Goal: Task Accomplishment & Management: Use online tool/utility

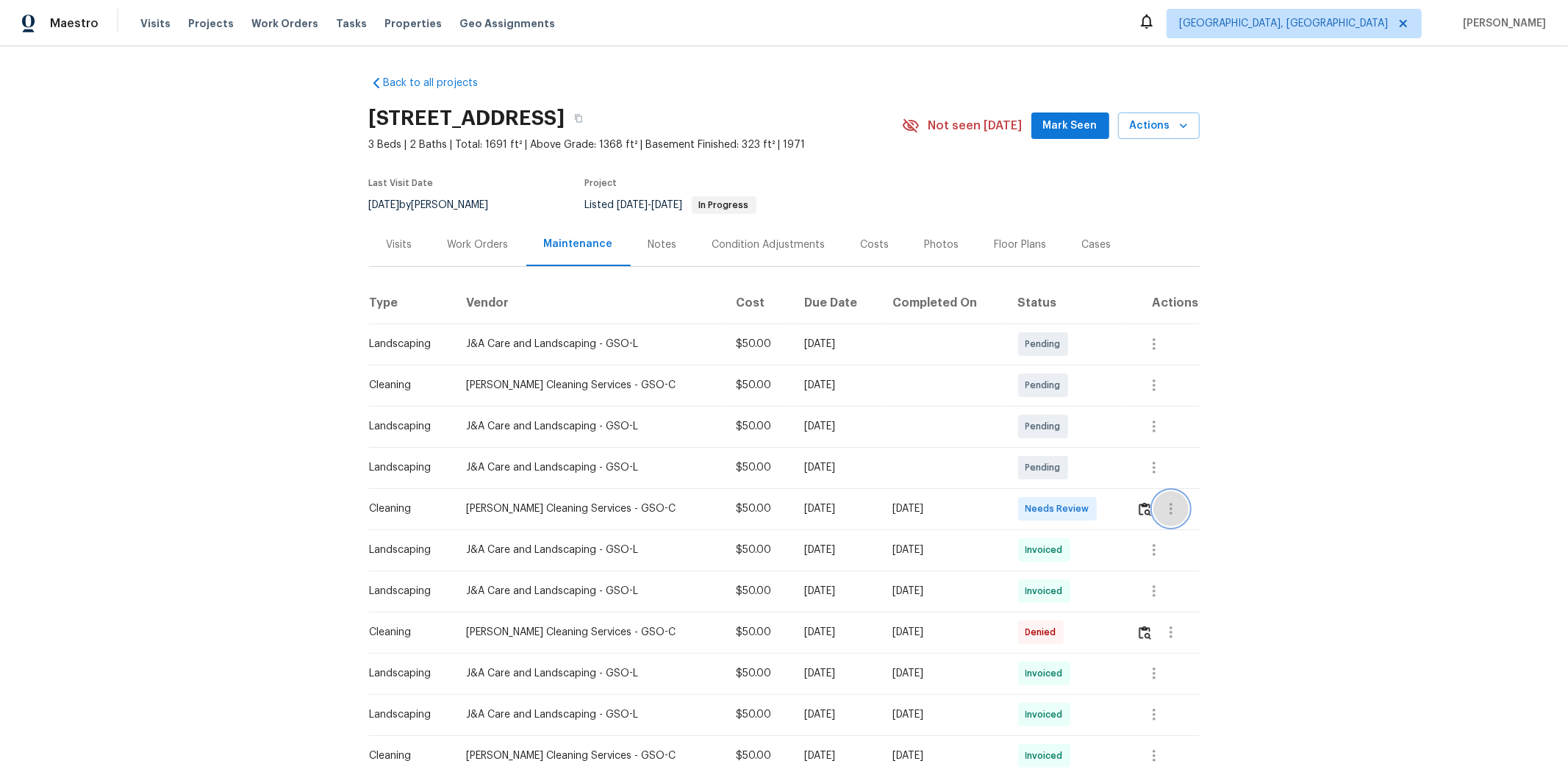
click at [1114, 509] on button "button" at bounding box center [1170, 508] width 35 height 35
click at [1114, 511] on div at bounding box center [784, 386] width 1568 height 772
click at [1114, 510] on img "button" at bounding box center [1145, 509] width 12 height 14
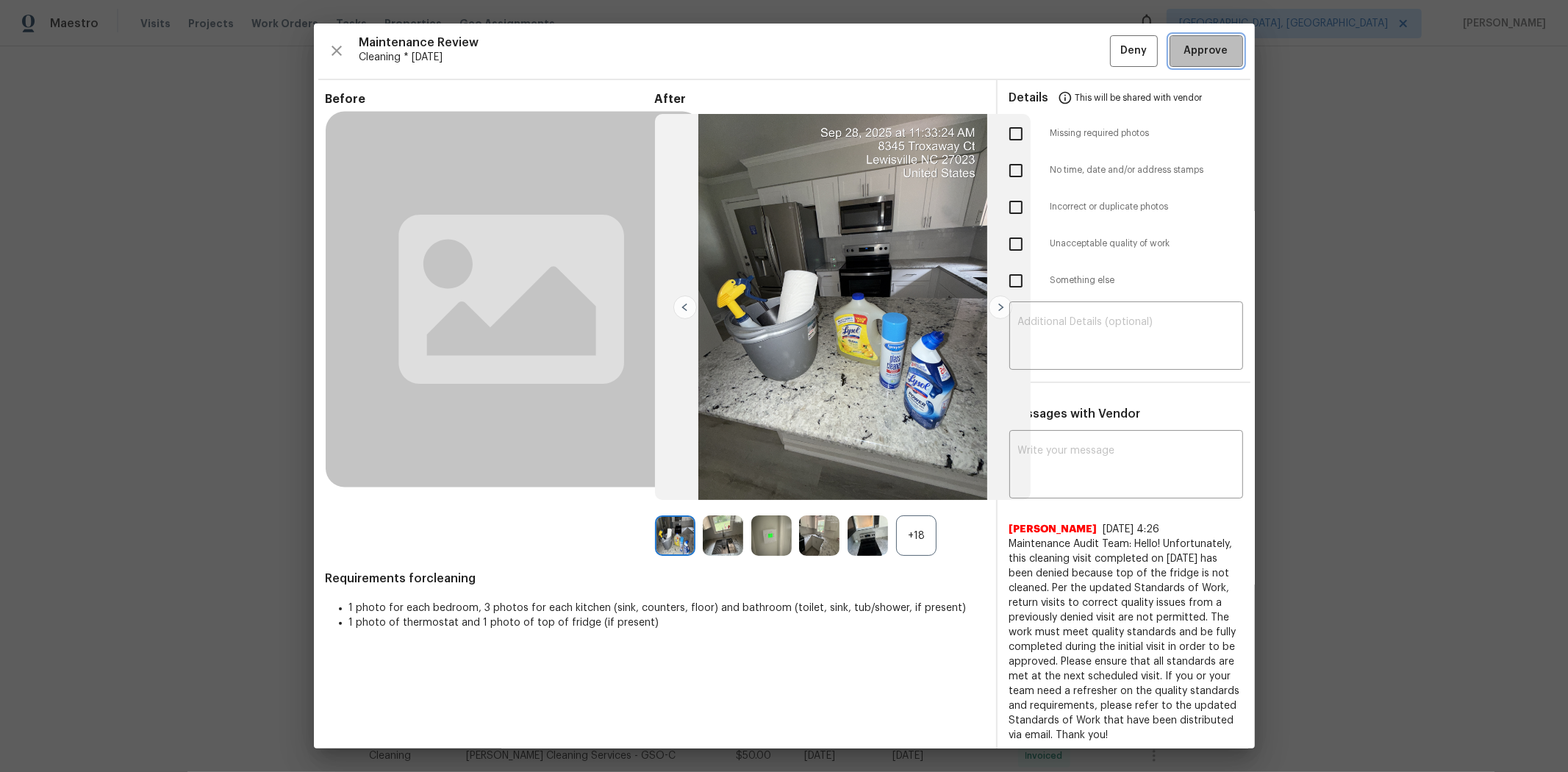
drag, startPoint x: 1189, startPoint y: 48, endPoint x: 1153, endPoint y: 69, distance: 41.7
click at [1114, 48] on span "Approve" at bounding box center [1206, 50] width 44 height 18
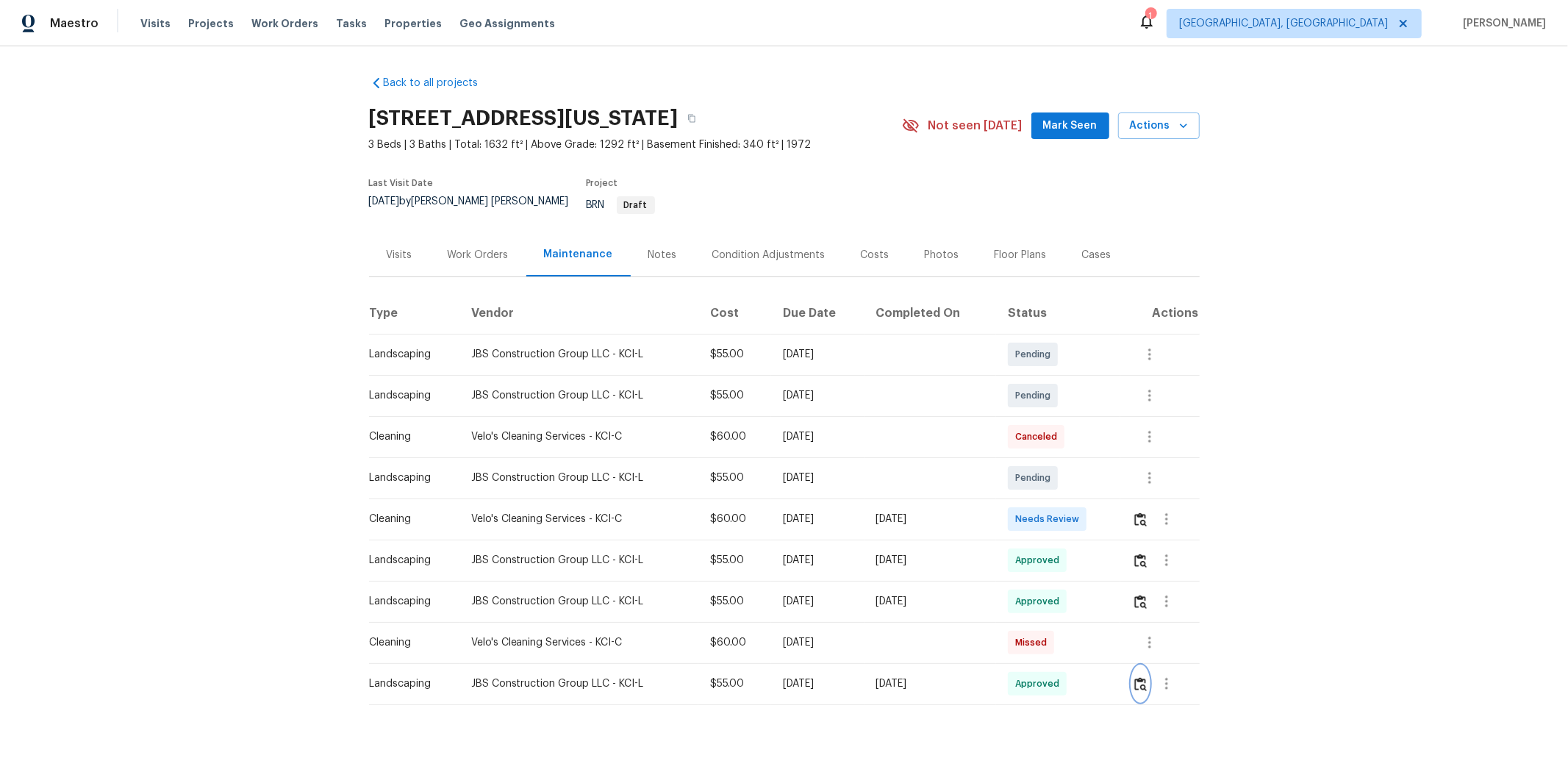
click at [1114, 516] on img "button" at bounding box center [1140, 683] width 12 height 14
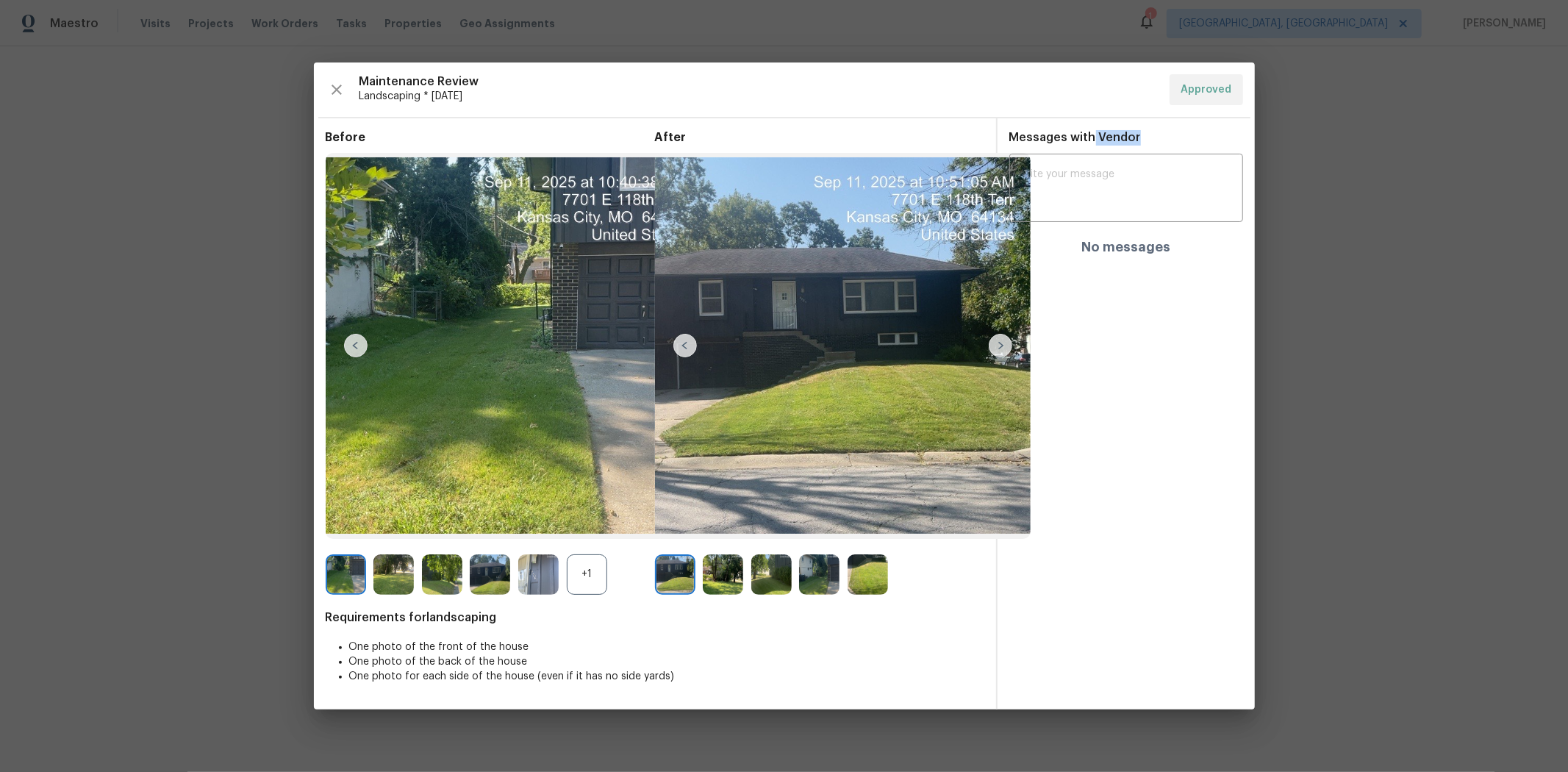
drag, startPoint x: 1090, startPoint y: 133, endPoint x: 1172, endPoint y: 132, distance: 82.0
click at [1114, 133] on div "Messages with Vendor x ​ No messages" at bounding box center [1126, 198] width 257 height 136
drag, startPoint x: 1437, startPoint y: 510, endPoint x: 1336, endPoint y: 598, distance: 134.0
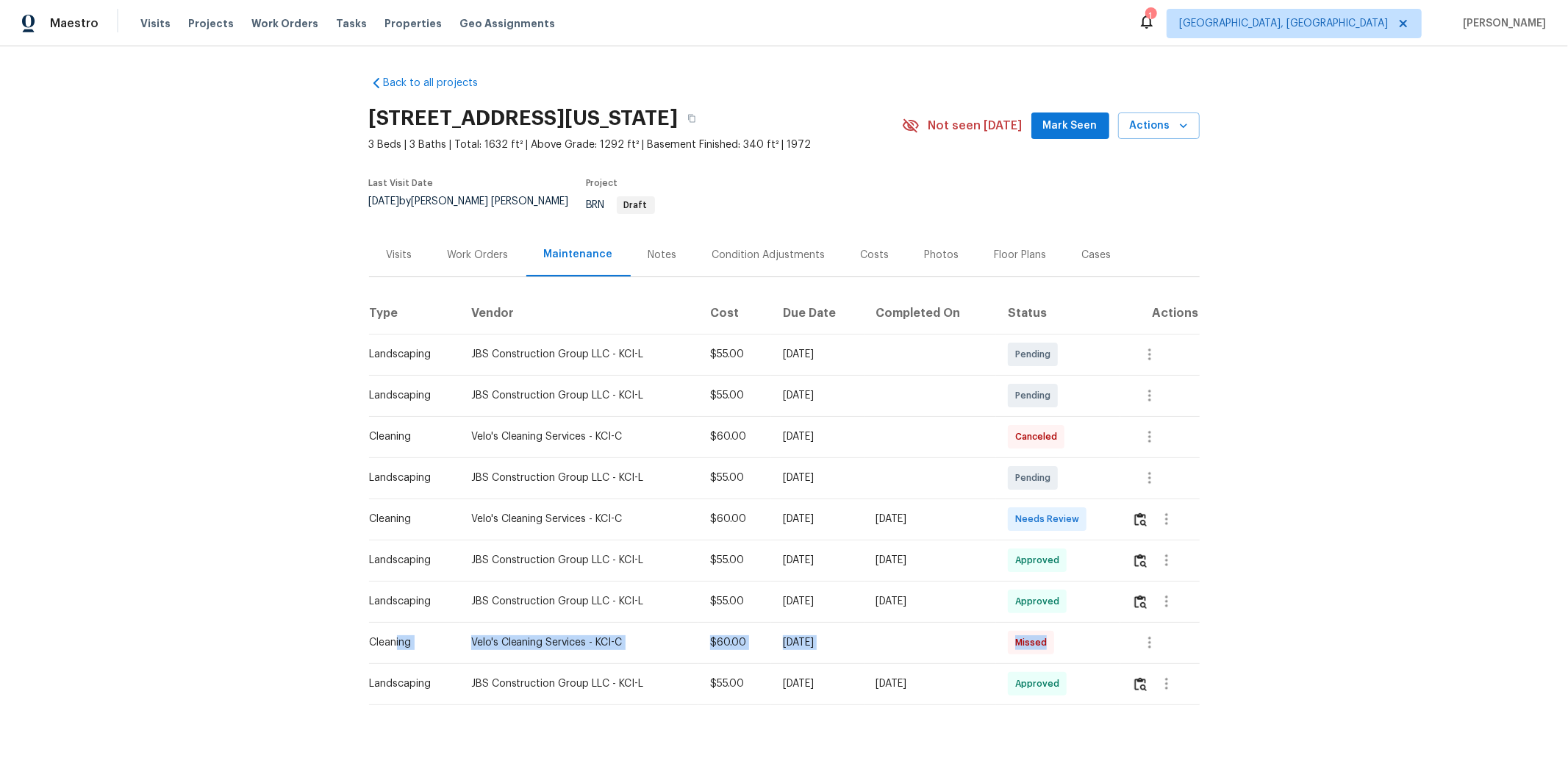
drag, startPoint x: 396, startPoint y: 631, endPoint x: 1100, endPoint y: 631, distance: 704.0
click at [1100, 516] on tr "Cleaning Velo's Cleaning Services - KCI-C $60.00 Mon, Sep 08 2025 Missed" at bounding box center [784, 643] width 831 height 41
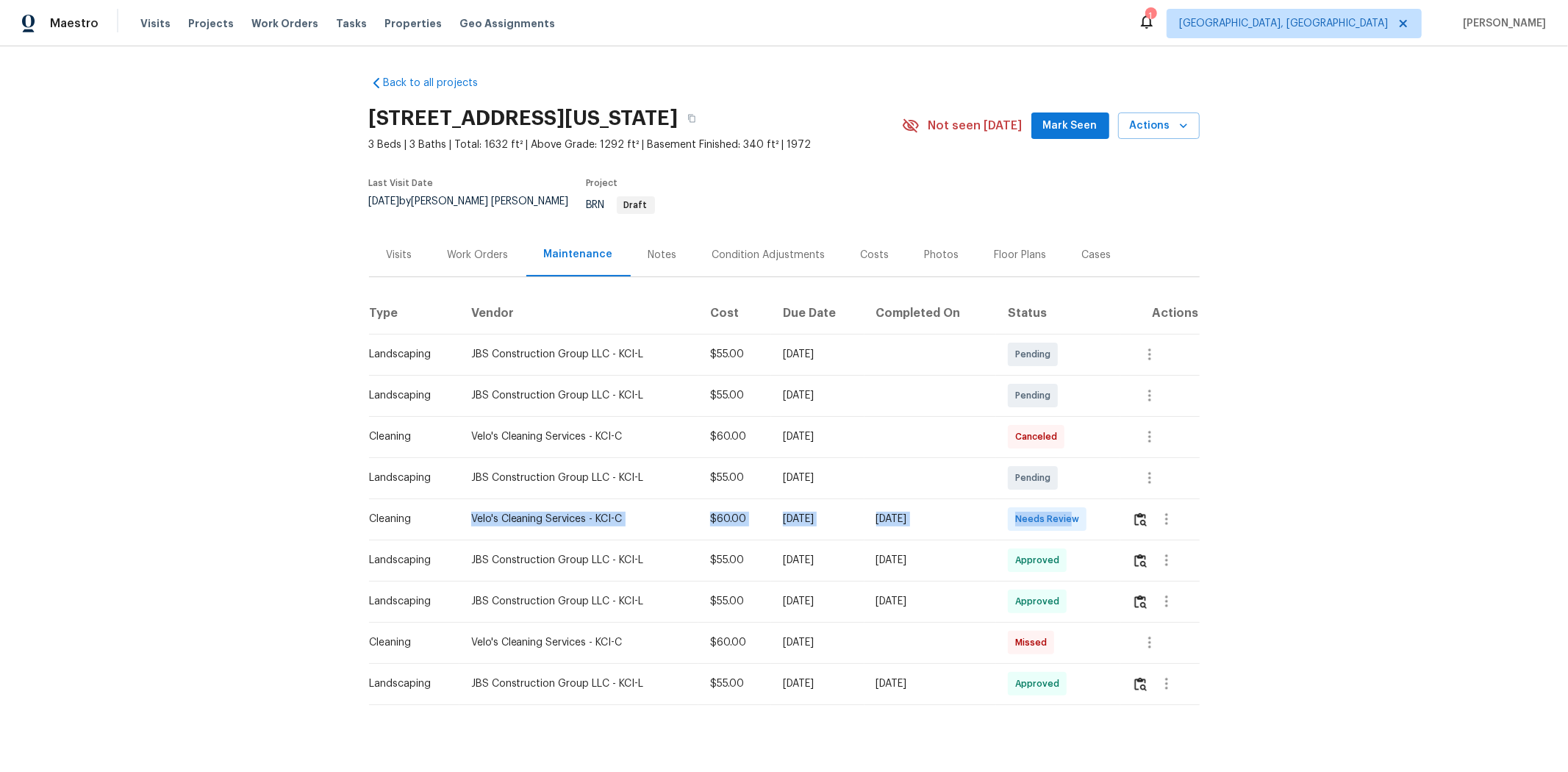
drag, startPoint x: 719, startPoint y: 511, endPoint x: 1083, endPoint y: 511, distance: 364.0
click at [1081, 511] on tr "Cleaning Velo's Cleaning Services - KCI-C $60.00 Mon, Sep 22 2025 Sun, Sep 28 2…" at bounding box center [784, 519] width 831 height 41
drag, startPoint x: 1092, startPoint y: 559, endPoint x: 1064, endPoint y: 559, distance: 28.0
click at [1091, 516] on td "Approved" at bounding box center [1059, 560] width 124 height 41
click at [1114, 512] on img "button" at bounding box center [1140, 518] width 12 height 14
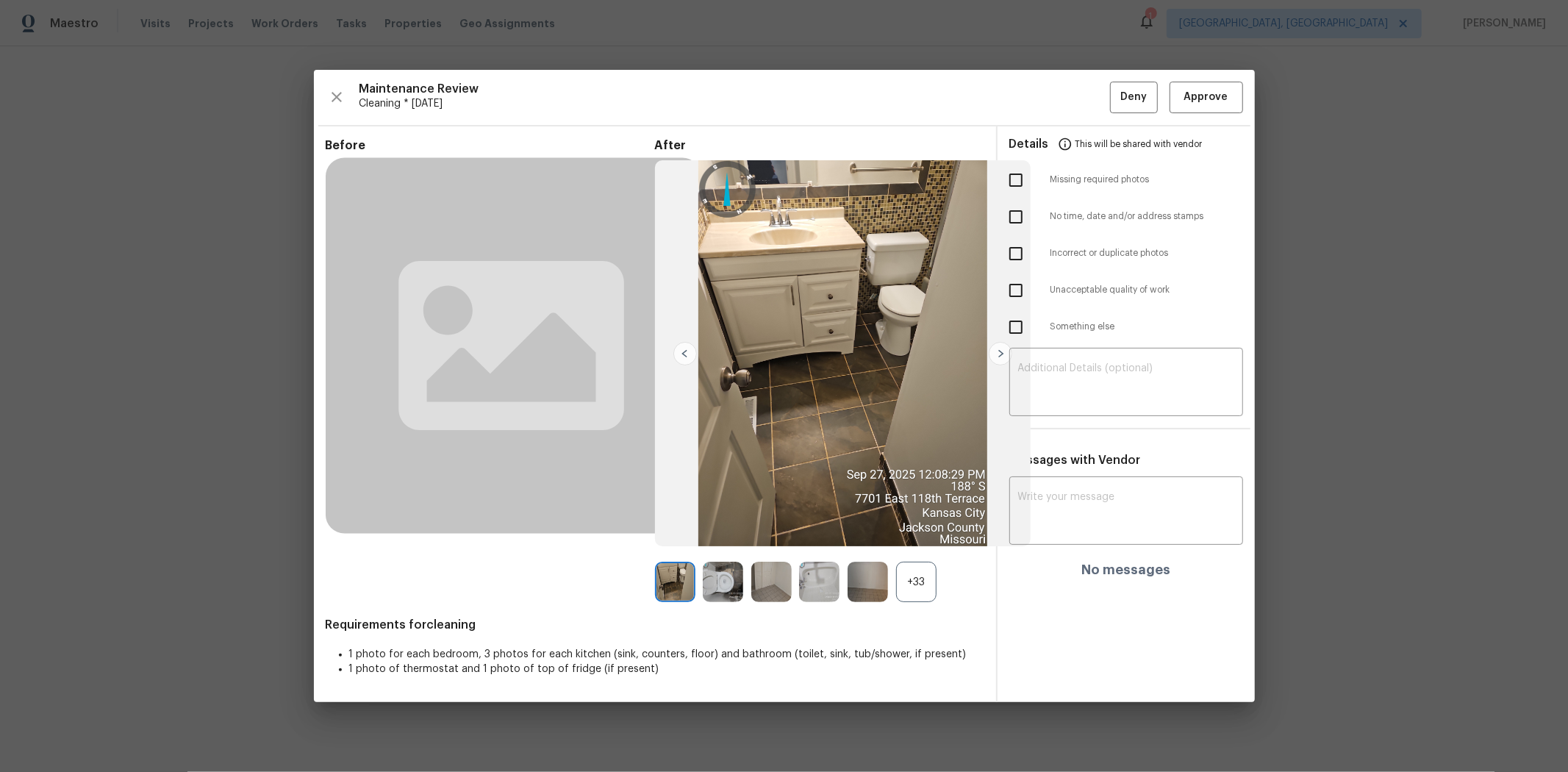
click at [1015, 297] on input "checkbox" at bounding box center [1015, 290] width 31 height 31
checkbox input "true"
click at [1016, 186] on input "checkbox" at bounding box center [1015, 180] width 31 height 31
checkbox input "true"
click at [1097, 373] on textarea at bounding box center [1126, 384] width 216 height 41
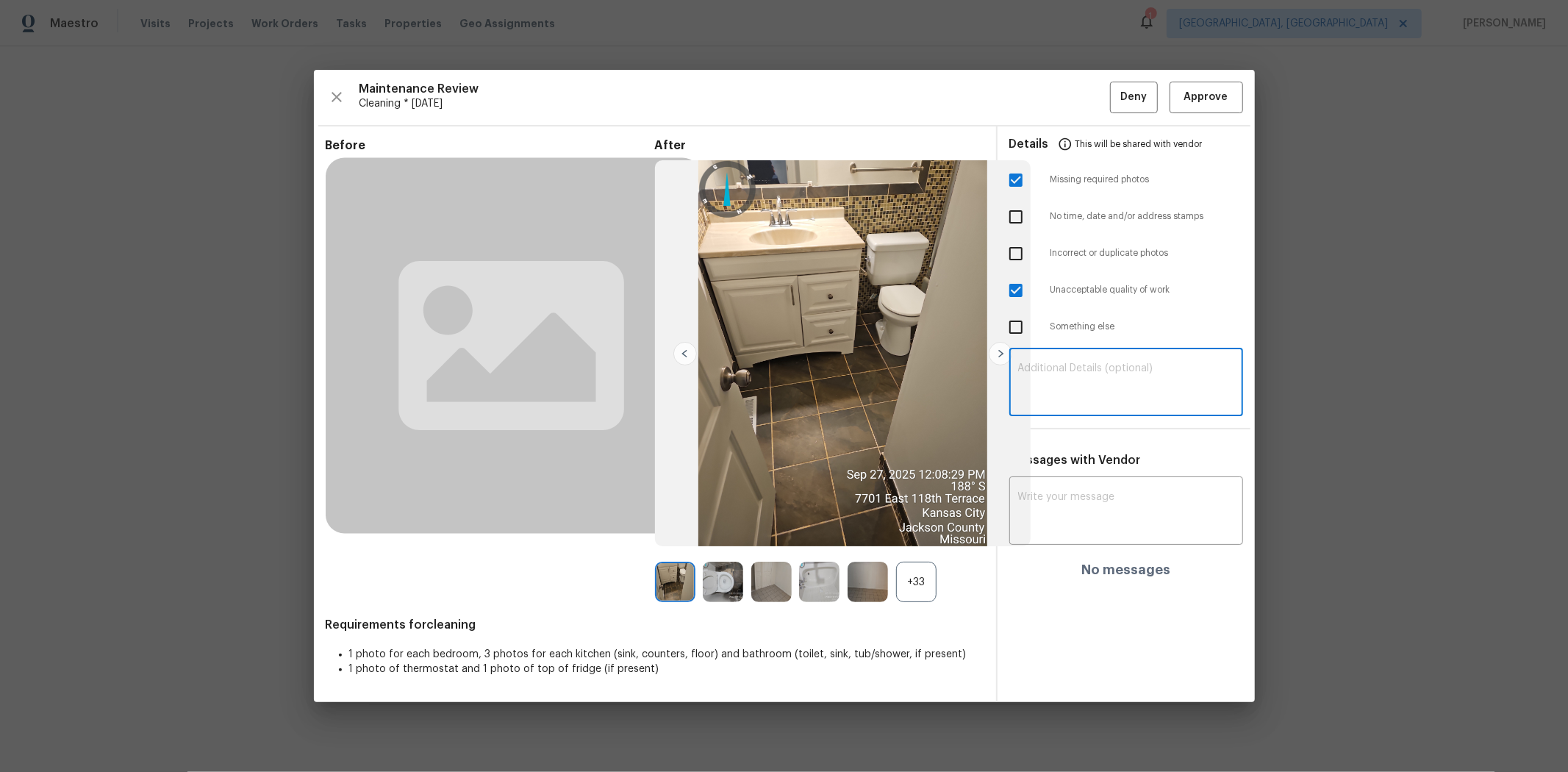
paste textarea "Maintenance Audit Team: Hello! Unfortunately, this cleaning visit completed on …"
click at [1114, 372] on textarea "Maintenance Audit Team: Hello! Unfortunately, this cleaning visit completed on …" at bounding box center [1126, 384] width 216 height 41
type textarea "Maintenance Audit Team: Hello! Unfortunately, this cleaning visit completed on …"
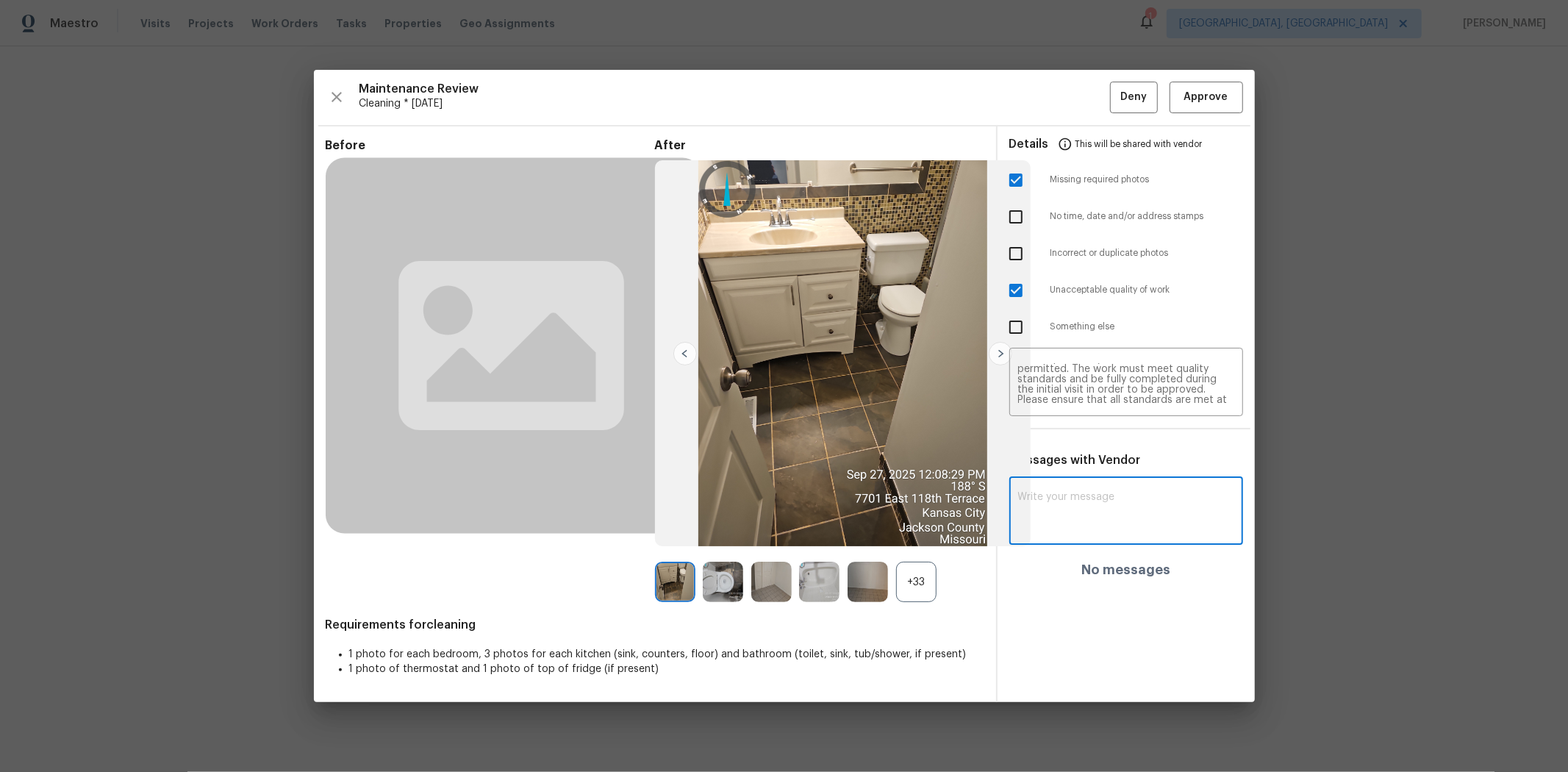
click at [1113, 507] on textarea at bounding box center [1126, 513] width 216 height 41
paste textarea "Maintenance Audit Team: Hello! Unfortunately, this cleaning visit completed on …"
type textarea "Maintenance Audit Team: Hello! Unfortunately, this cleaning visit completed on …"
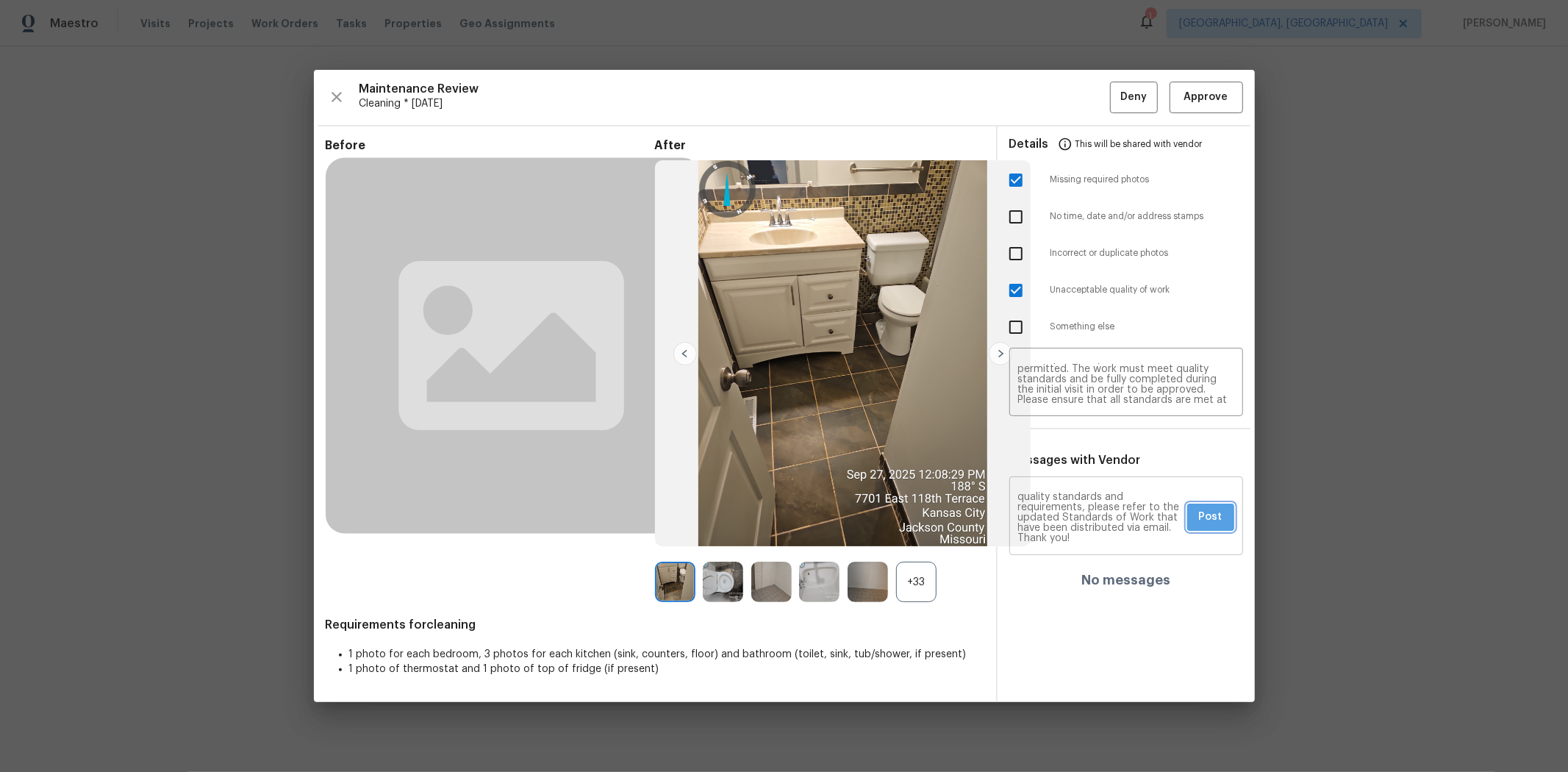
click at [1114, 512] on span "Post" at bounding box center [1211, 517] width 24 height 18
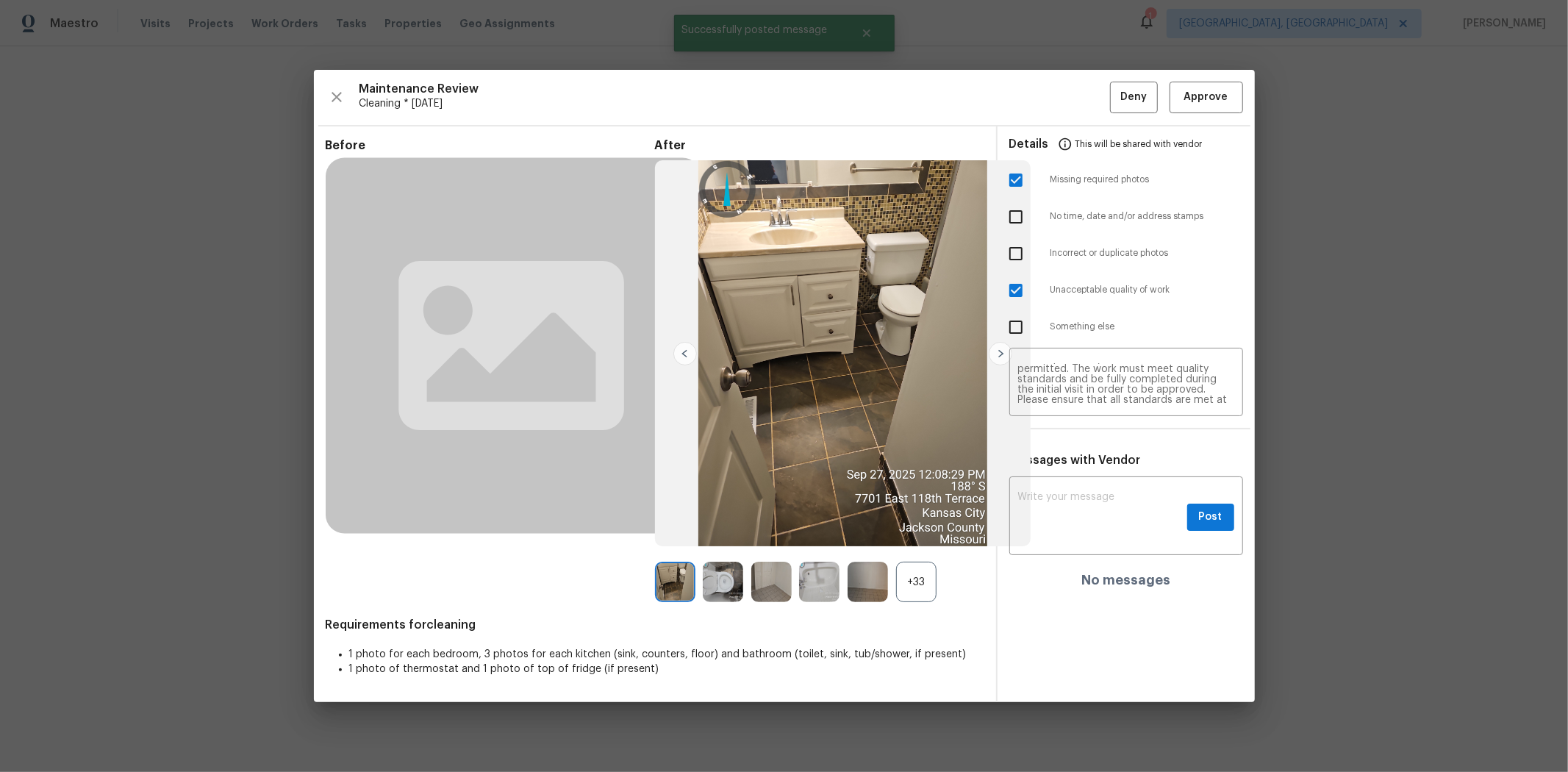
scroll to position [0, 0]
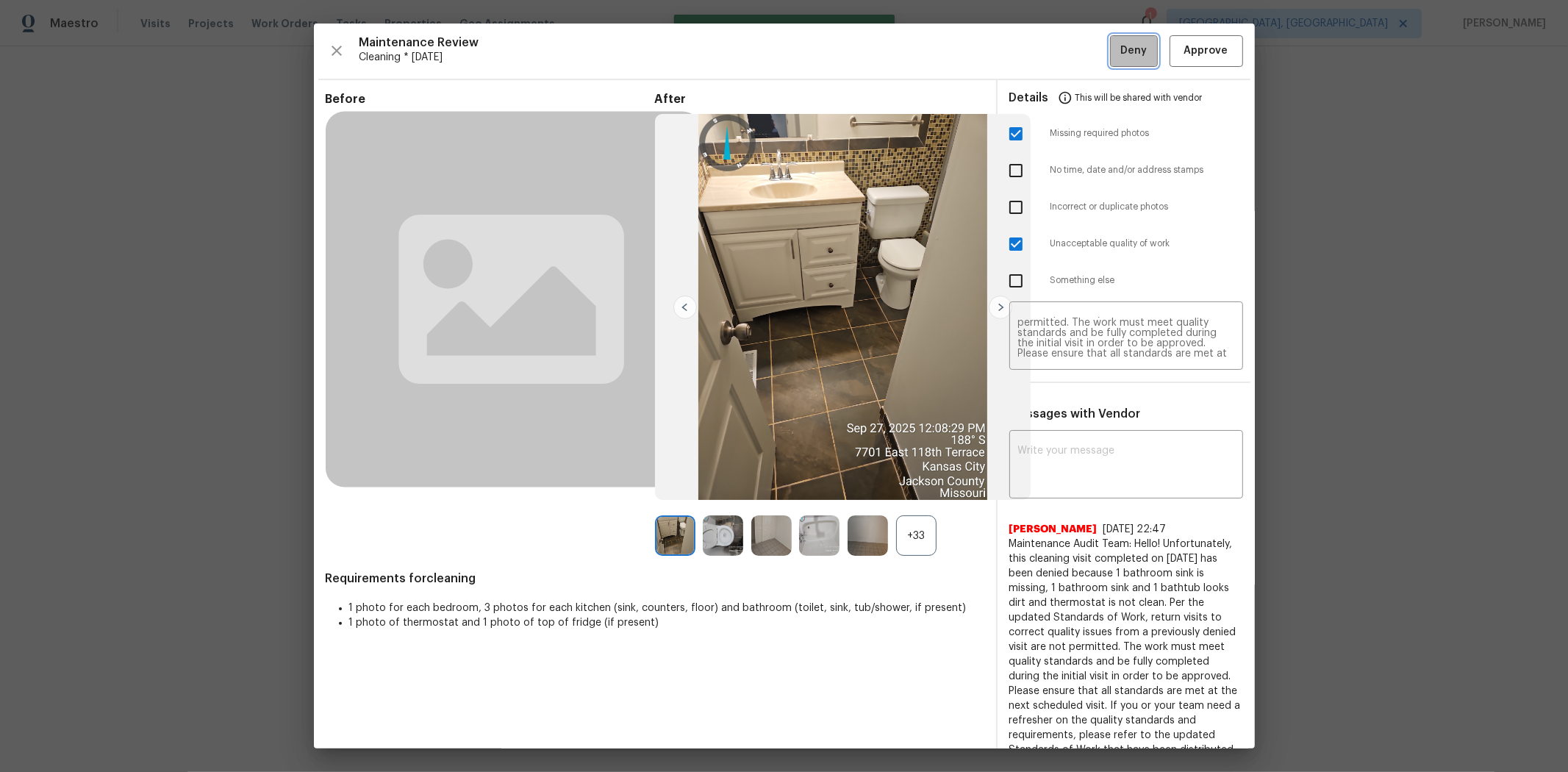
click at [1114, 53] on span "Deny" at bounding box center [1133, 50] width 26 height 18
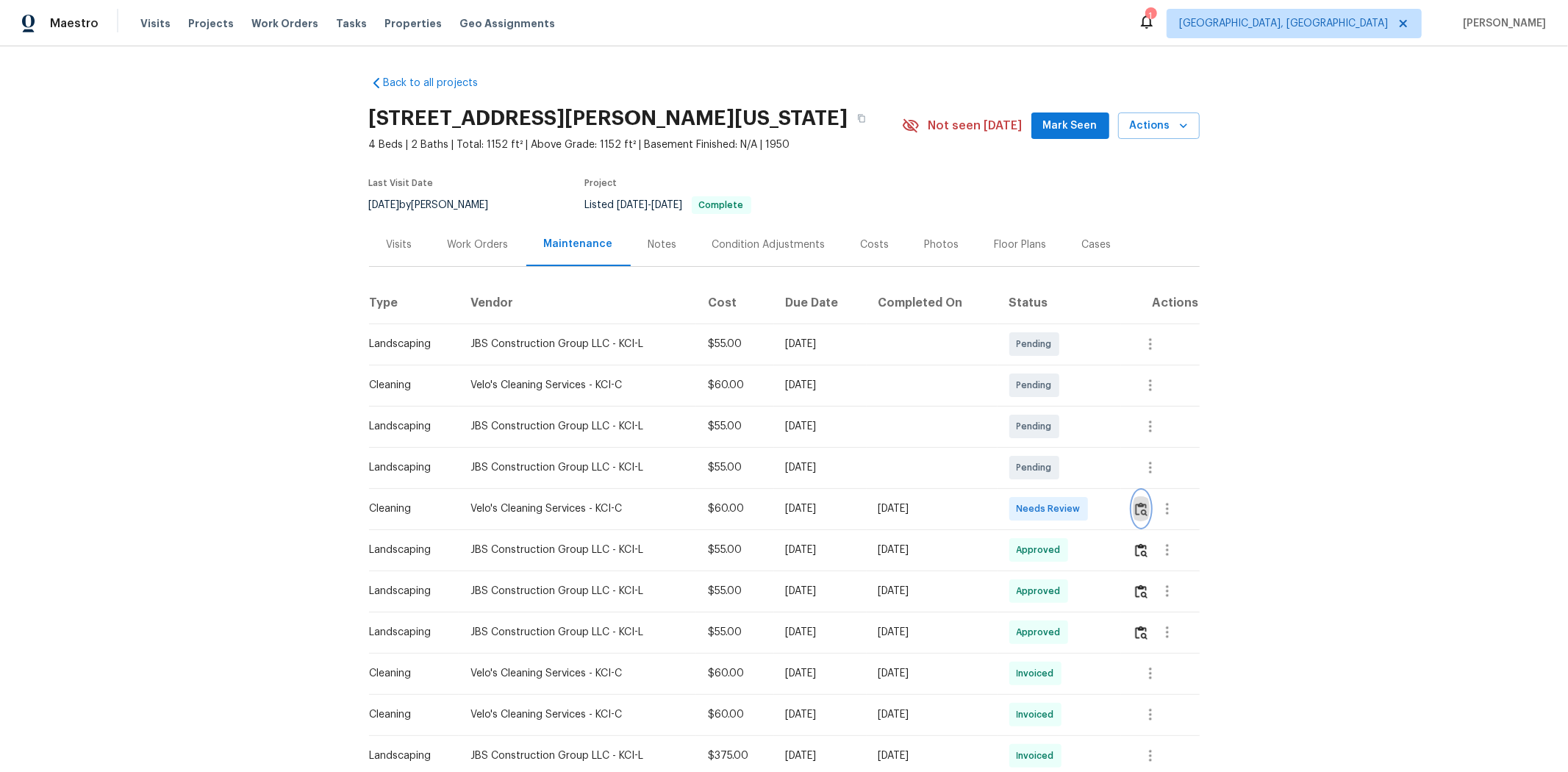
click at [1114, 509] on img "button" at bounding box center [1141, 509] width 12 height 14
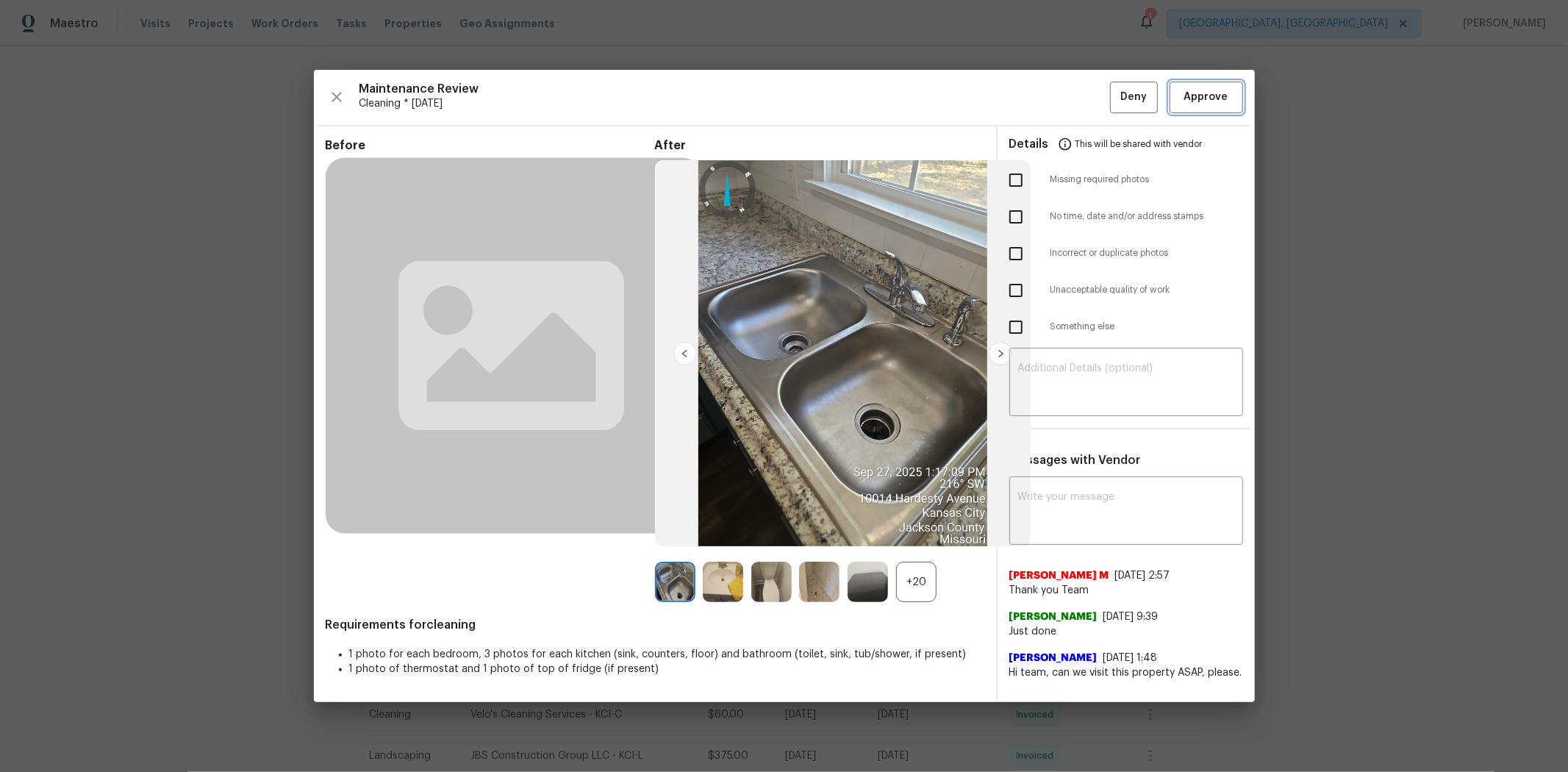
click at [1114, 90] on span "Approve" at bounding box center [1206, 97] width 44 height 18
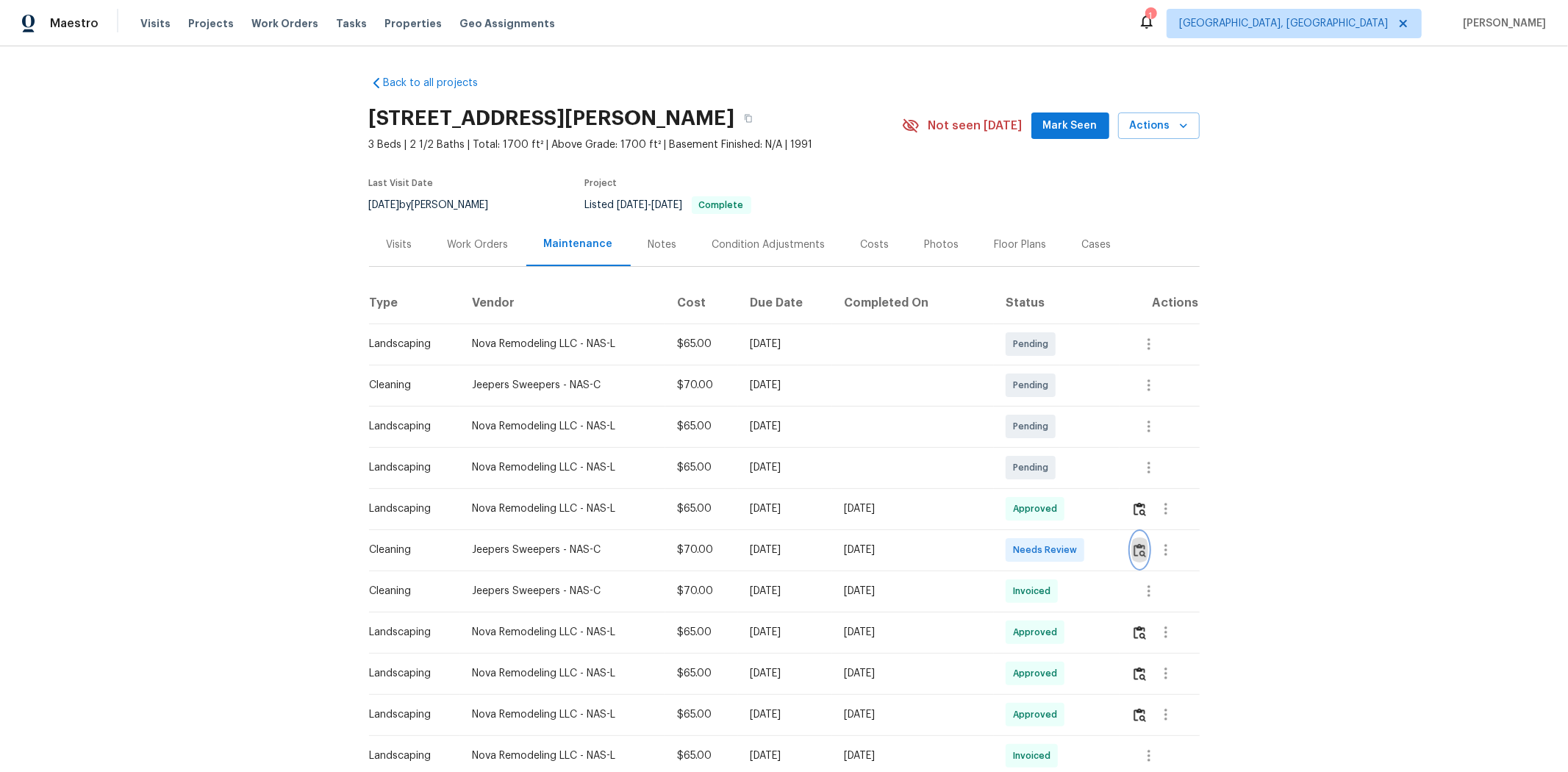
click at [1114, 516] on img "button" at bounding box center [1139, 550] width 12 height 14
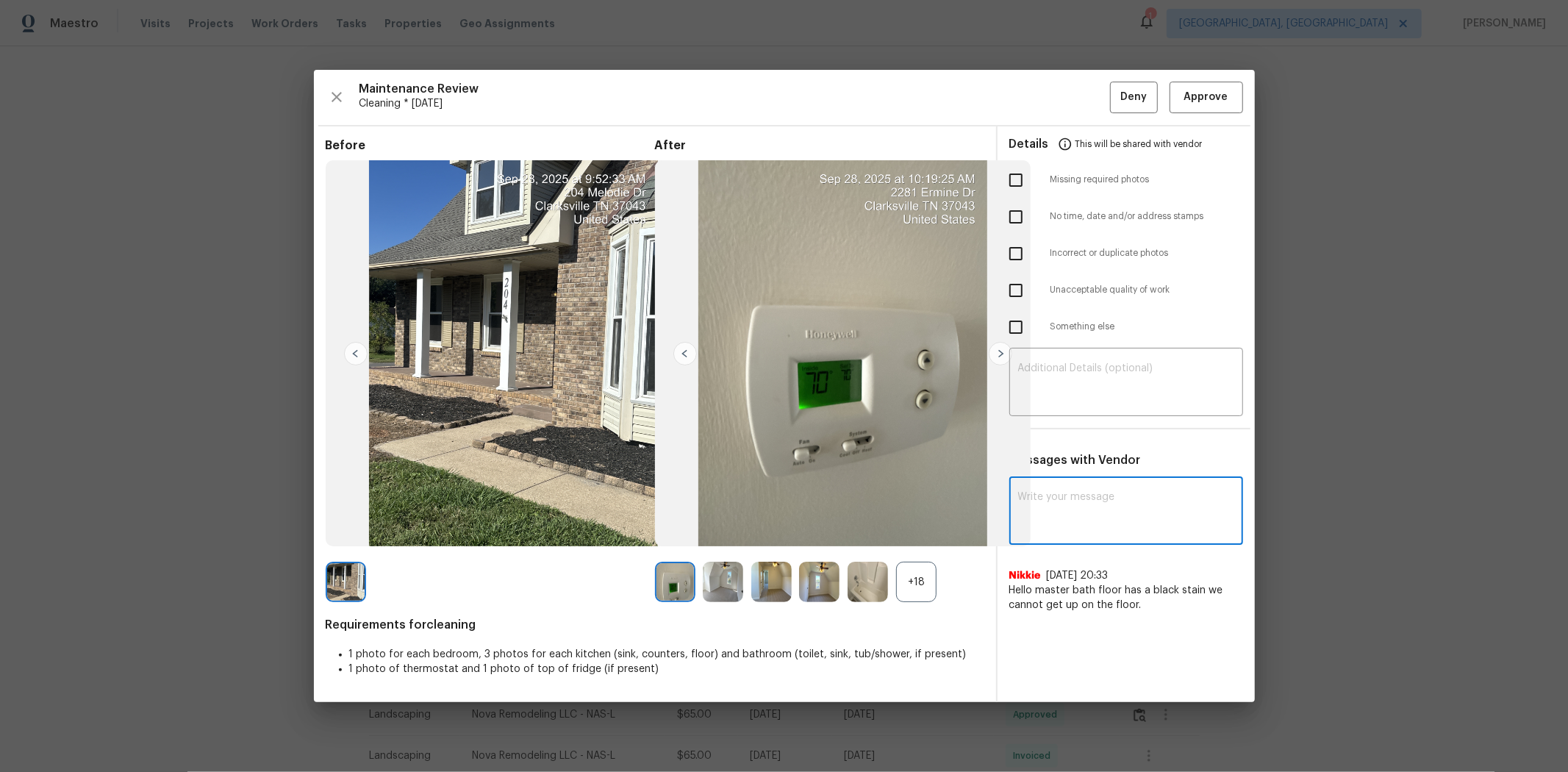
click at [1097, 512] on textarea at bounding box center [1126, 513] width 216 height 41
paste textarea "Maintenance Audit Team: Hello! Unfortunately, this cleaning visit completed on …"
type textarea "Maintenance Audit Team: Hello! Unfortunately, this cleaning visit completed on …"
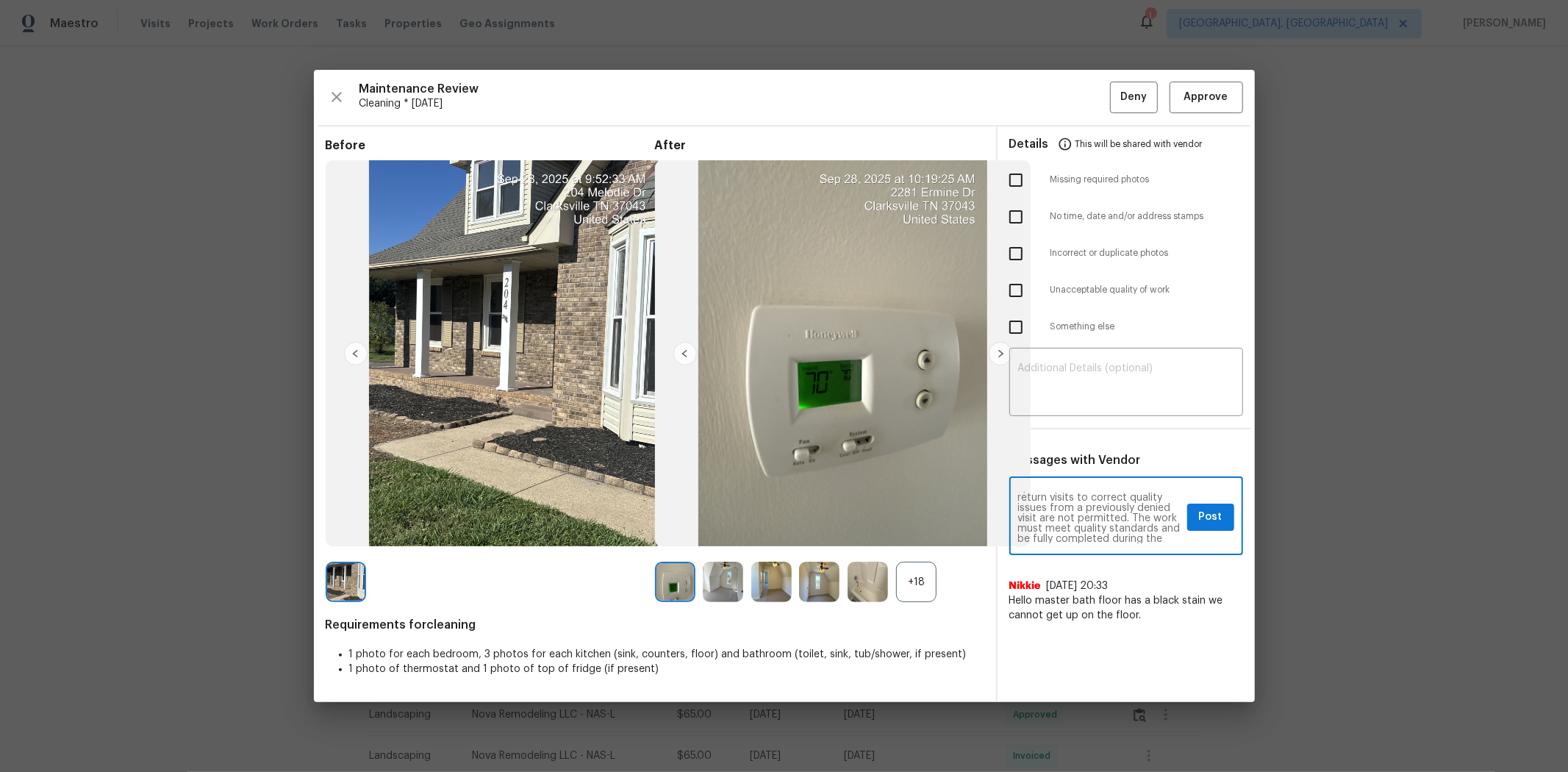
scroll to position [50, 0]
click at [1060, 516] on textarea "Maintenance Audit Team: Hello! Unfortunately, this cleaning visit completed on …" at bounding box center [1099, 517] width 163 height 52
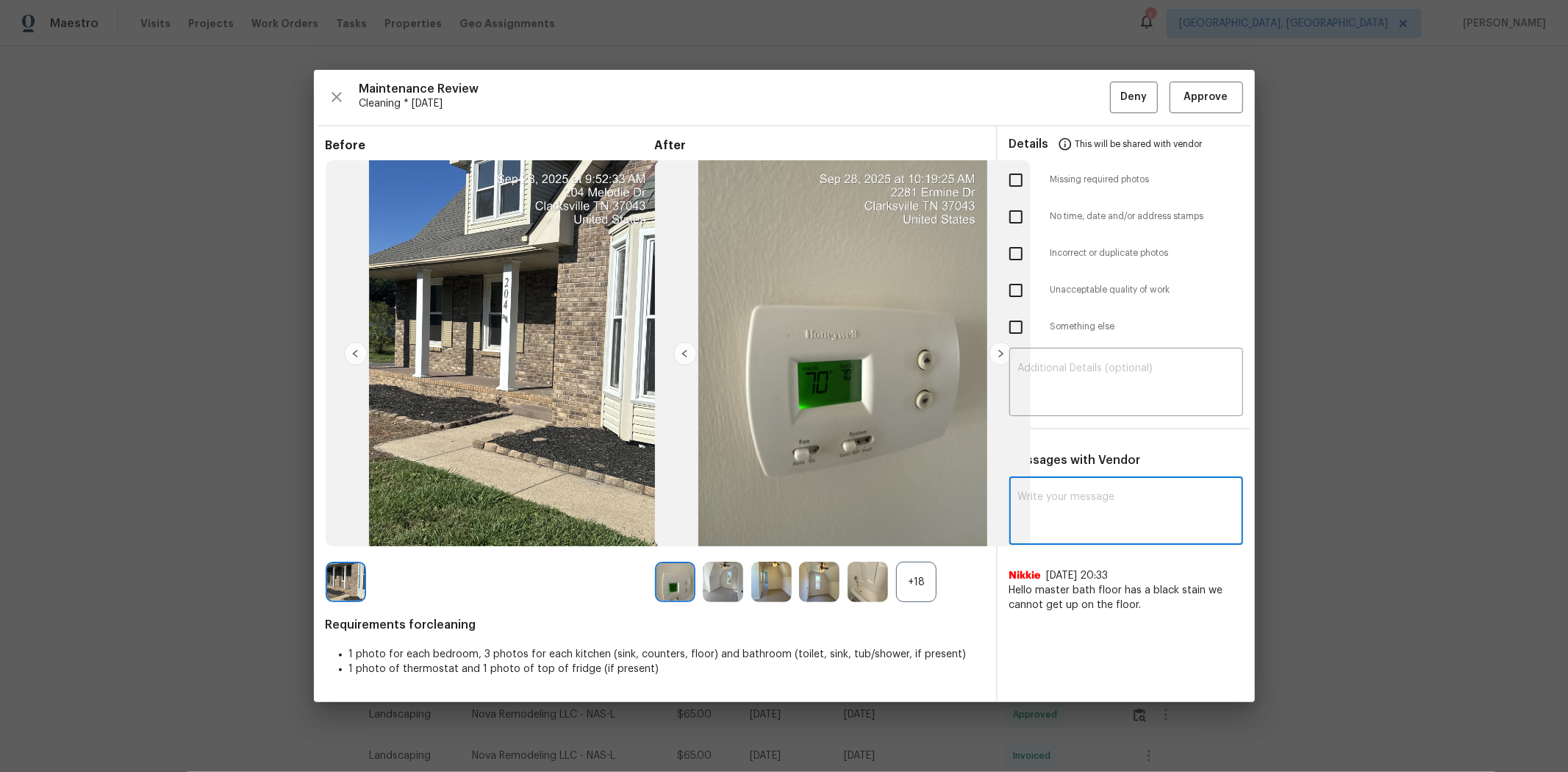
scroll to position [0, 0]
click at [1064, 511] on textarea at bounding box center [1126, 513] width 216 height 41
paste textarea "Maintenance Audit Team: Hello! After further review, the visit(07/06/2025) has …"
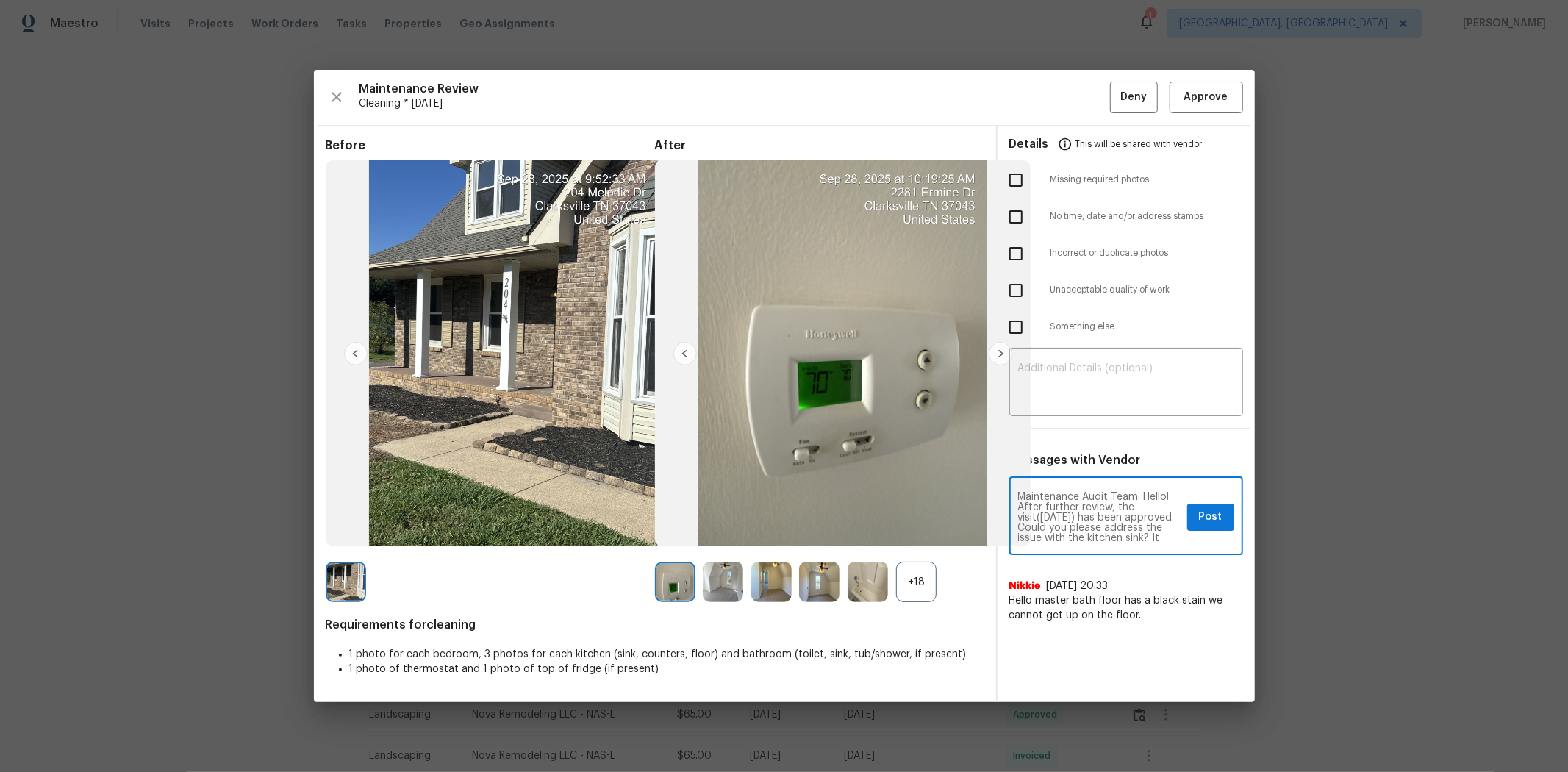
click at [1049, 516] on textarea "Maintenance Audit Team: Hello! After further review, the visit(07/06/2025) has …" at bounding box center [1099, 517] width 163 height 52
click at [1099, 516] on textarea "Maintenance Audit Team: Hello! After further review, the visit(09/28/2025) has …" at bounding box center [1099, 517] width 163 height 52
type textarea "Maintenance Audit Team: Hello! After further review, the visit(09/28/2025) has …"
click at [1114, 516] on span "Post" at bounding box center [1211, 517] width 24 height 18
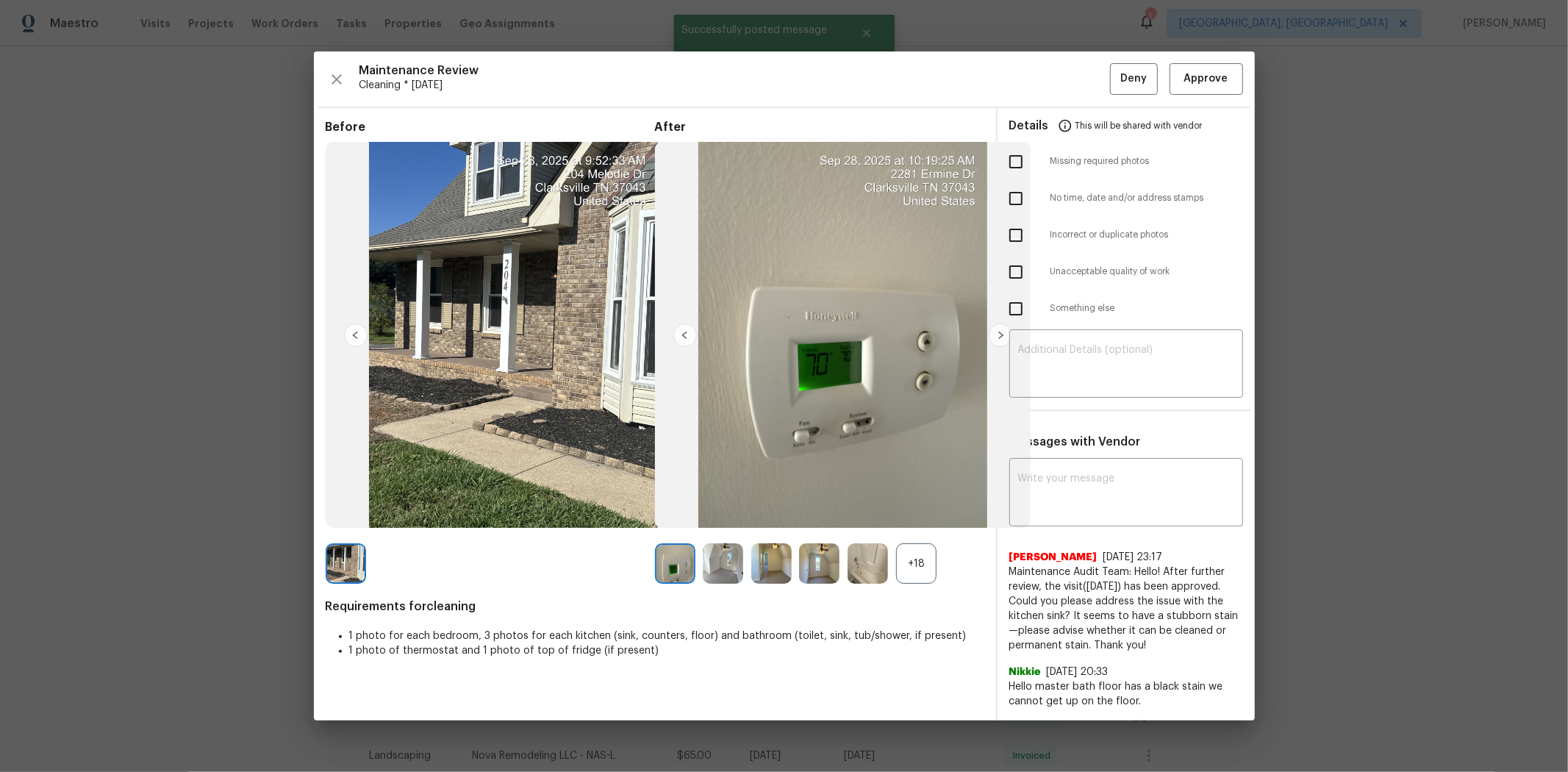
scroll to position [0, 0]
click at [1114, 81] on span "Approve" at bounding box center [1206, 78] width 44 height 18
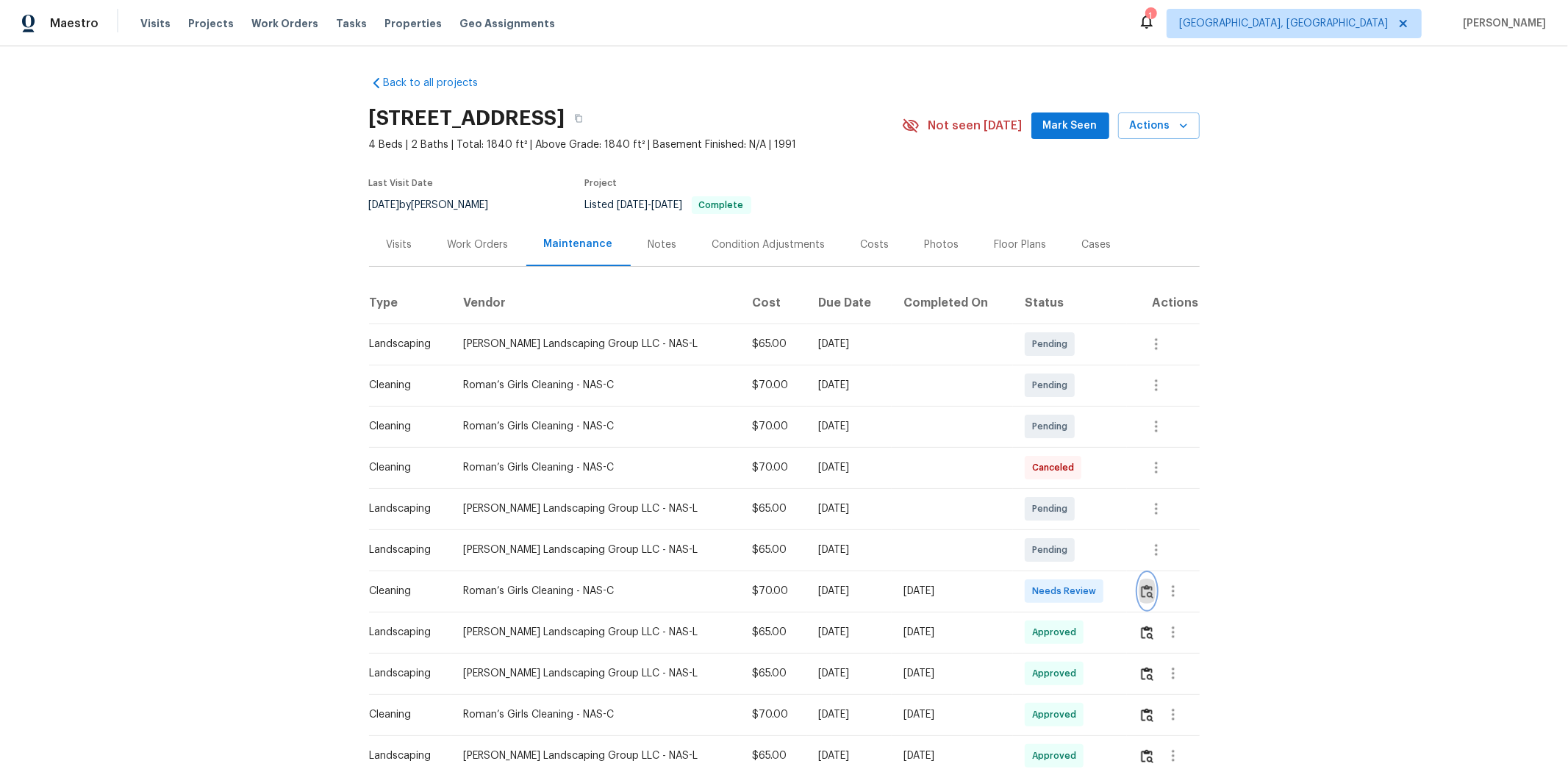
click at [1114, 516] on img "button" at bounding box center [1147, 591] width 12 height 14
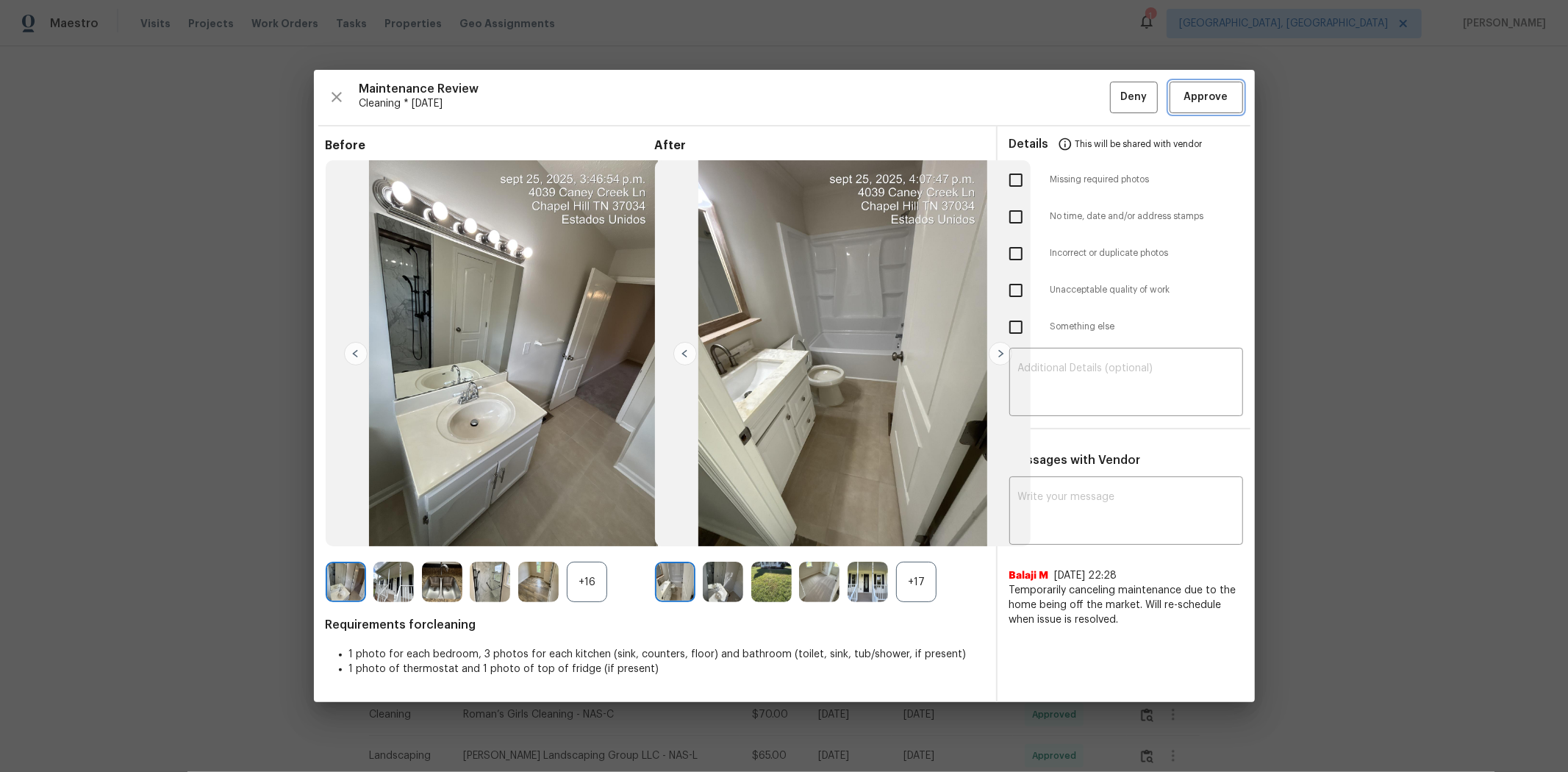
click at [1114, 97] on span "Approve" at bounding box center [1206, 97] width 44 height 18
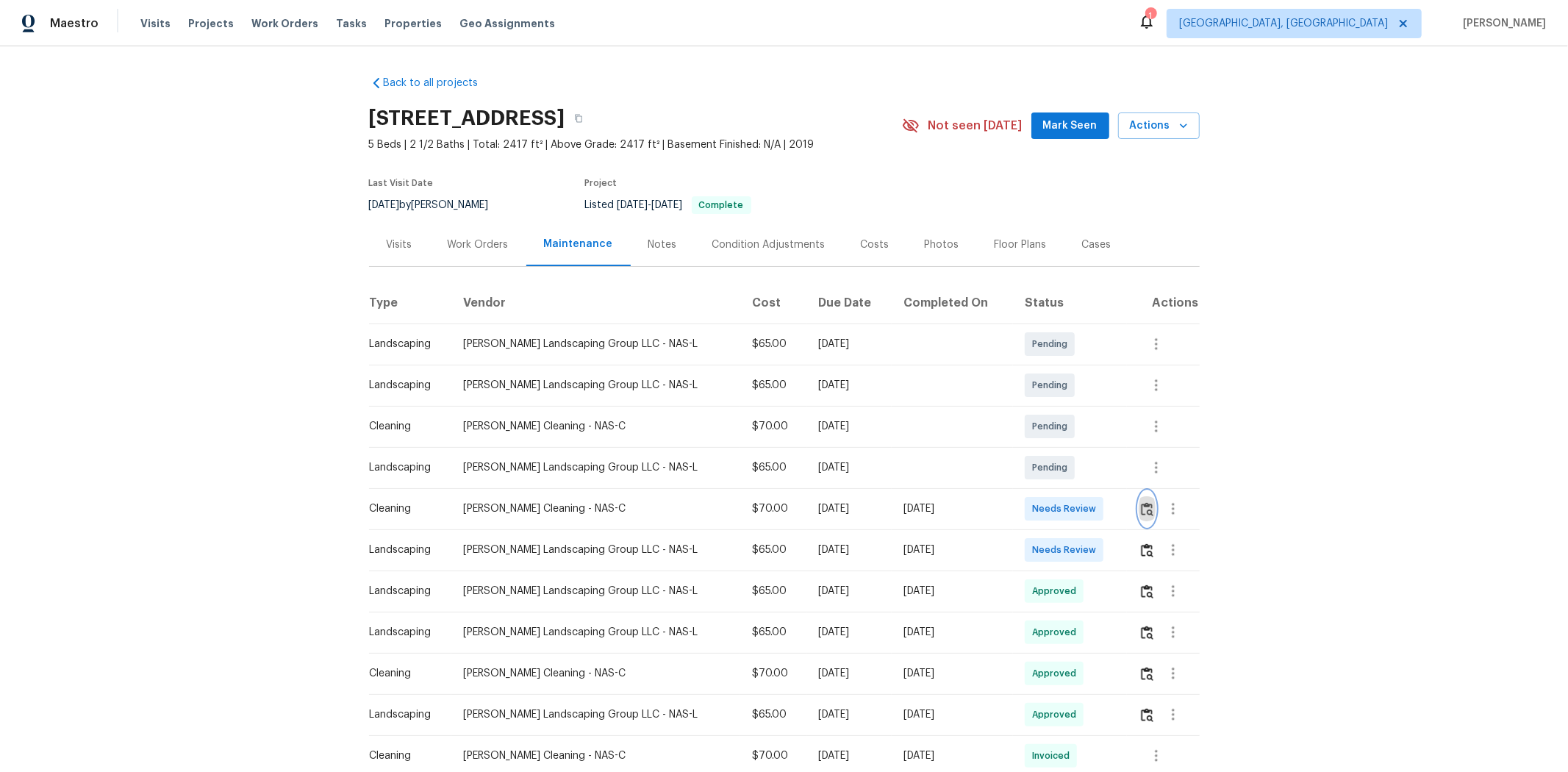
click at [1114, 511] on img "button" at bounding box center [1147, 509] width 12 height 14
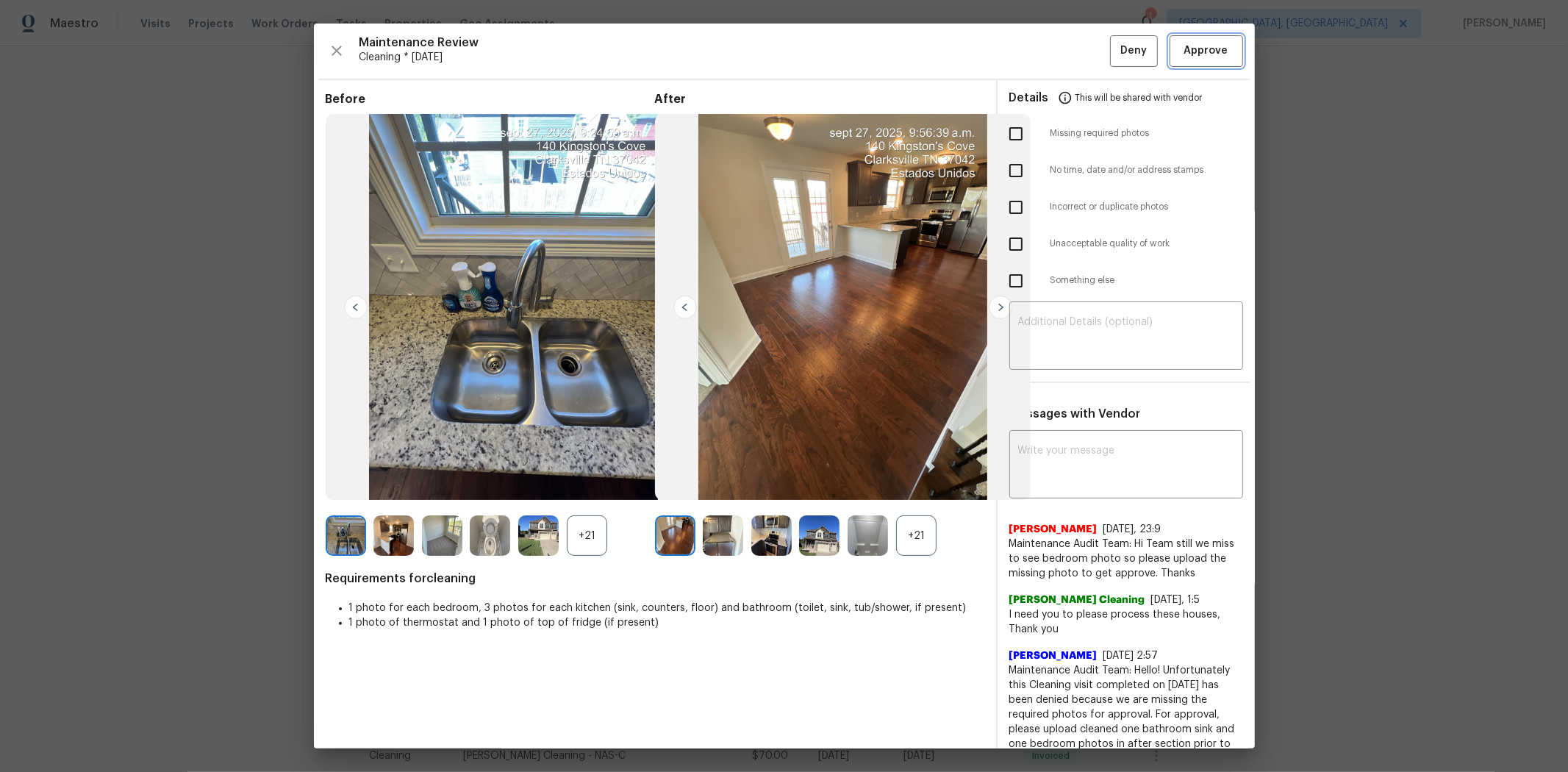
click at [1114, 48] on span "Approve" at bounding box center [1206, 50] width 44 height 18
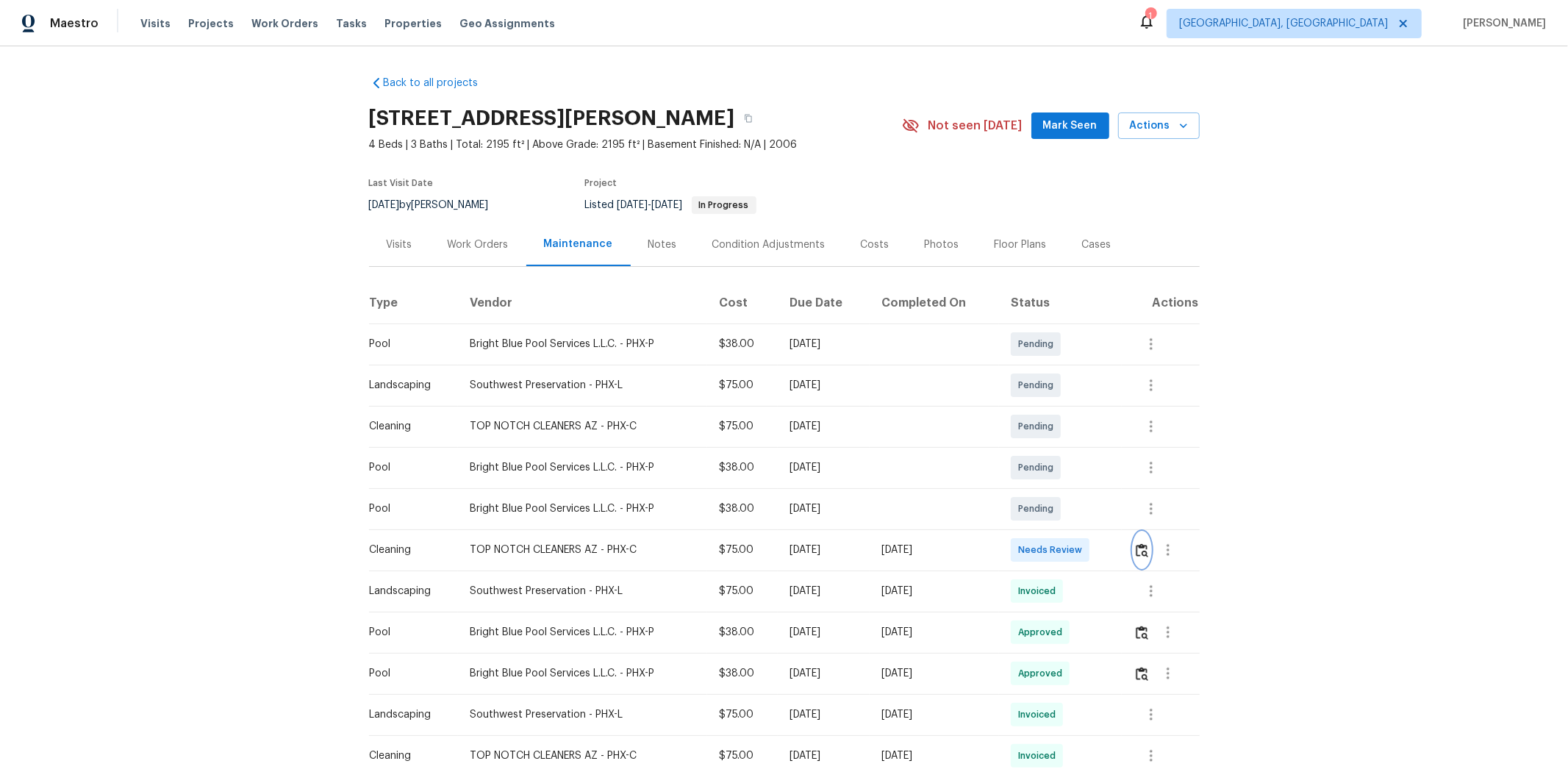
click at [1114, 516] on button "button" at bounding box center [1142, 550] width 17 height 35
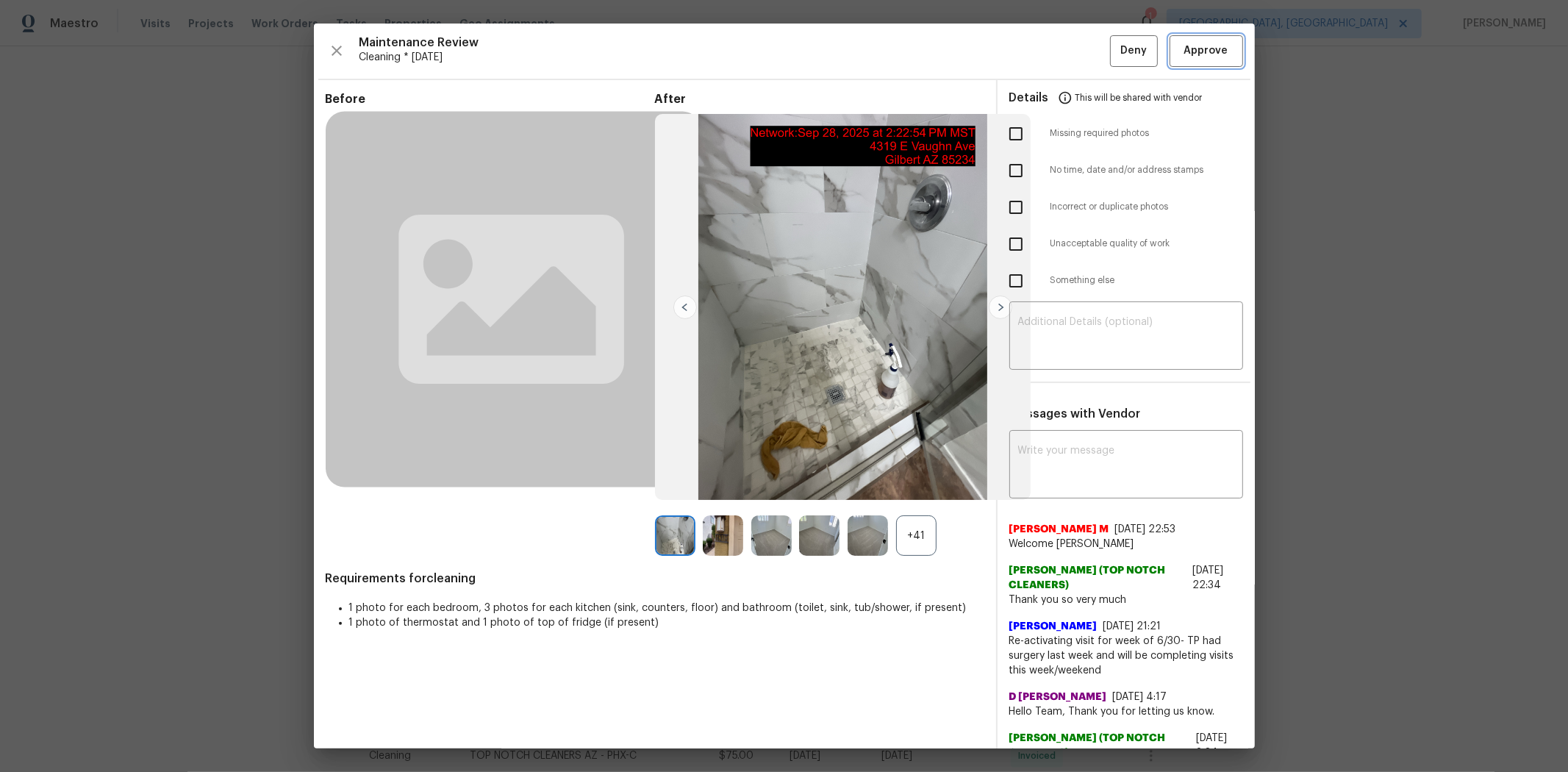
drag, startPoint x: 1214, startPoint y: 63, endPoint x: 1207, endPoint y: 55, distance: 10.6
click at [1114, 62] on button "Approve" at bounding box center [1207, 51] width 74 height 32
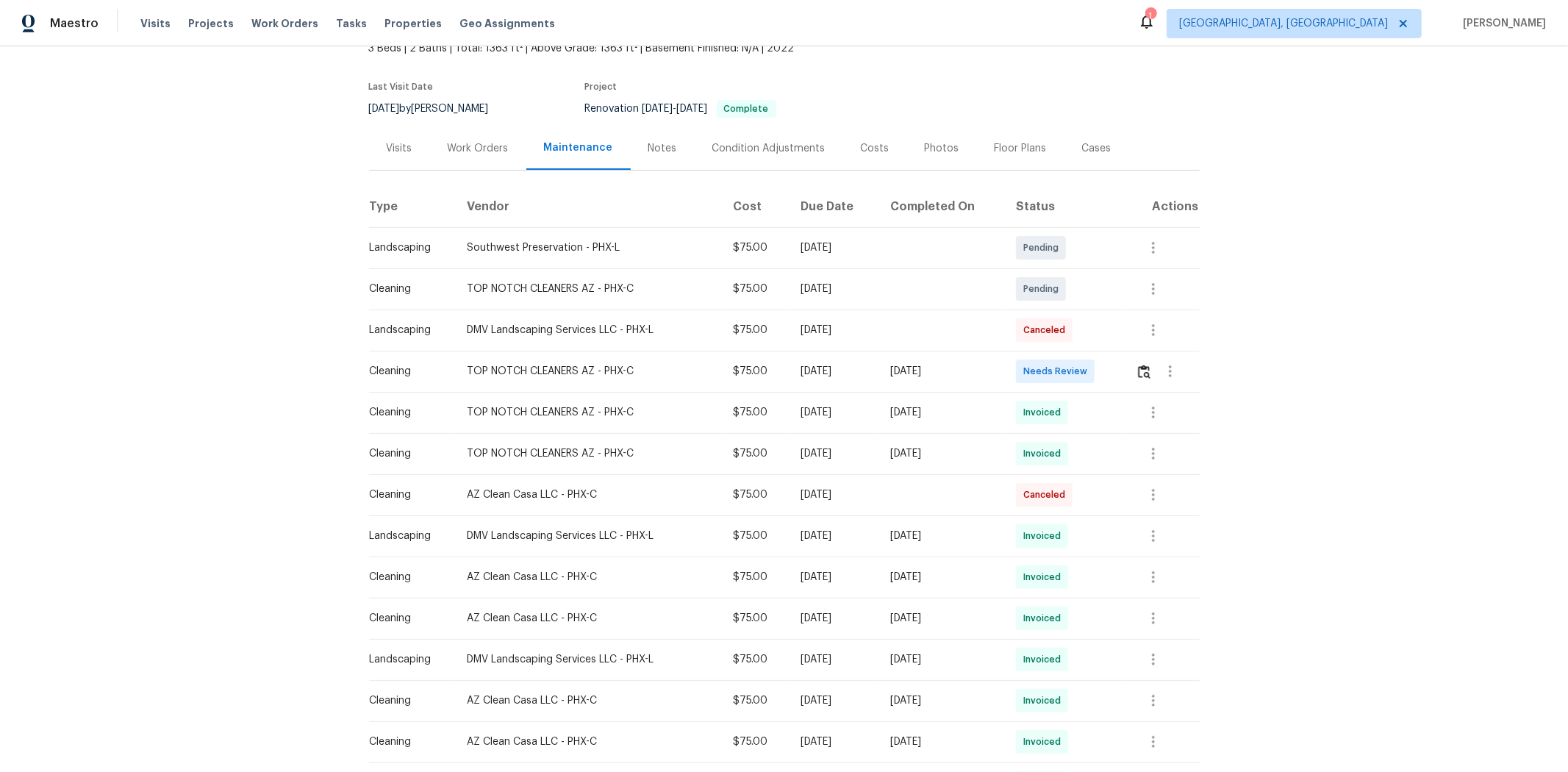
scroll to position [245, 0]
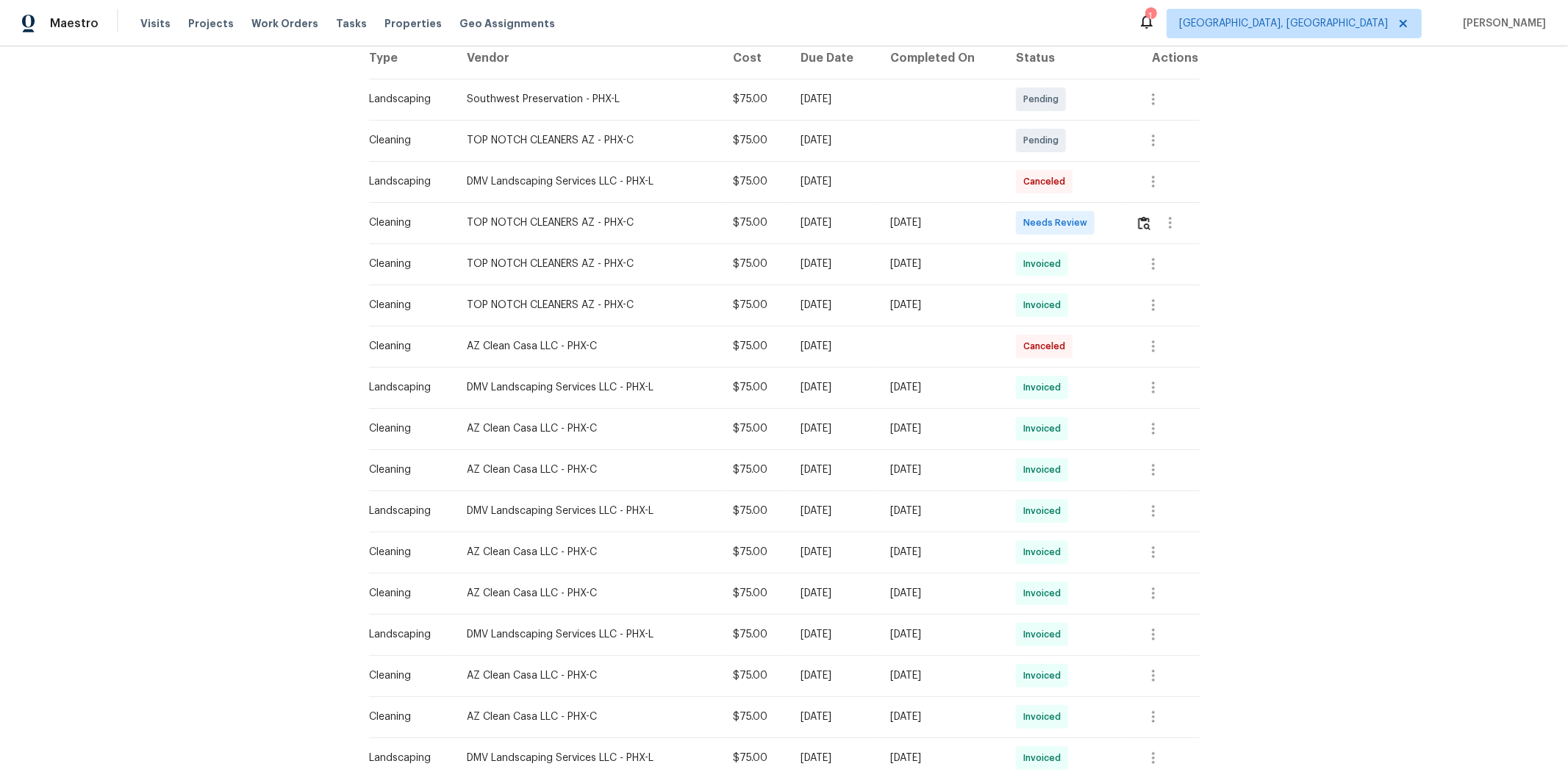
click at [1114, 222] on td at bounding box center [1162, 222] width 75 height 41
click at [1114, 224] on img "button" at bounding box center [1144, 222] width 12 height 14
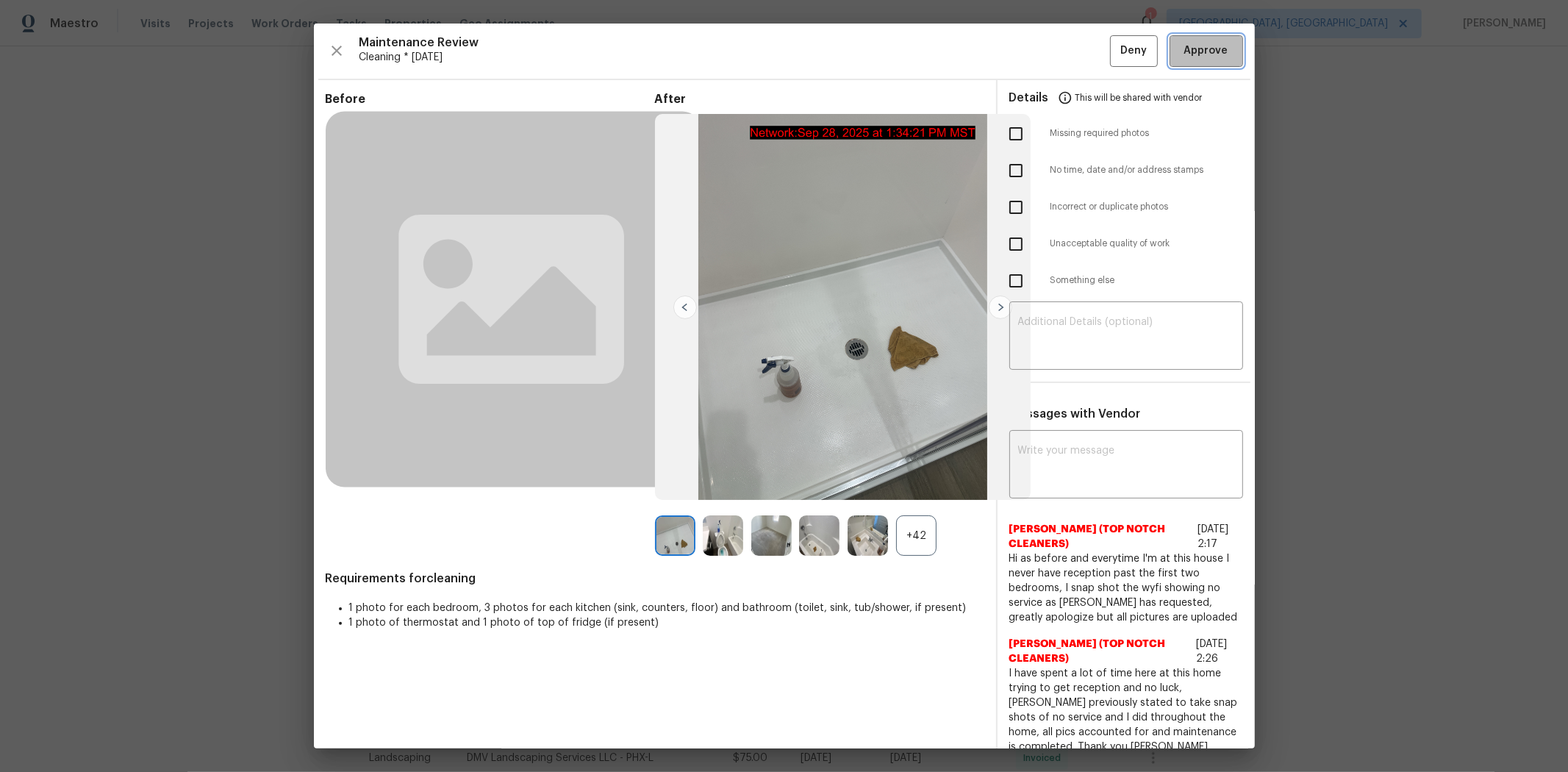
click at [1114, 48] on span "Approve" at bounding box center [1206, 50] width 44 height 18
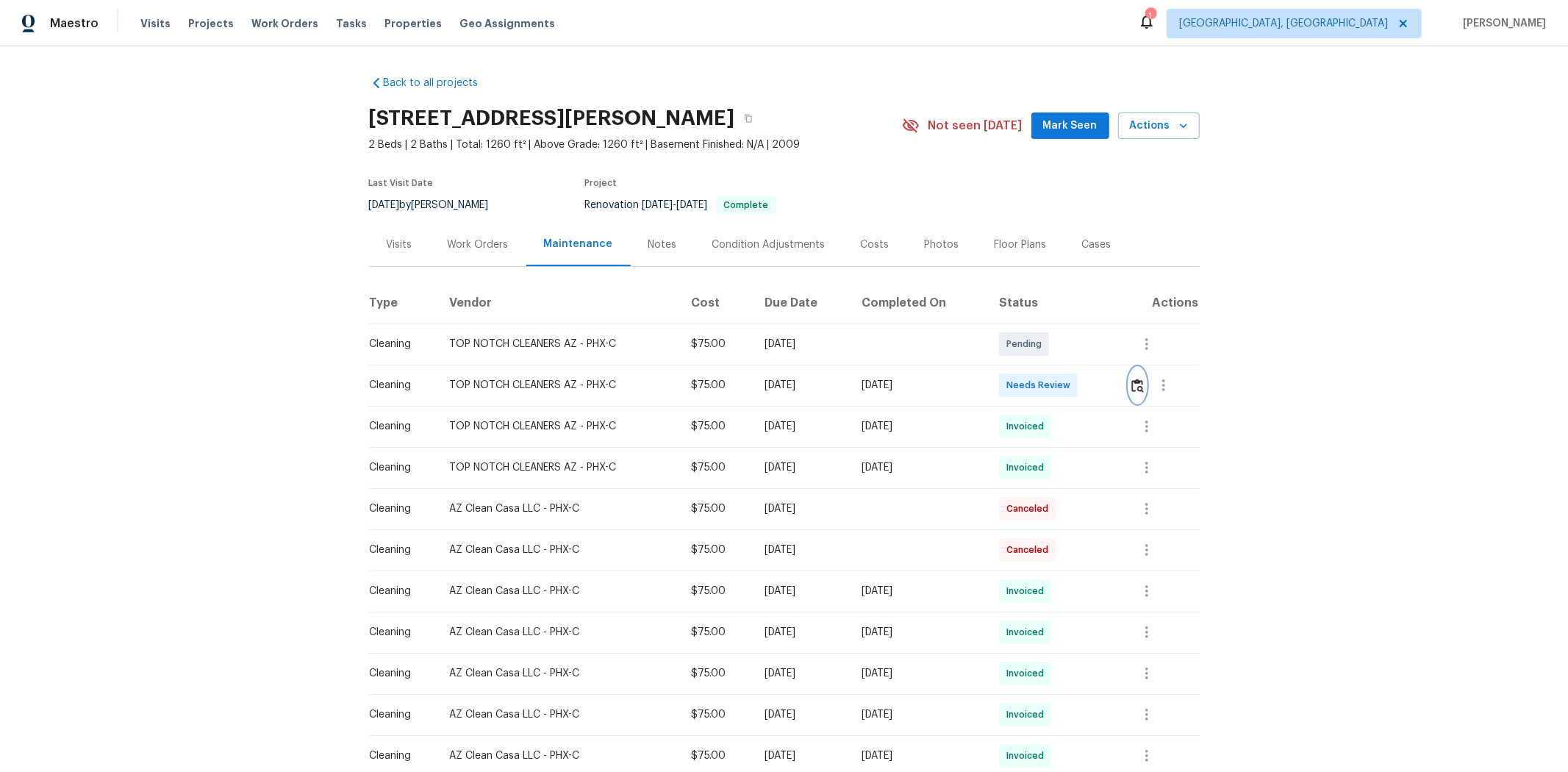
click at [1114, 381] on img "button" at bounding box center [1137, 386] width 12 height 14
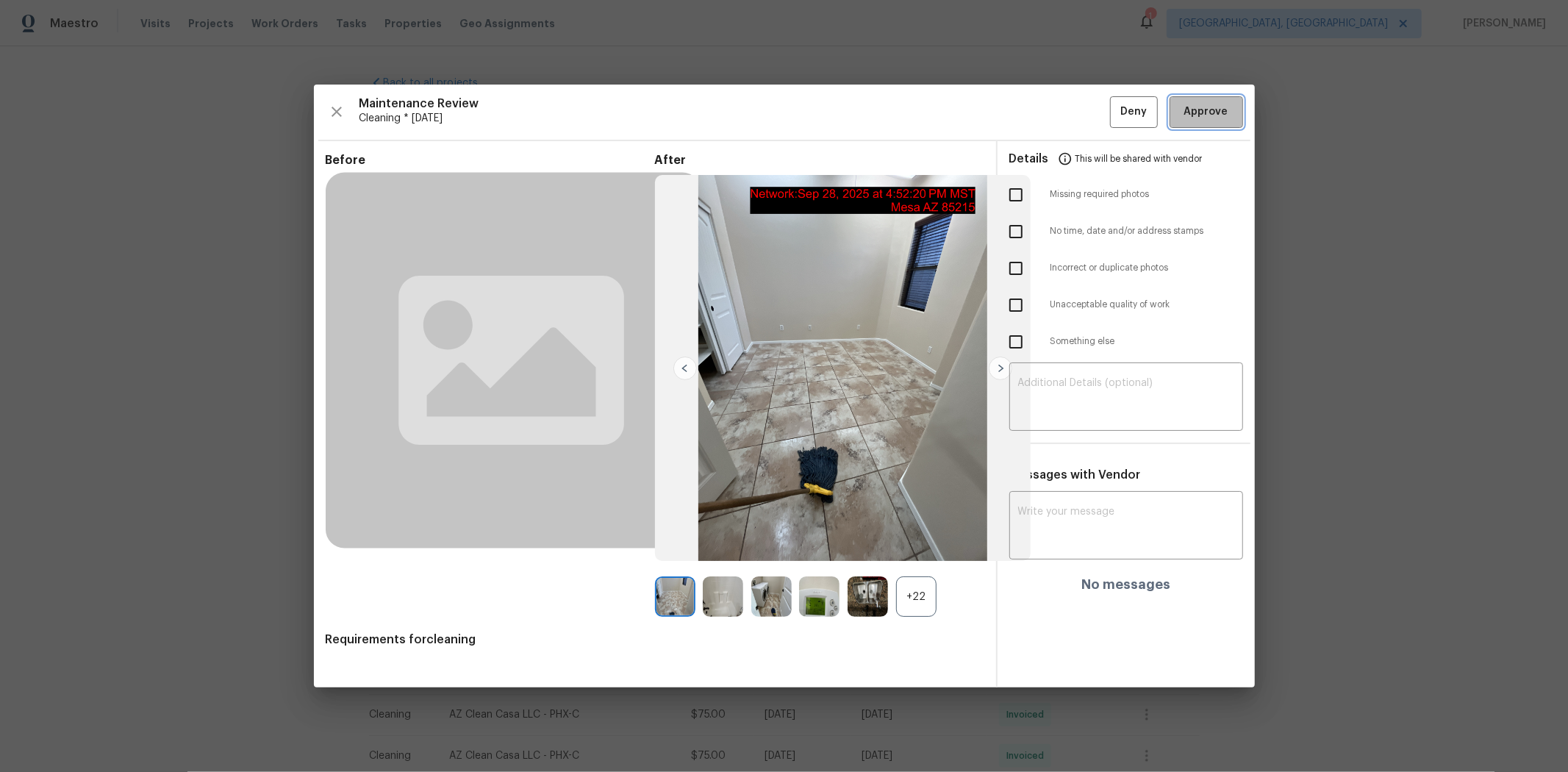
drag, startPoint x: 1186, startPoint y: 106, endPoint x: 1186, endPoint y: 97, distance: 9.0
click at [1114, 106] on span "Approve" at bounding box center [1206, 111] width 44 height 18
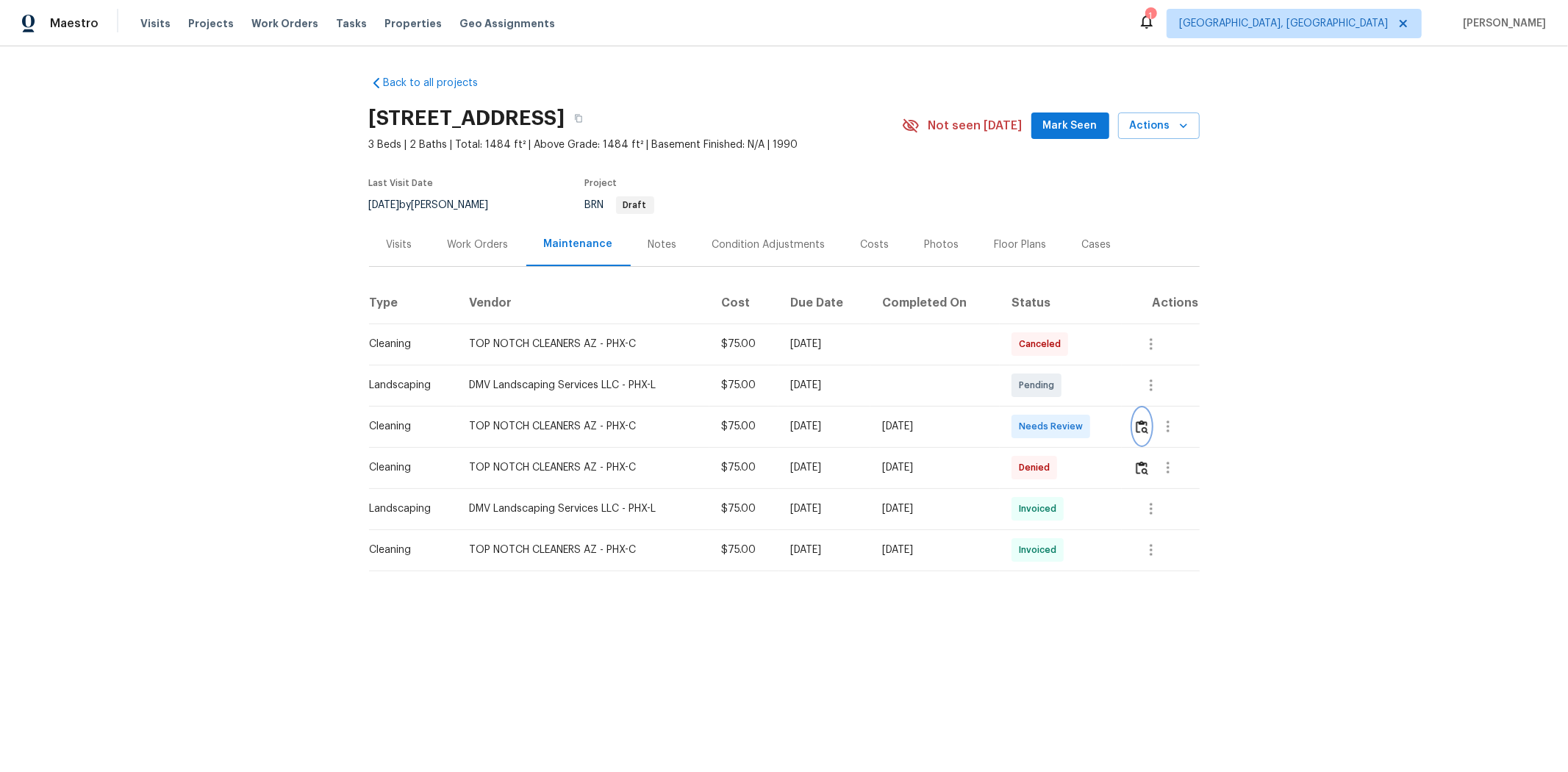
click at [1114, 430] on img "button" at bounding box center [1142, 426] width 12 height 14
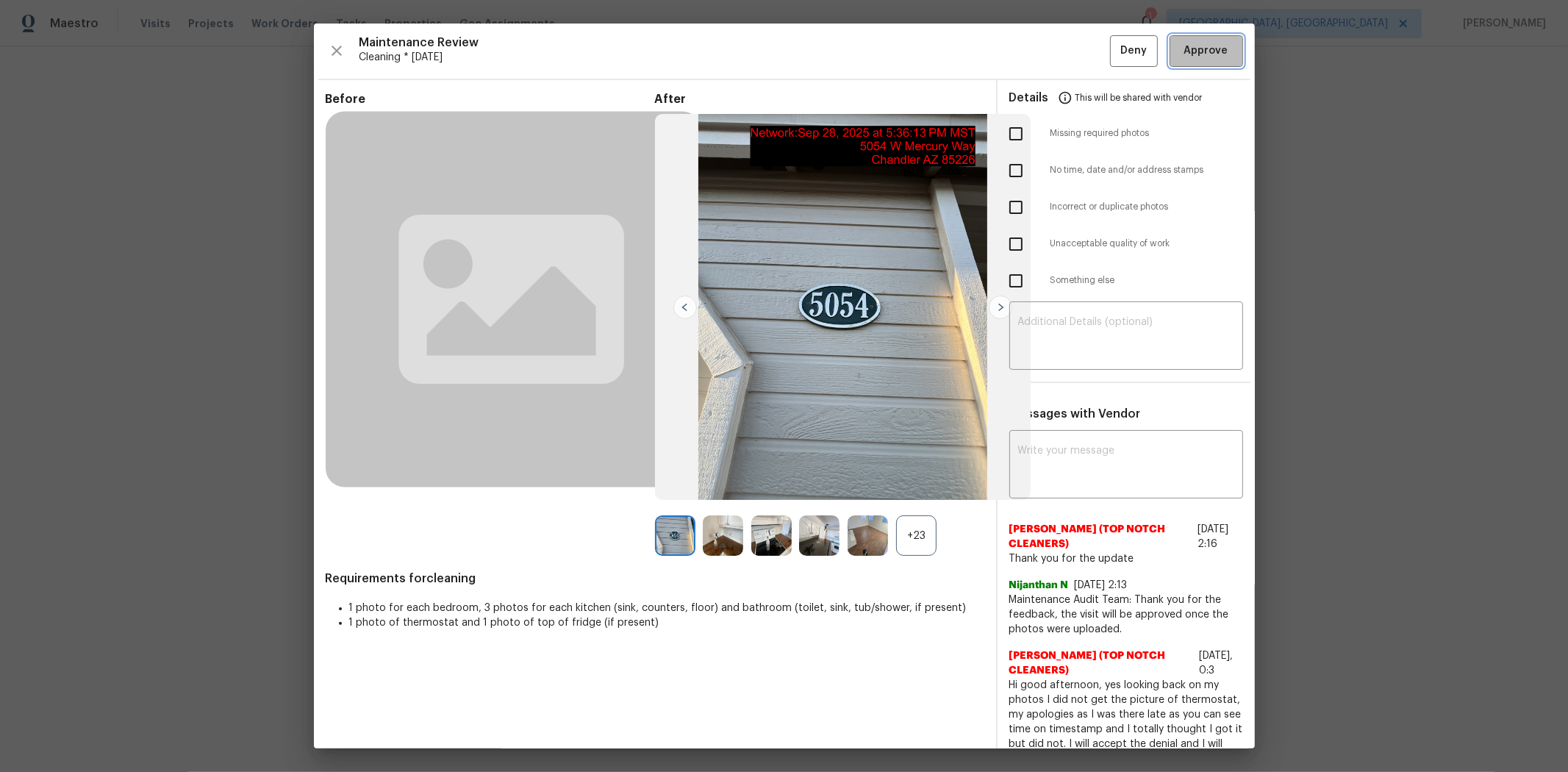
drag, startPoint x: 1203, startPoint y: 55, endPoint x: 1175, endPoint y: 56, distance: 28.0
click at [1114, 55] on span "Approve" at bounding box center [1206, 50] width 44 height 18
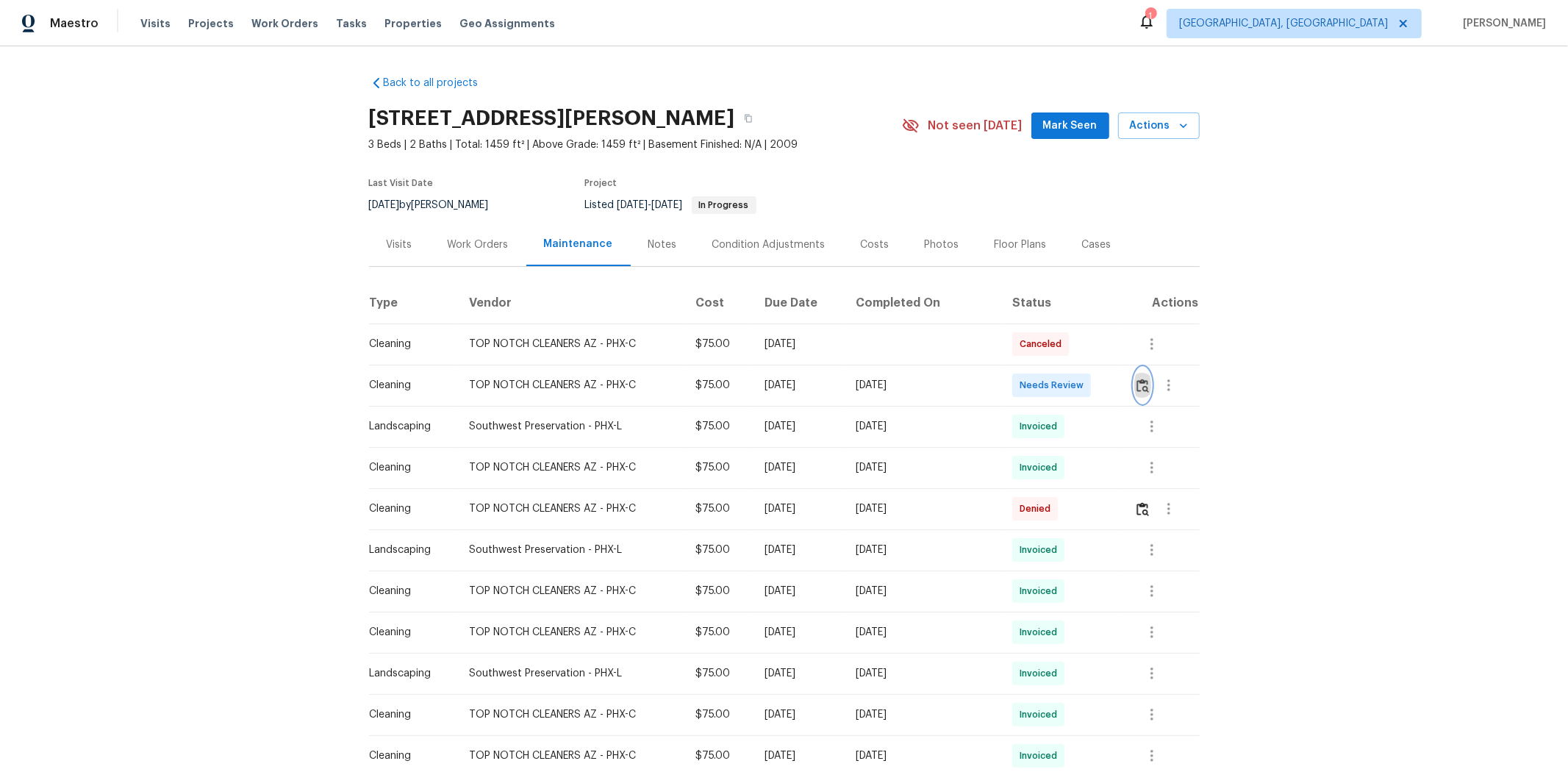
click at [1114, 387] on img "button" at bounding box center [1142, 386] width 12 height 14
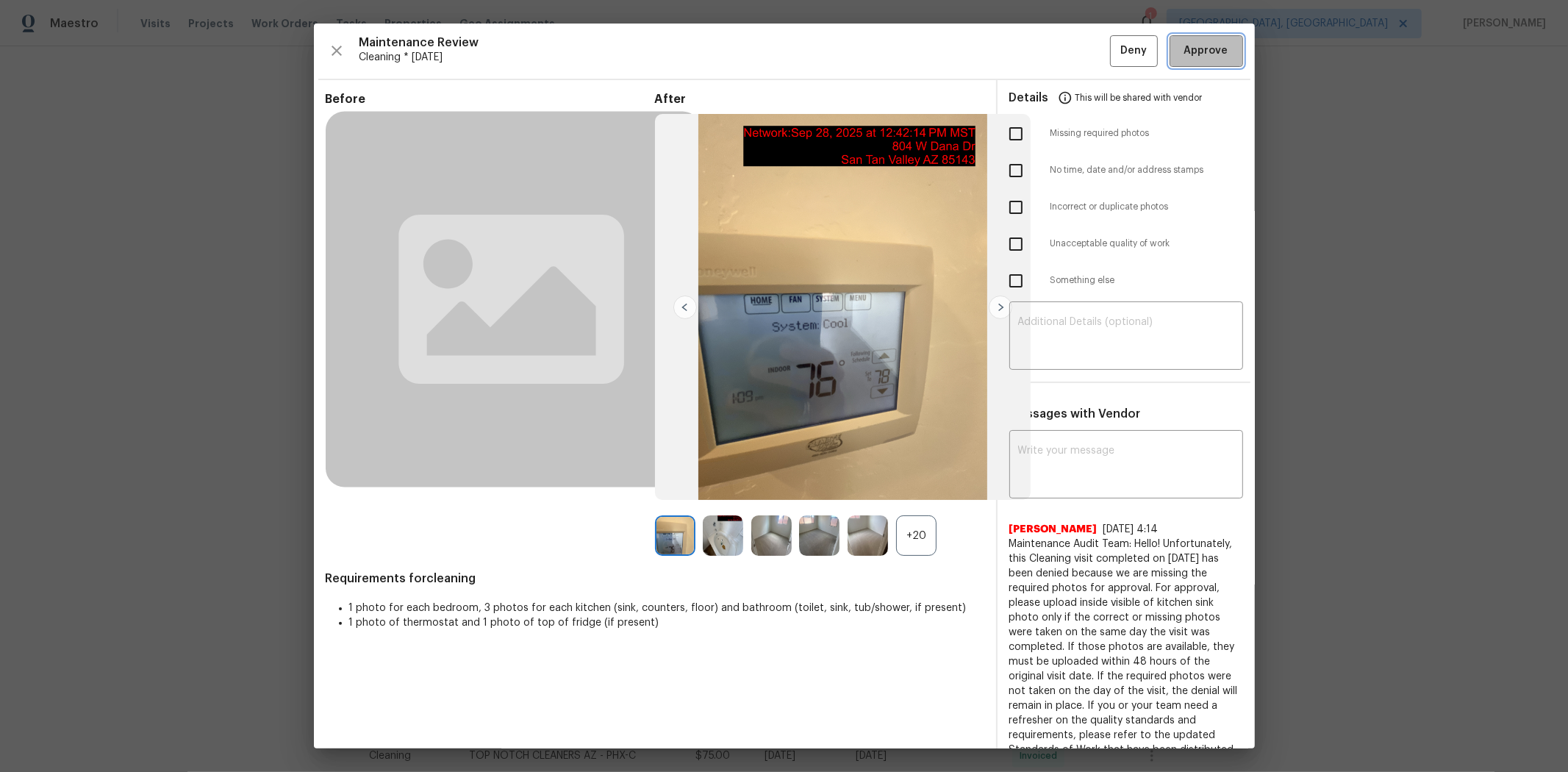
click at [1114, 52] on span "Approve" at bounding box center [1206, 50] width 44 height 18
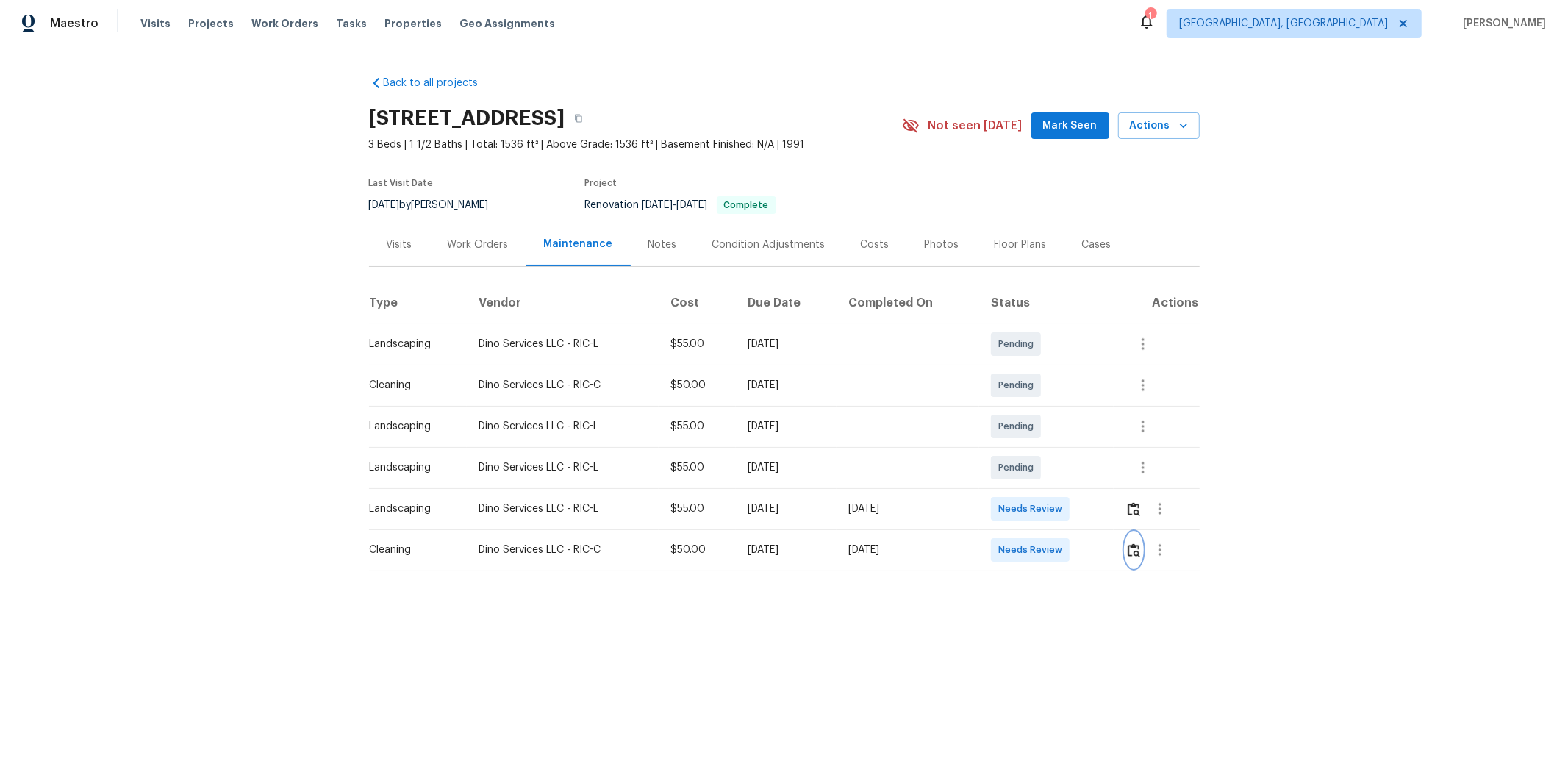
click at [1114, 516] on button "button" at bounding box center [1134, 550] width 17 height 35
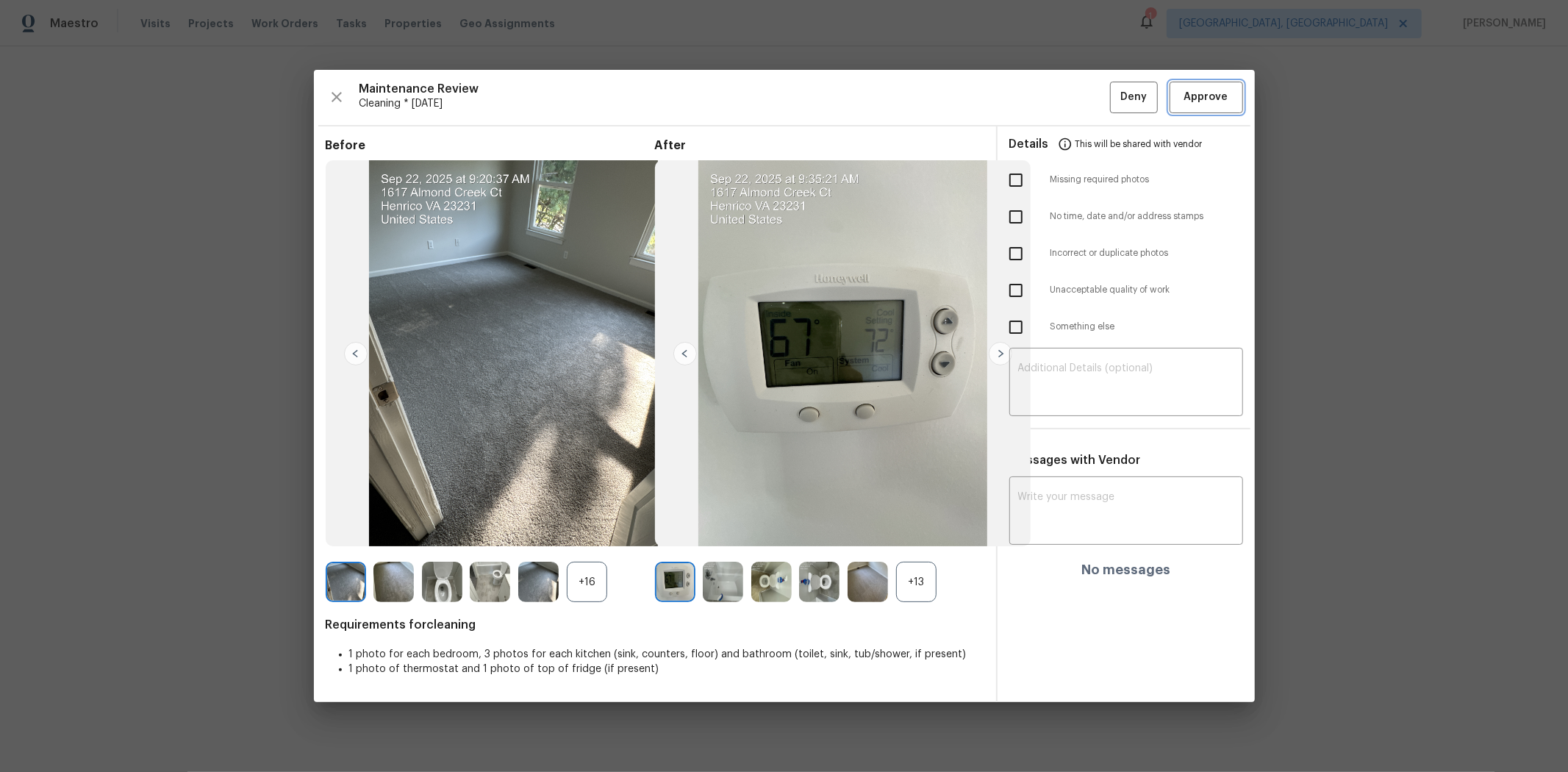
click at [1114, 98] on span "Approve" at bounding box center [1206, 97] width 44 height 18
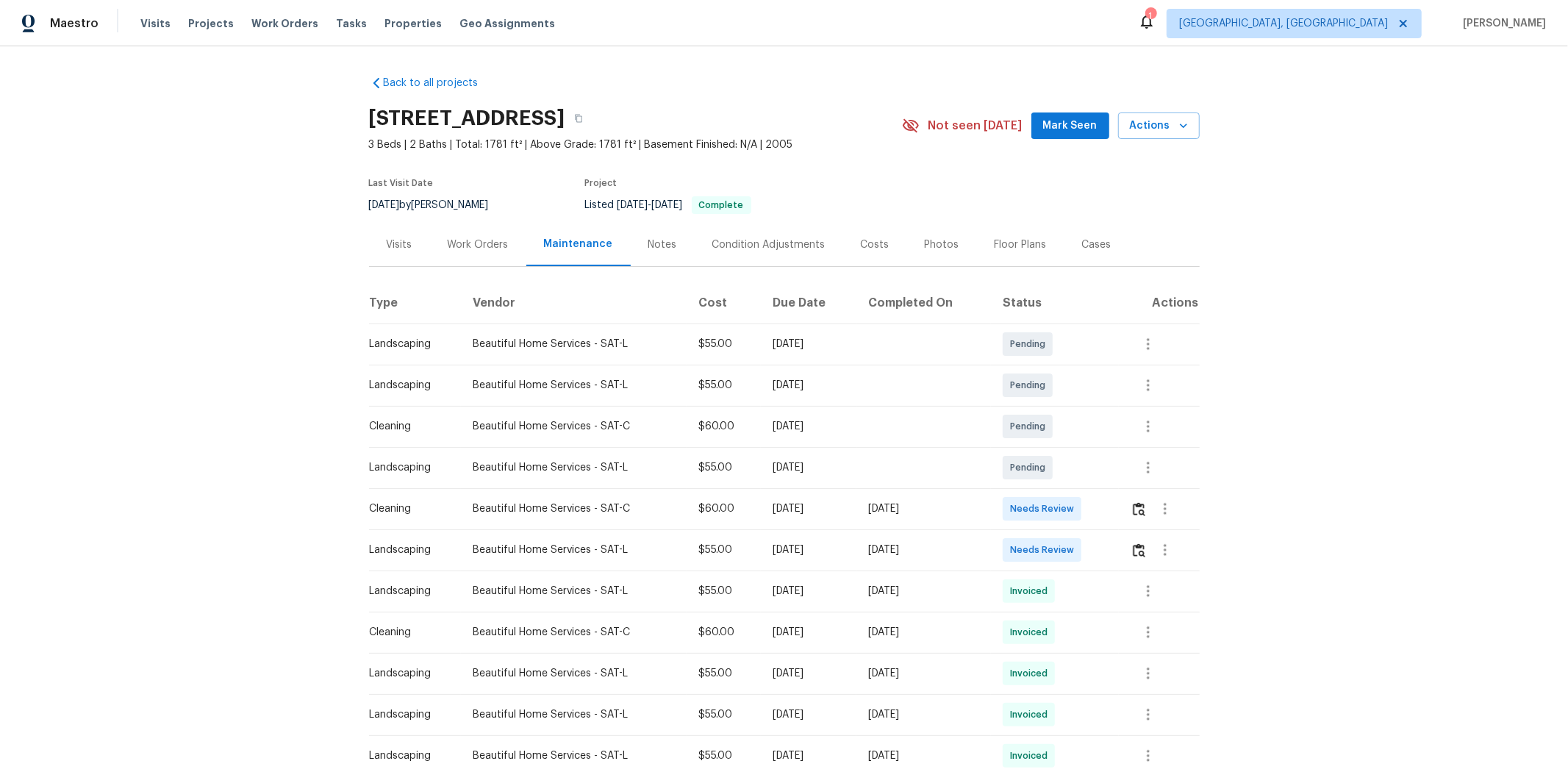
click at [843, 493] on td at bounding box center [1160, 509] width 81 height 41
click at [843, 493] on img "button" at bounding box center [1139, 509] width 12 height 14
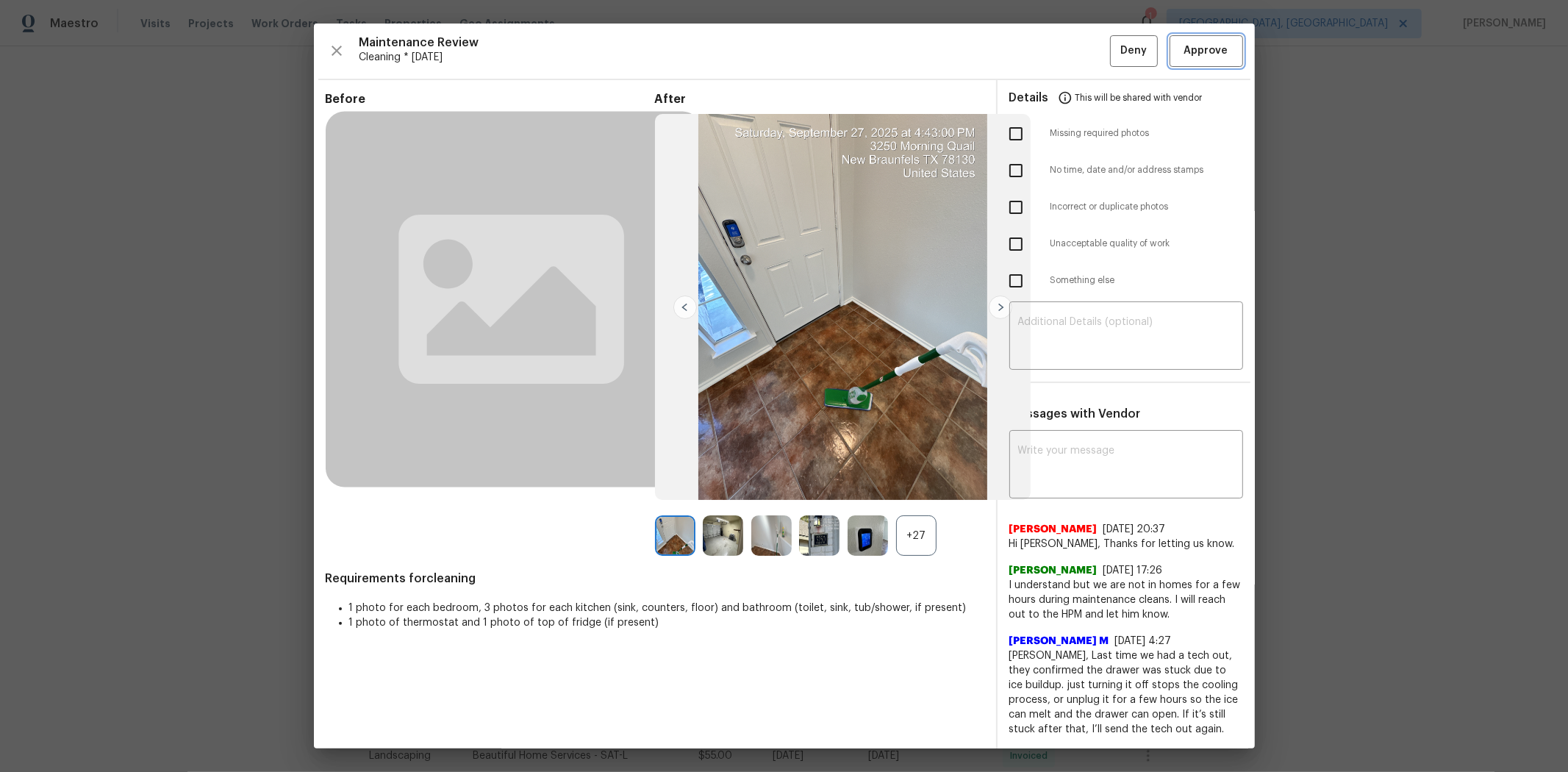
click at [843, 52] on span "Approve" at bounding box center [1206, 50] width 44 height 18
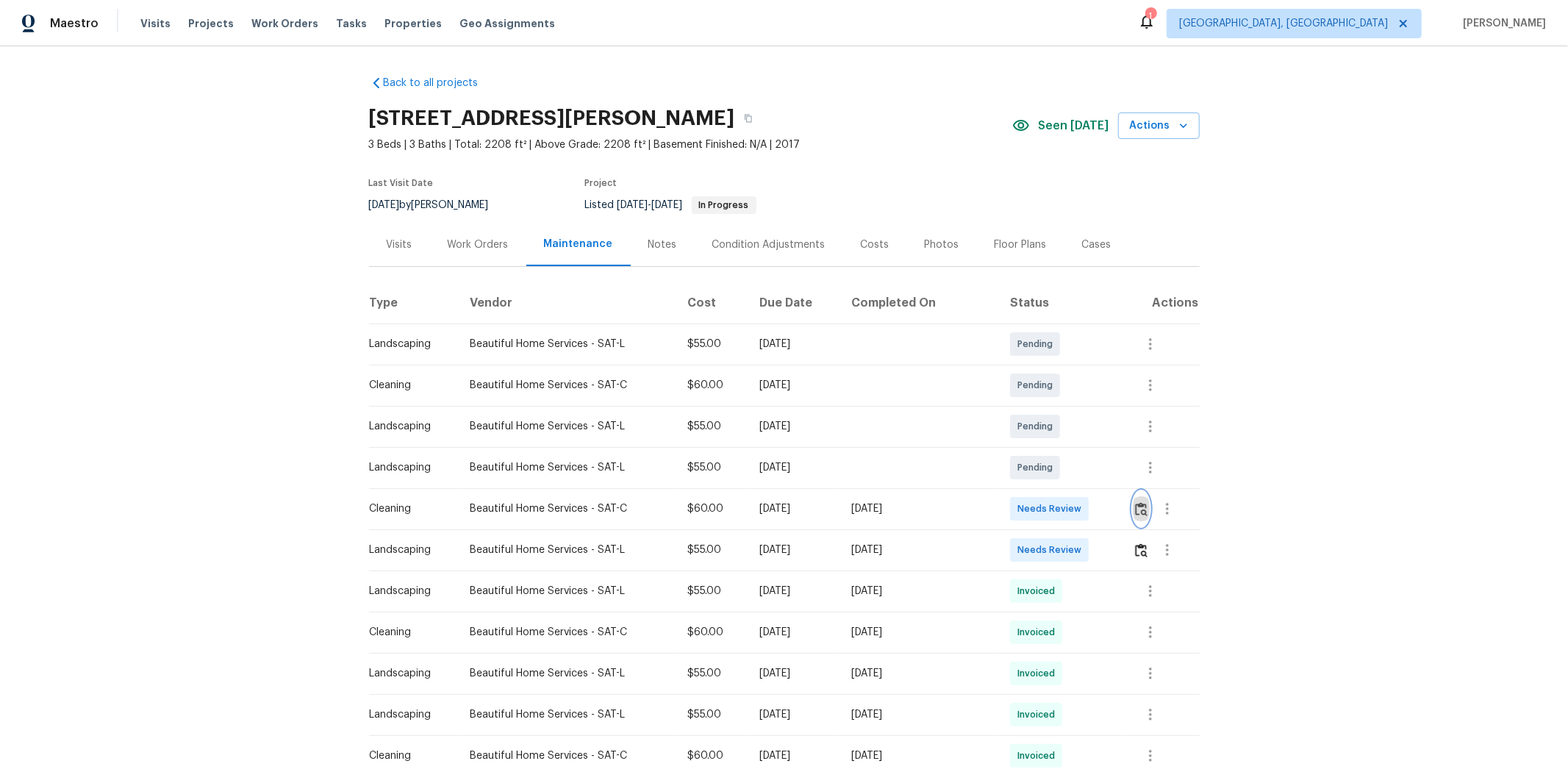
click at [1114, 505] on img "button" at bounding box center [1141, 509] width 12 height 14
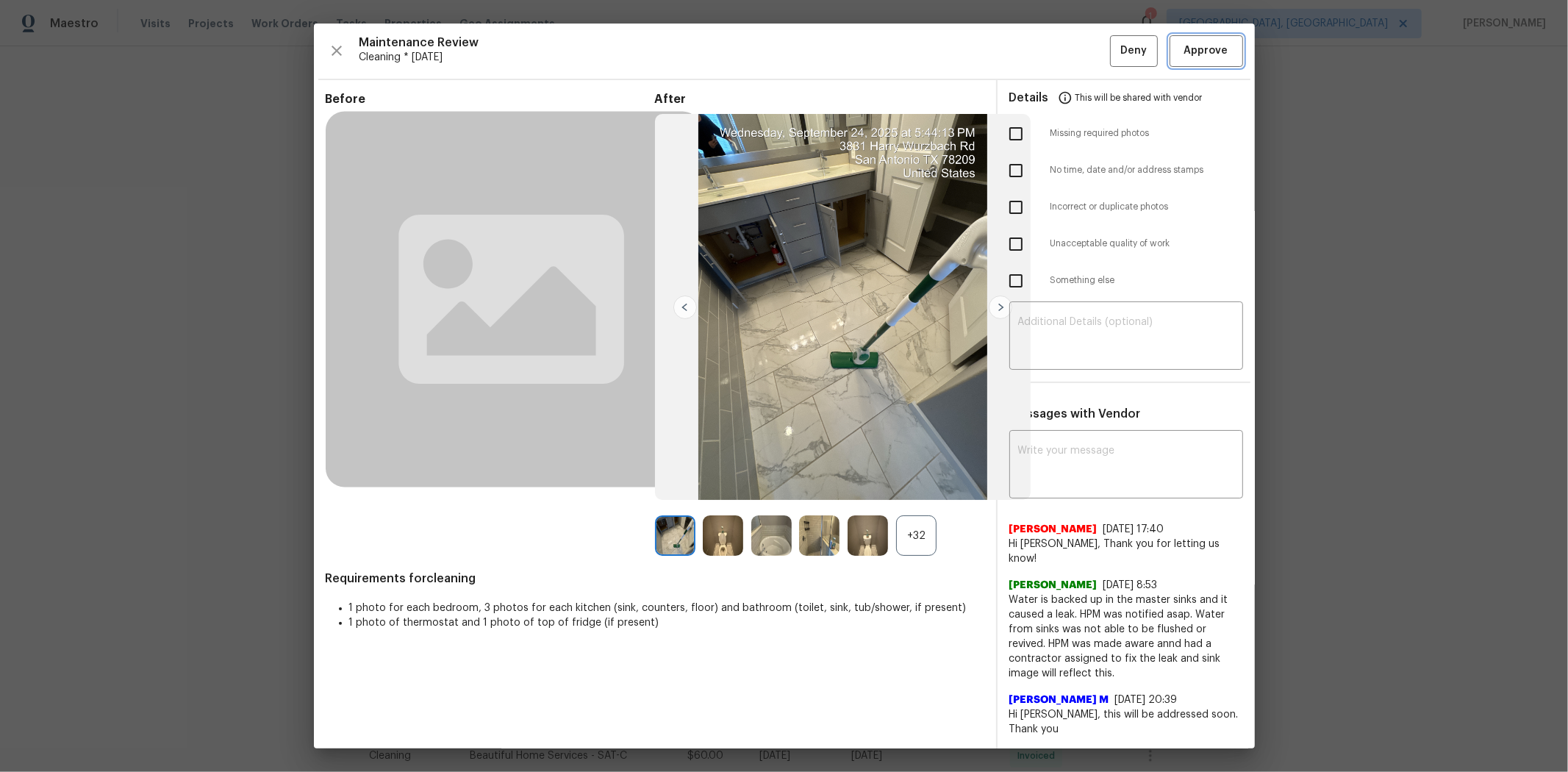
click at [1114, 52] on span "Approve" at bounding box center [1206, 50] width 44 height 18
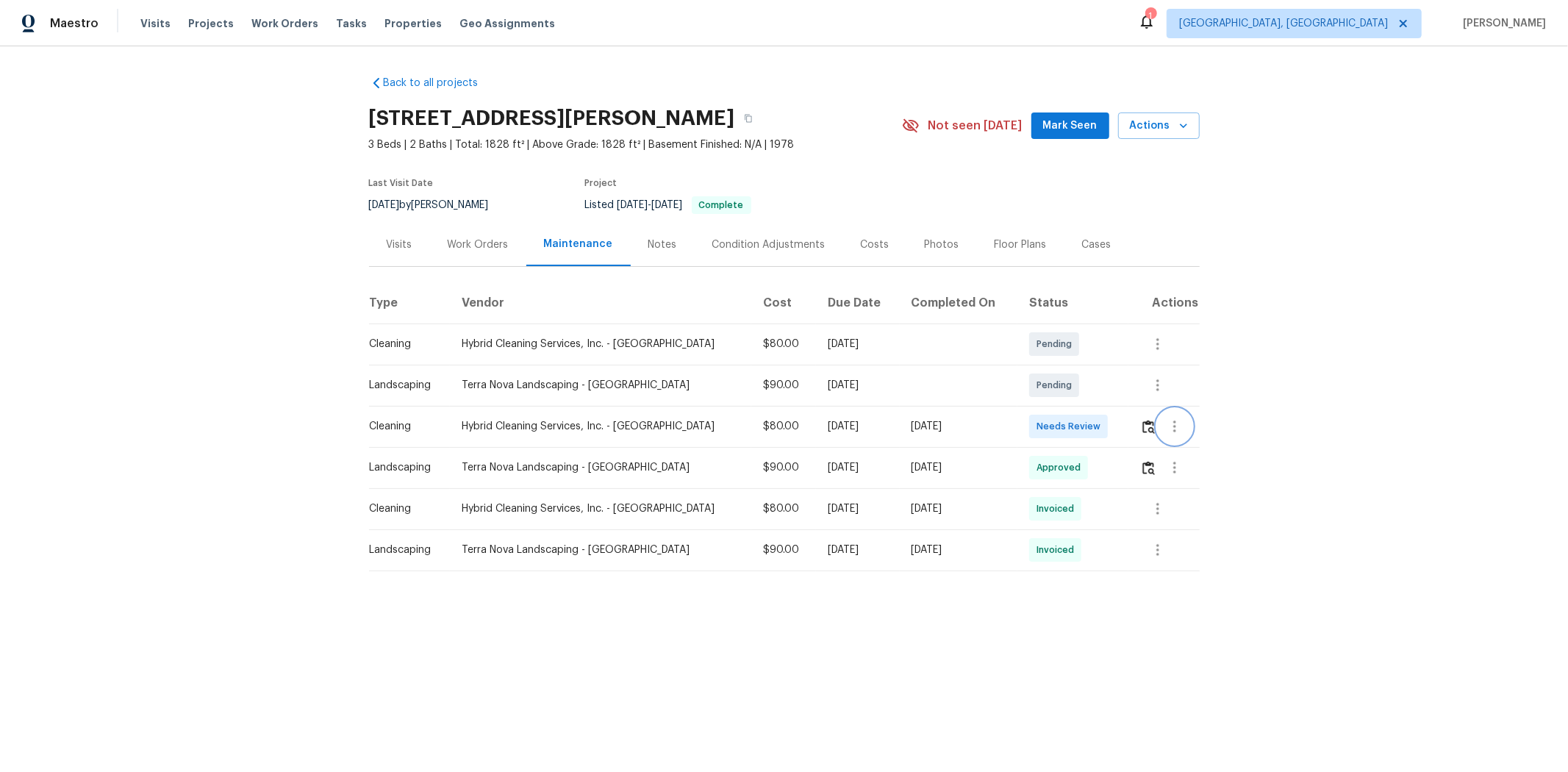
click at [1114, 430] on button "button" at bounding box center [1174, 426] width 35 height 35
drag, startPoint x: 1121, startPoint y: 429, endPoint x: 1146, endPoint y: 424, distance: 25.5
click at [1114, 429] on div at bounding box center [784, 386] width 1568 height 772
click at [1114, 427] on img "button" at bounding box center [1148, 426] width 12 height 14
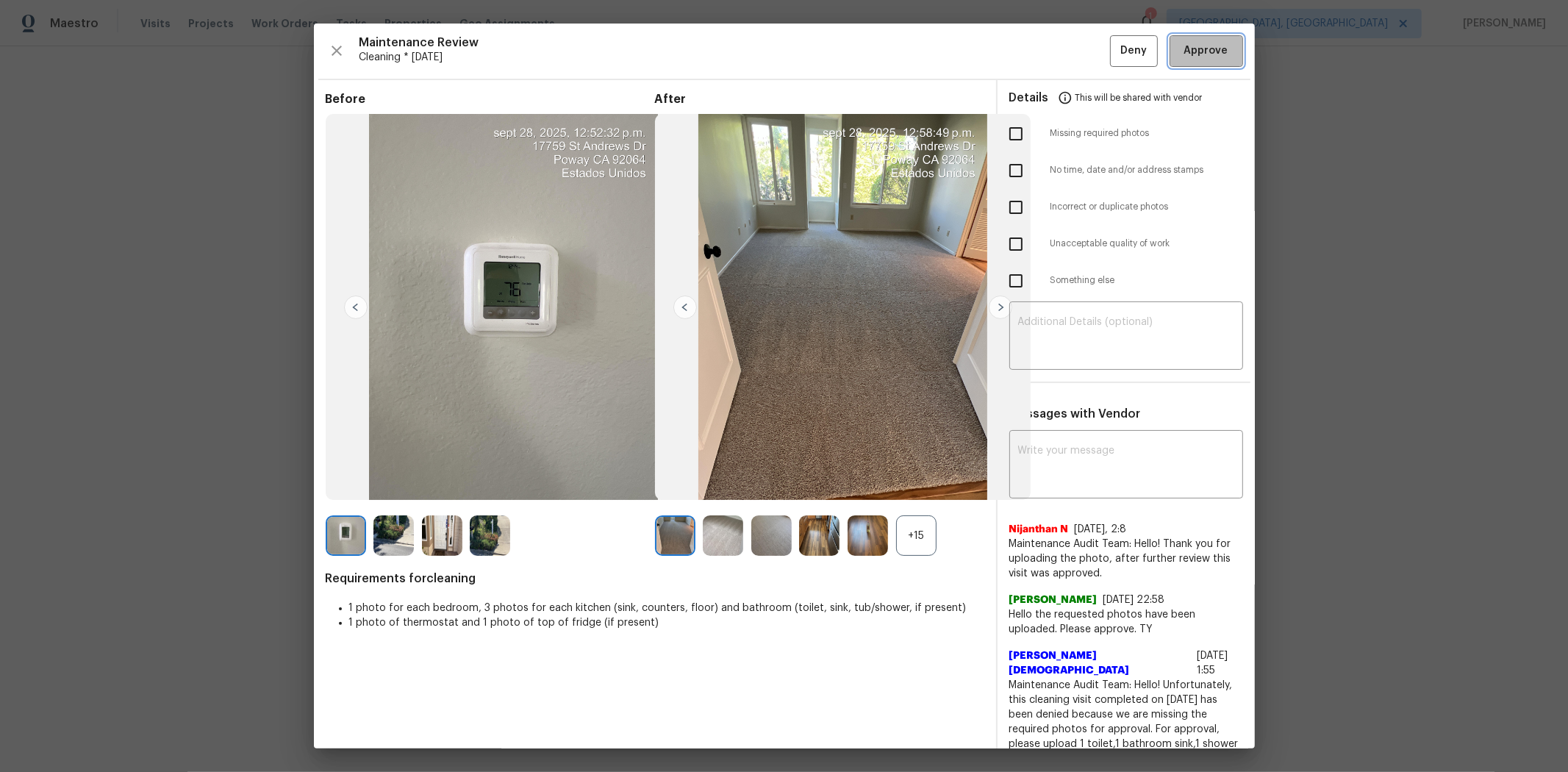
drag, startPoint x: 1222, startPoint y: 37, endPoint x: 1196, endPoint y: 106, distance: 73.7
click at [1114, 35] on button "Approve" at bounding box center [1207, 51] width 74 height 32
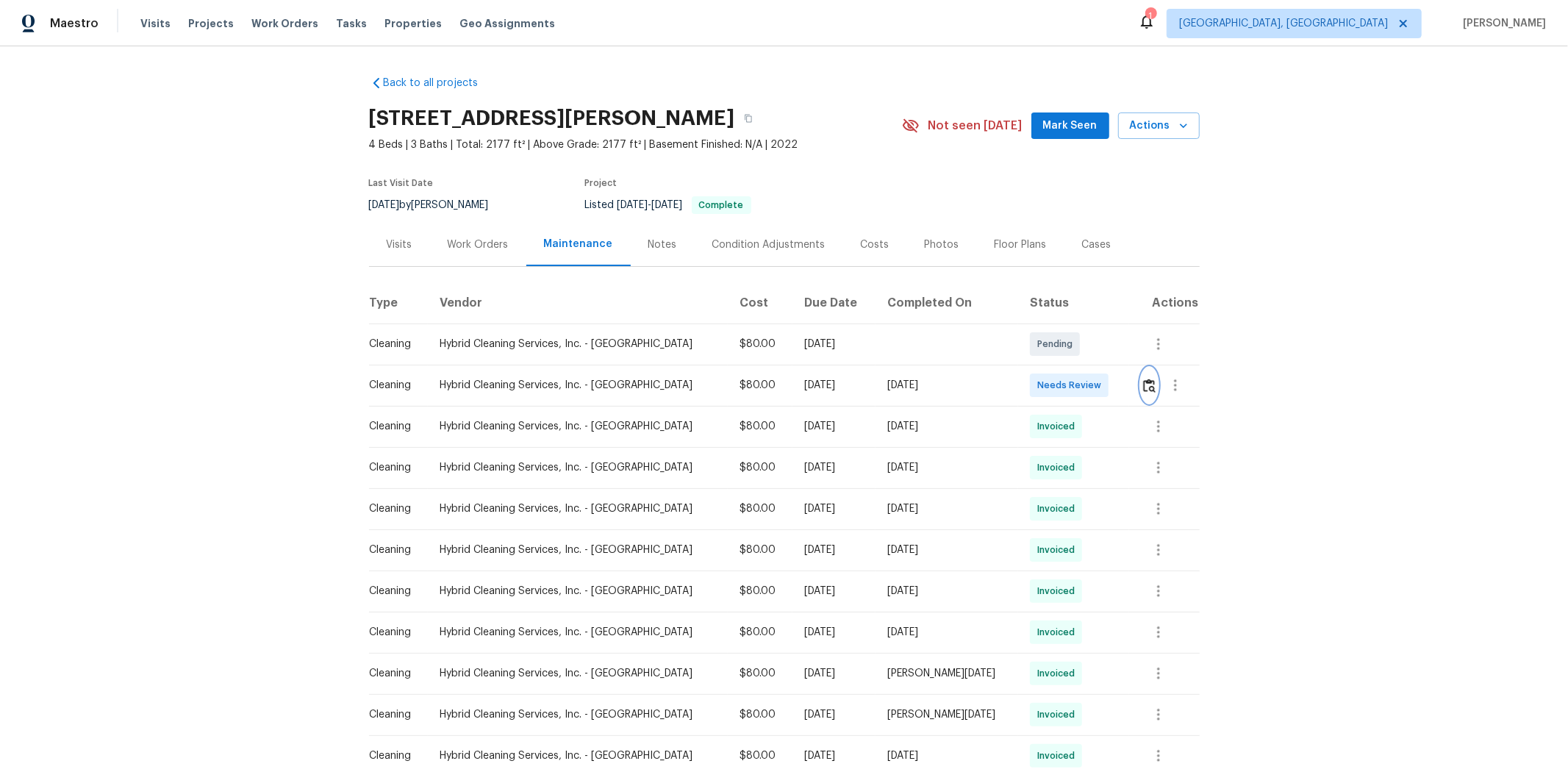
click at [1114, 386] on img "button" at bounding box center [1148, 386] width 12 height 14
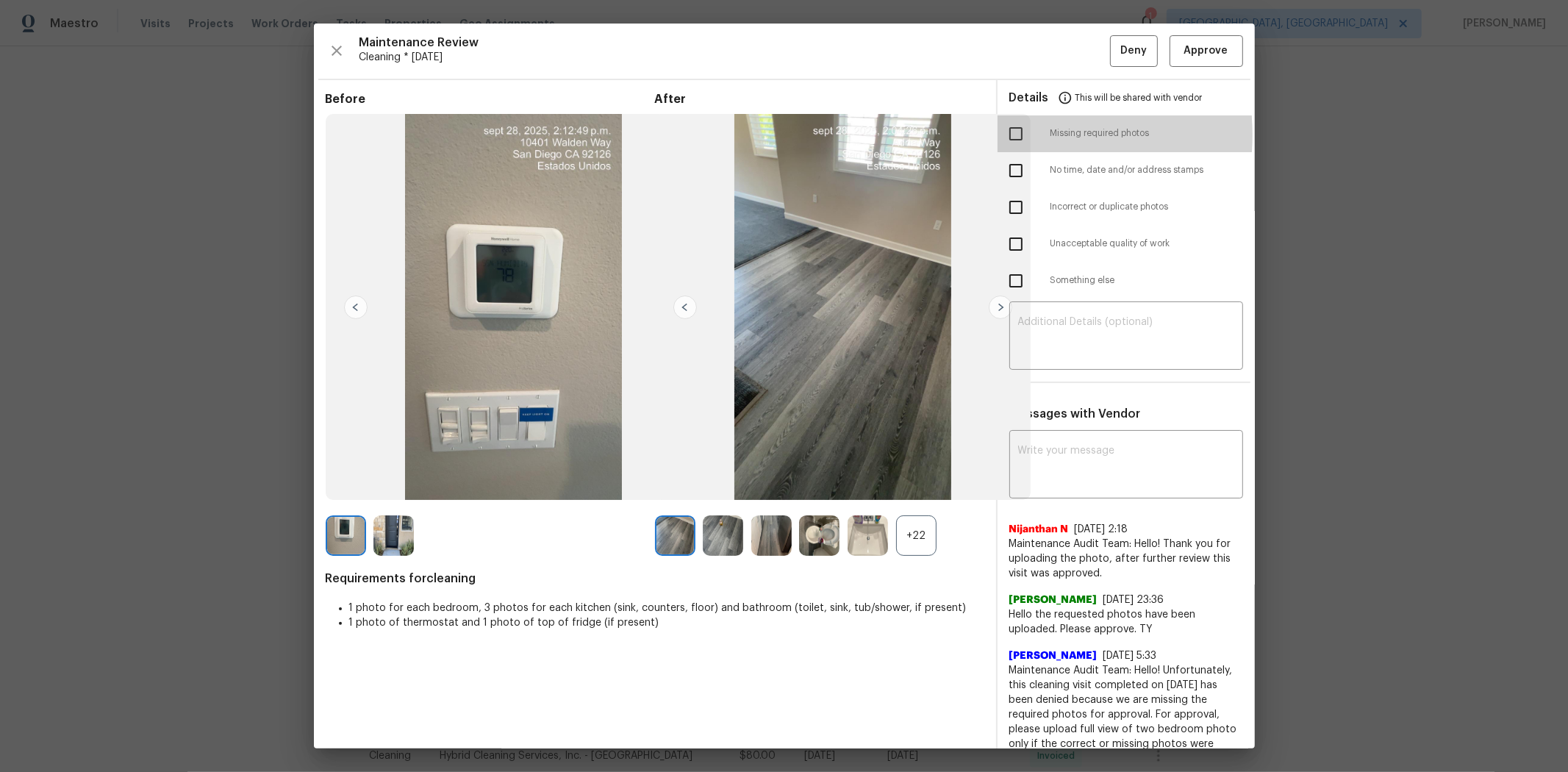
click at [1010, 136] on input "checkbox" at bounding box center [1015, 134] width 31 height 31
checkbox input "true"
click at [1076, 323] on textarea at bounding box center [1126, 337] width 216 height 41
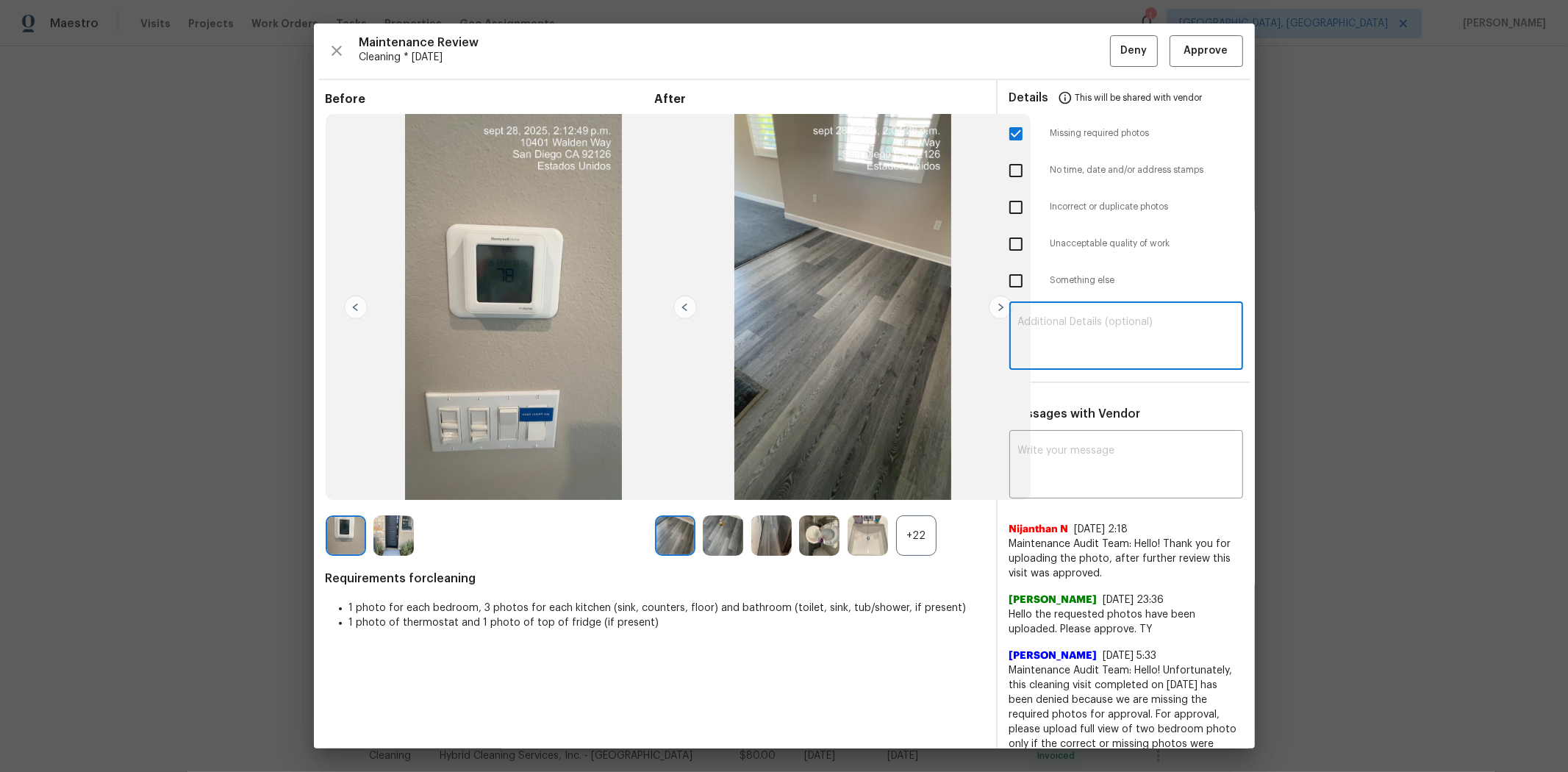
paste textarea "Maintenance Audit Team: Hello! Unfortunately, this cleaning visit completed on …"
type textarea "Maintenance Audit Team: Hello! Unfortunately, this cleaning visit completed on …"
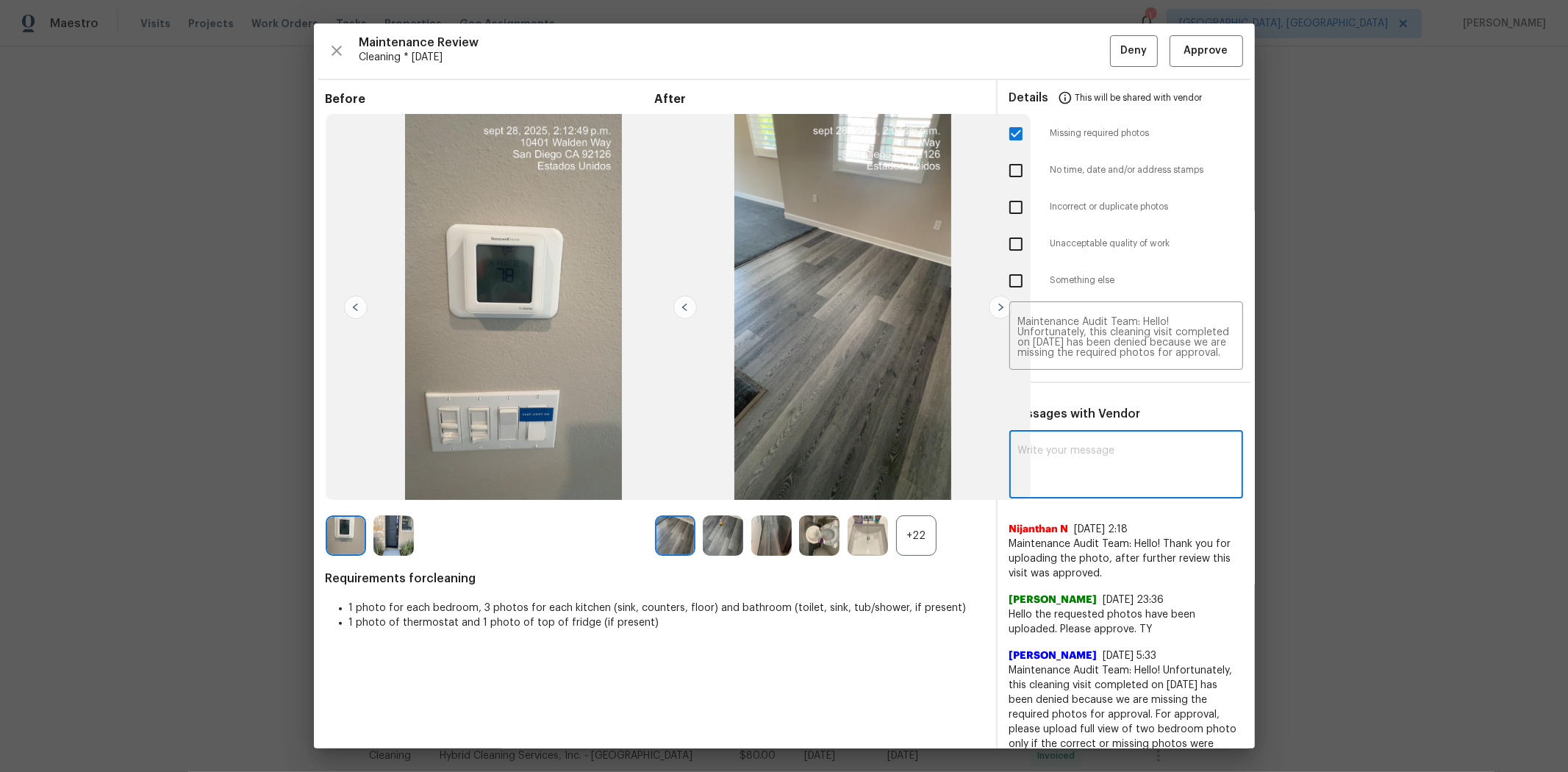
click at [1086, 453] on textarea at bounding box center [1126, 467] width 216 height 41
paste textarea "Maintenance Audit Team: Hello! Unfortunately, this cleaning visit completed on …"
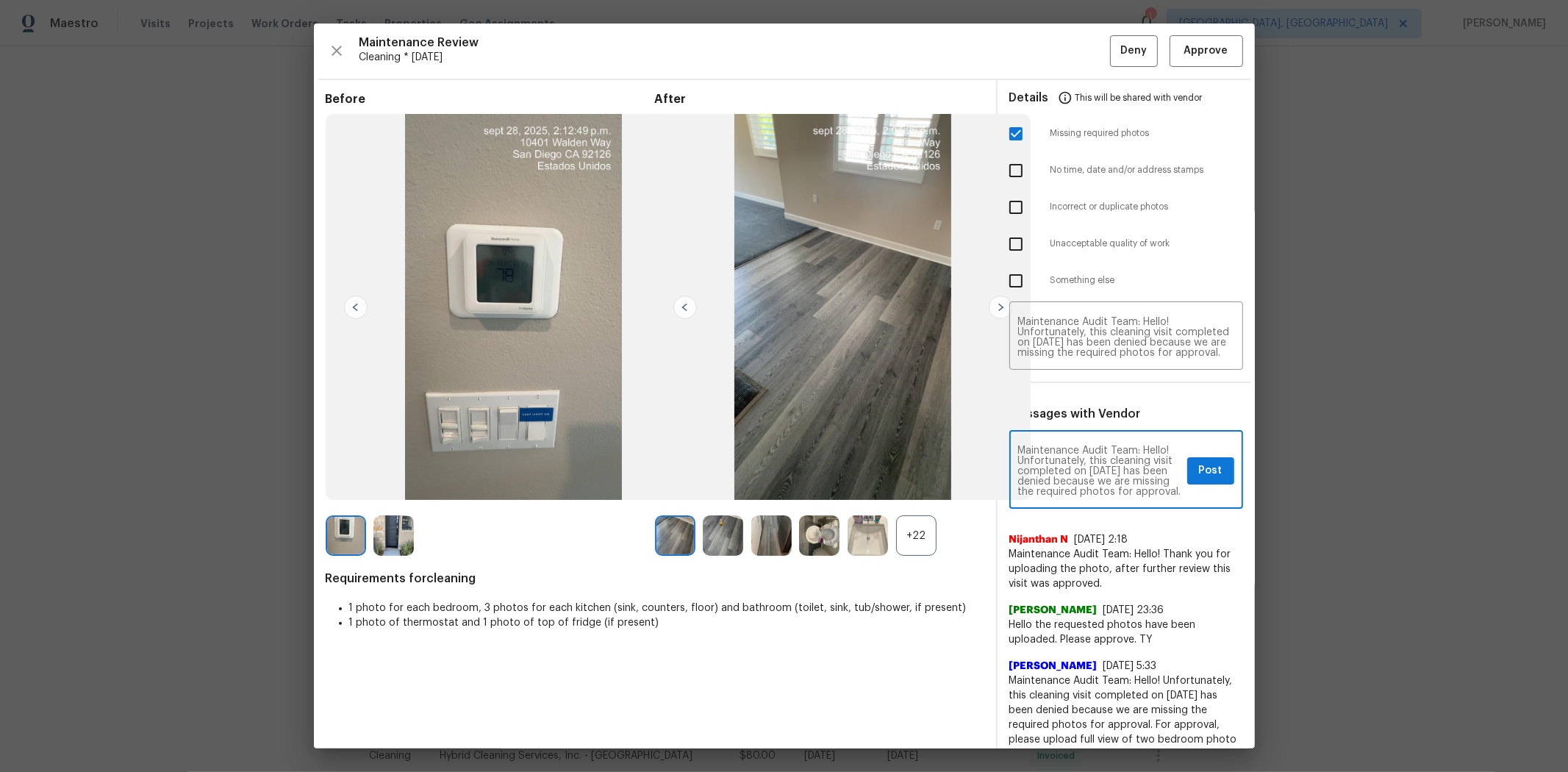
type textarea "Maintenance Audit Team: Hello! Unfortunately, this cleaning visit completed on …"
click at [1114, 468] on span "Post" at bounding box center [1211, 470] width 24 height 18
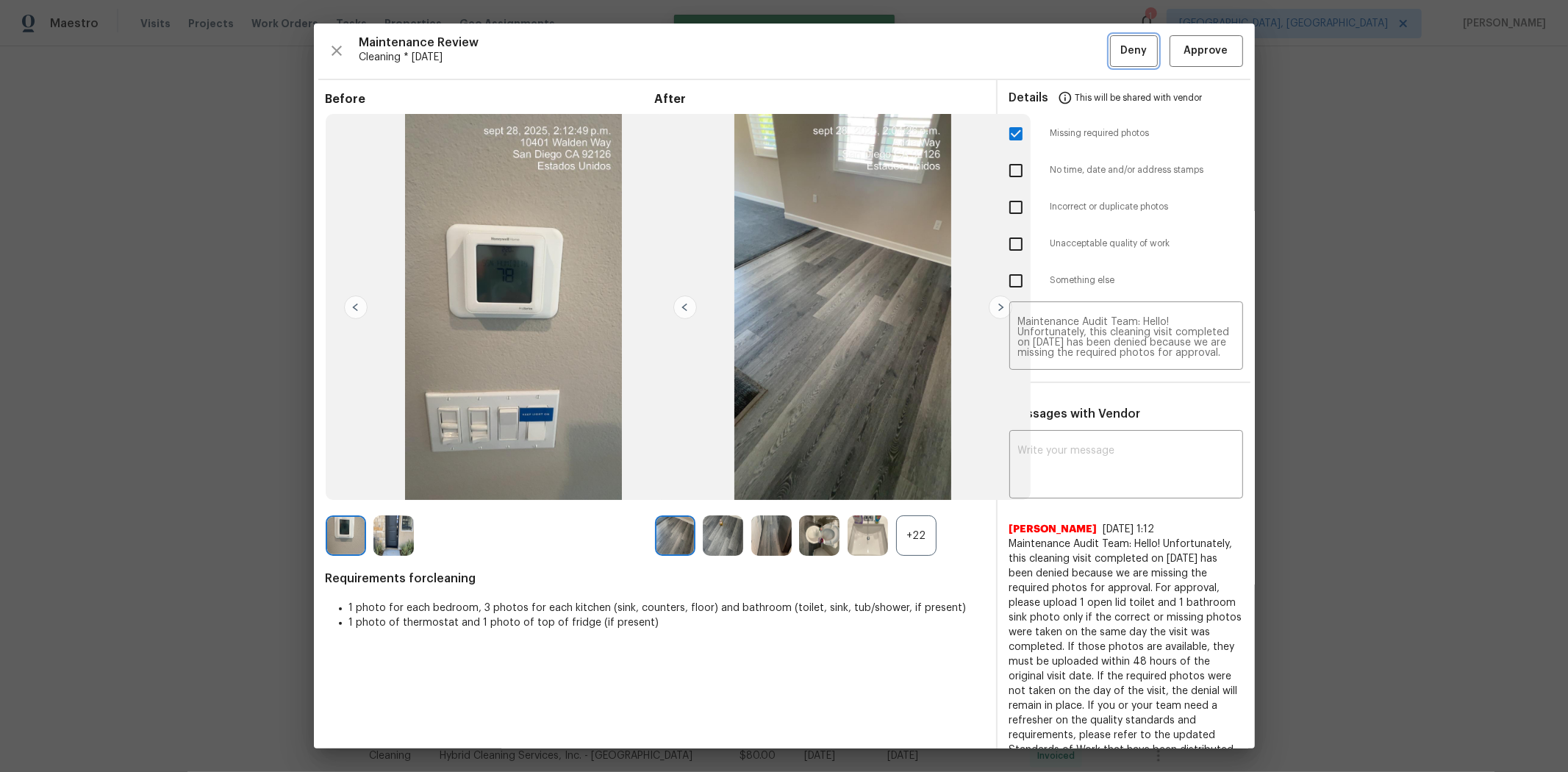
drag, startPoint x: 1121, startPoint y: 41, endPoint x: 1174, endPoint y: 290, distance: 254.6
click at [1114, 327] on div "Maintenance Review Cleaning * [DATE] Deny Approve Before After +22 Requirements…" at bounding box center [784, 386] width 941 height 725
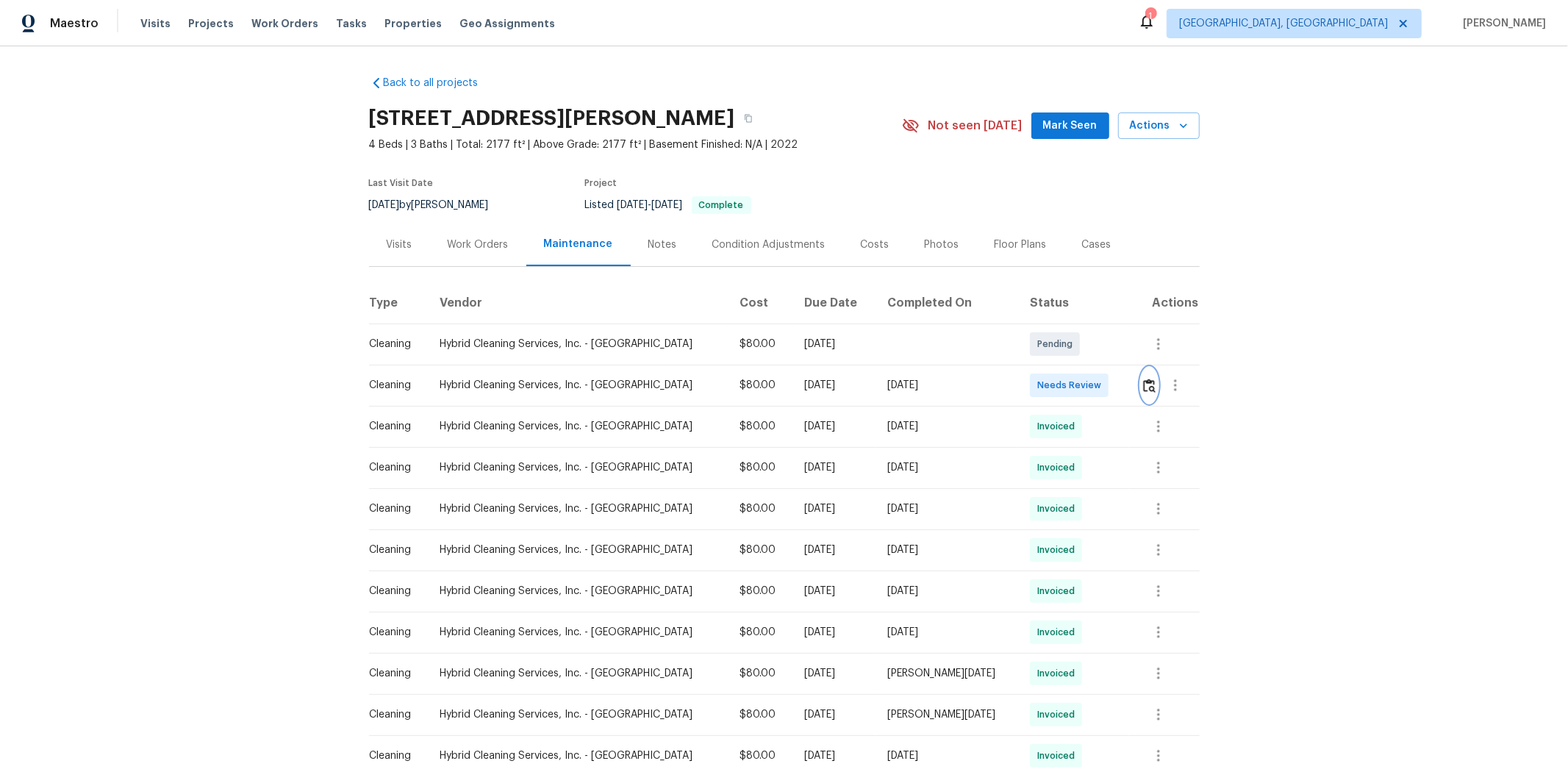
click at [1114, 390] on img "button" at bounding box center [1148, 386] width 12 height 14
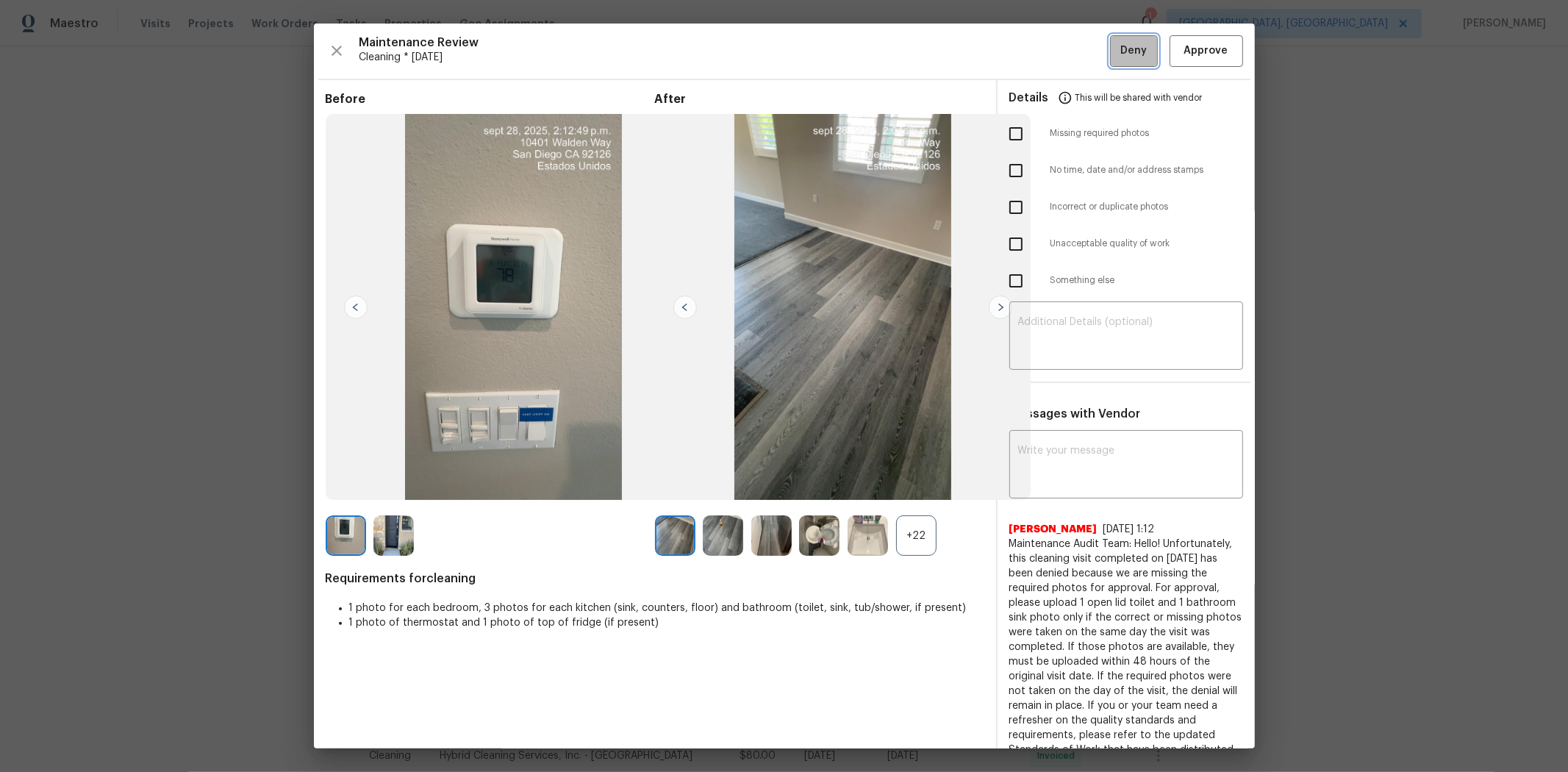
click at [1114, 55] on span "Deny" at bounding box center [1133, 50] width 26 height 18
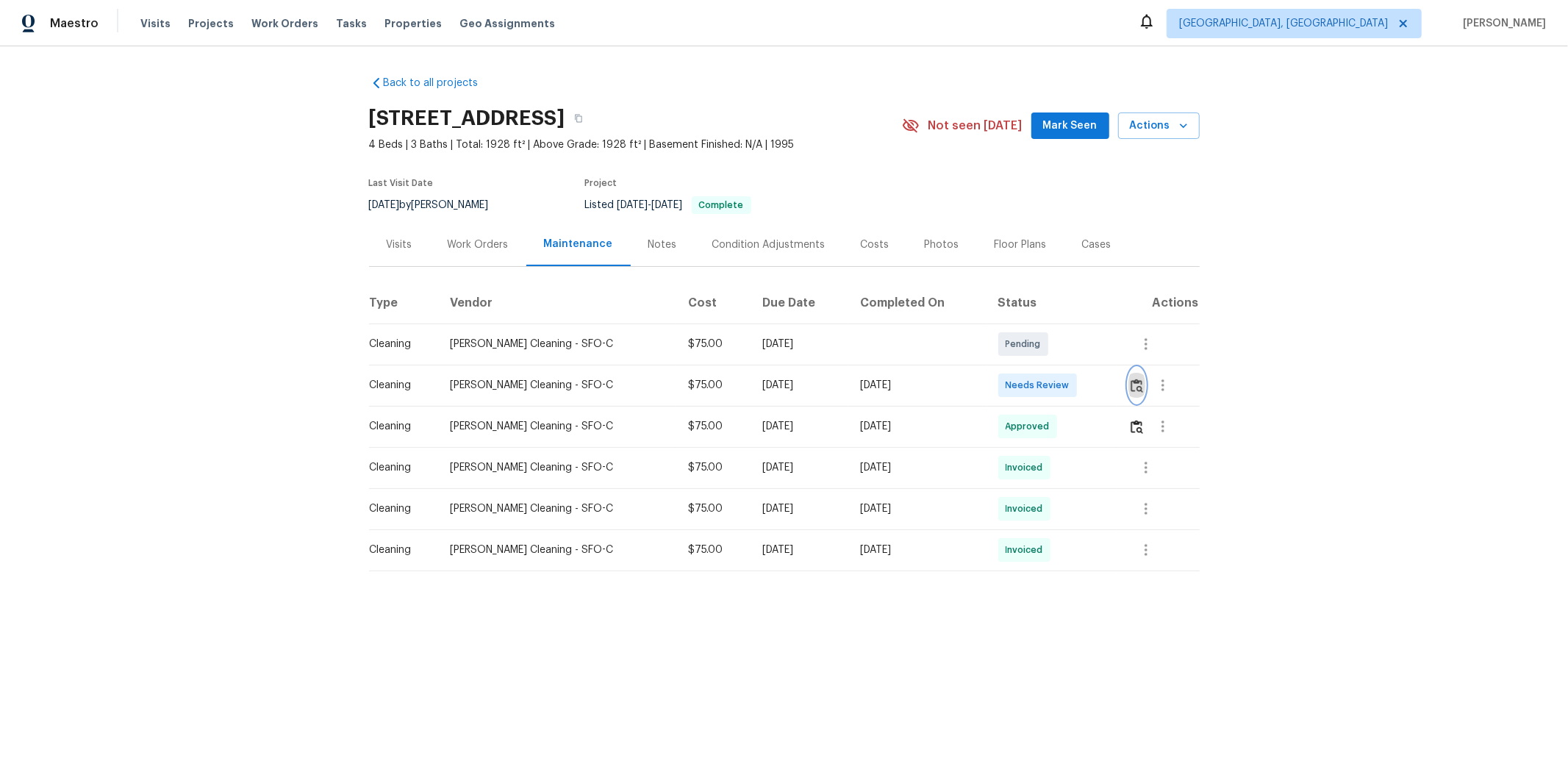
click at [1114, 392] on img "button" at bounding box center [1136, 386] width 12 height 14
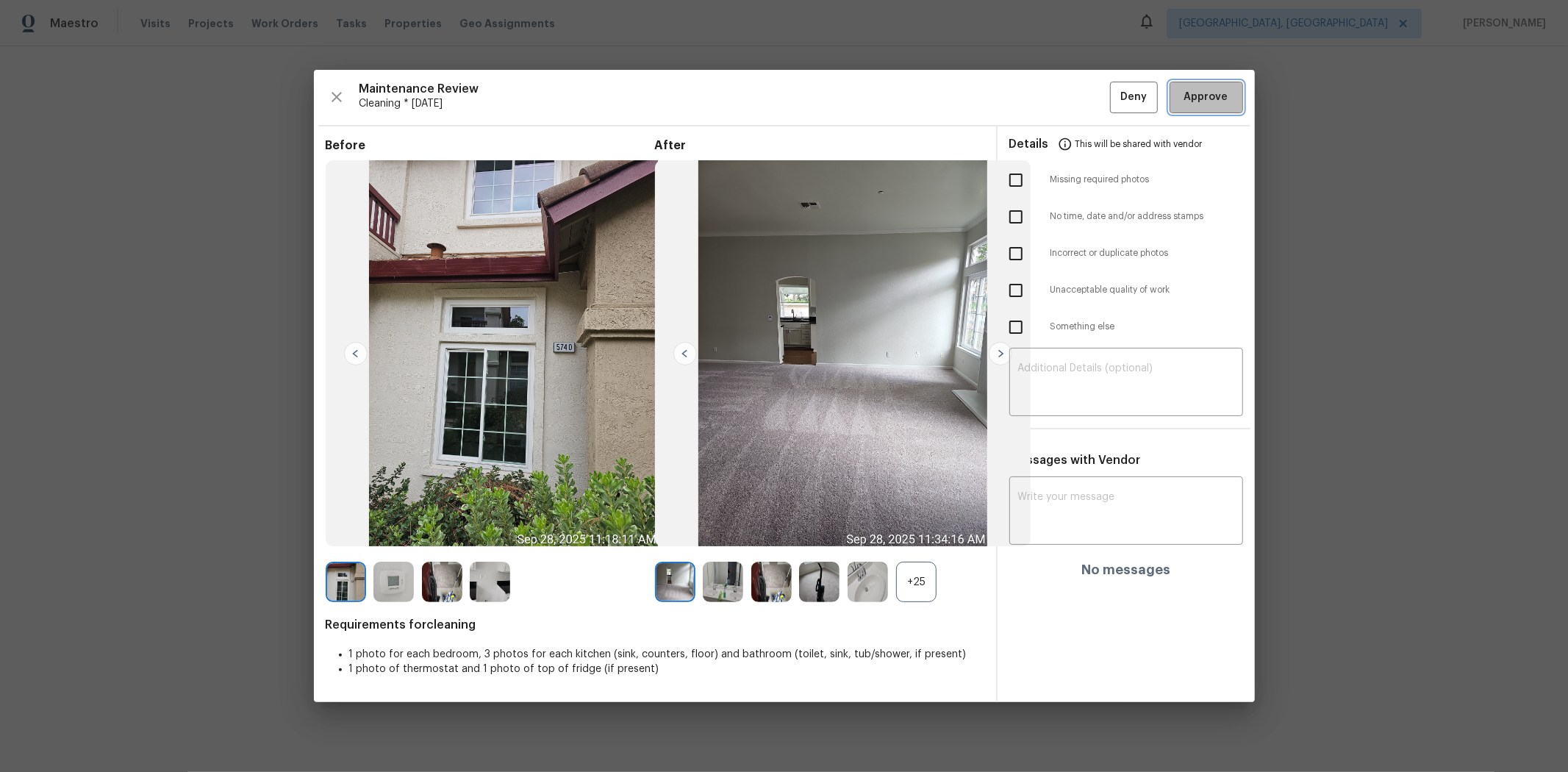
click at [1114, 107] on button "Approve" at bounding box center [1207, 98] width 74 height 32
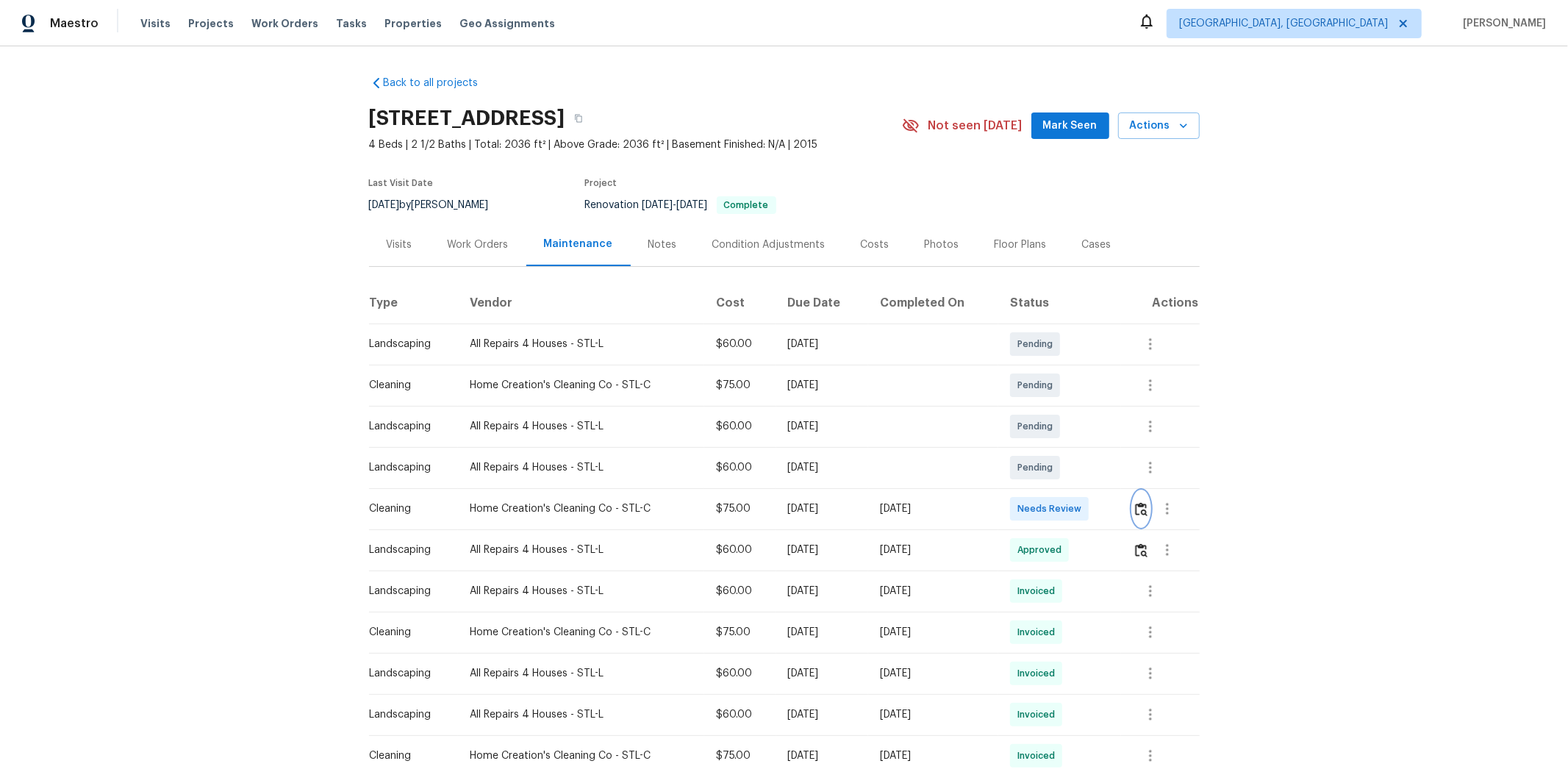
click at [1114, 509] on img "button" at bounding box center [1141, 509] width 12 height 14
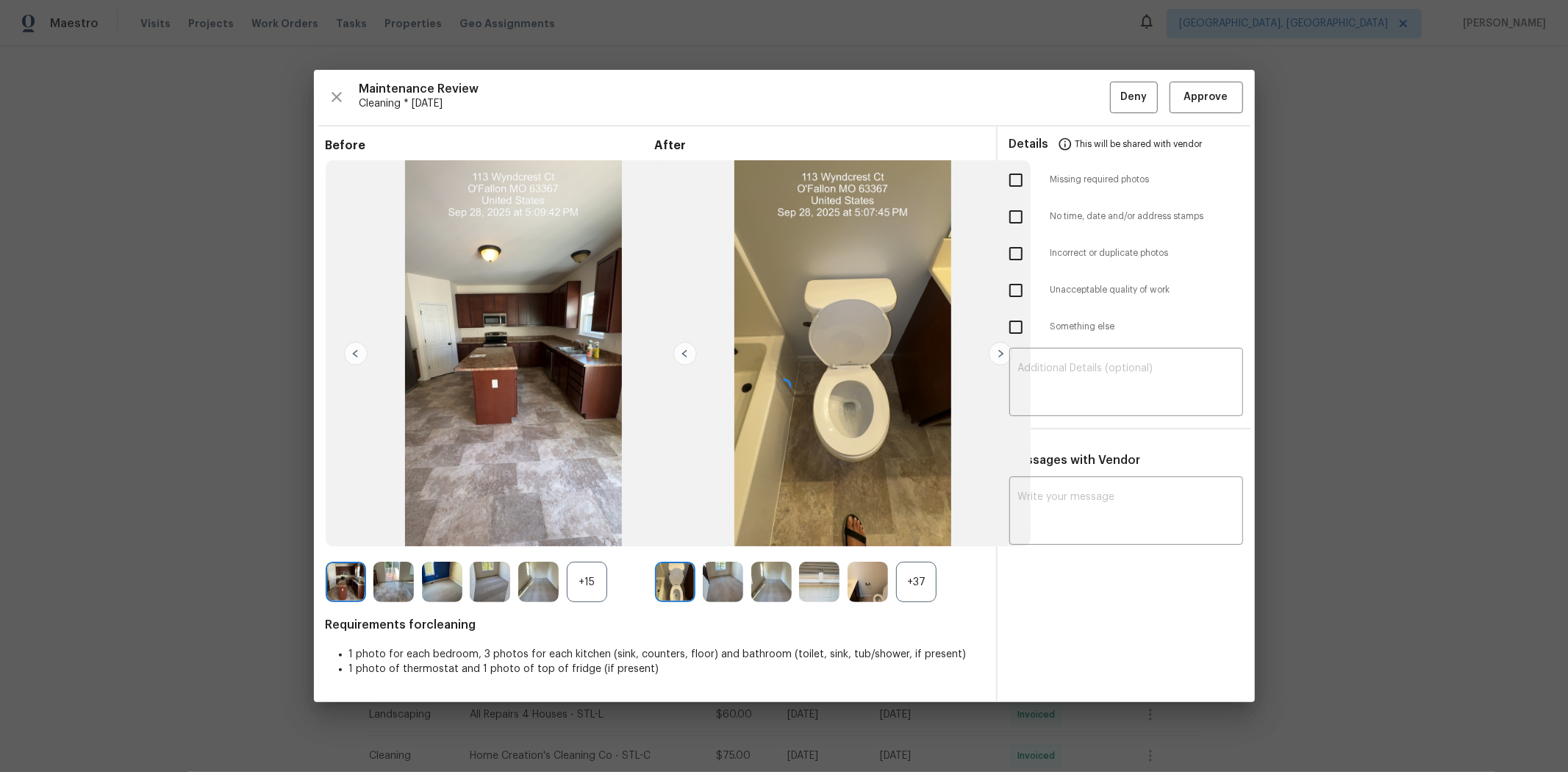
click at [1114, 103] on div "Maintenance Review Cleaning * Mon, Sep 22 Deny Approve Before +15 After +37 Req…" at bounding box center [784, 386] width 941 height 632
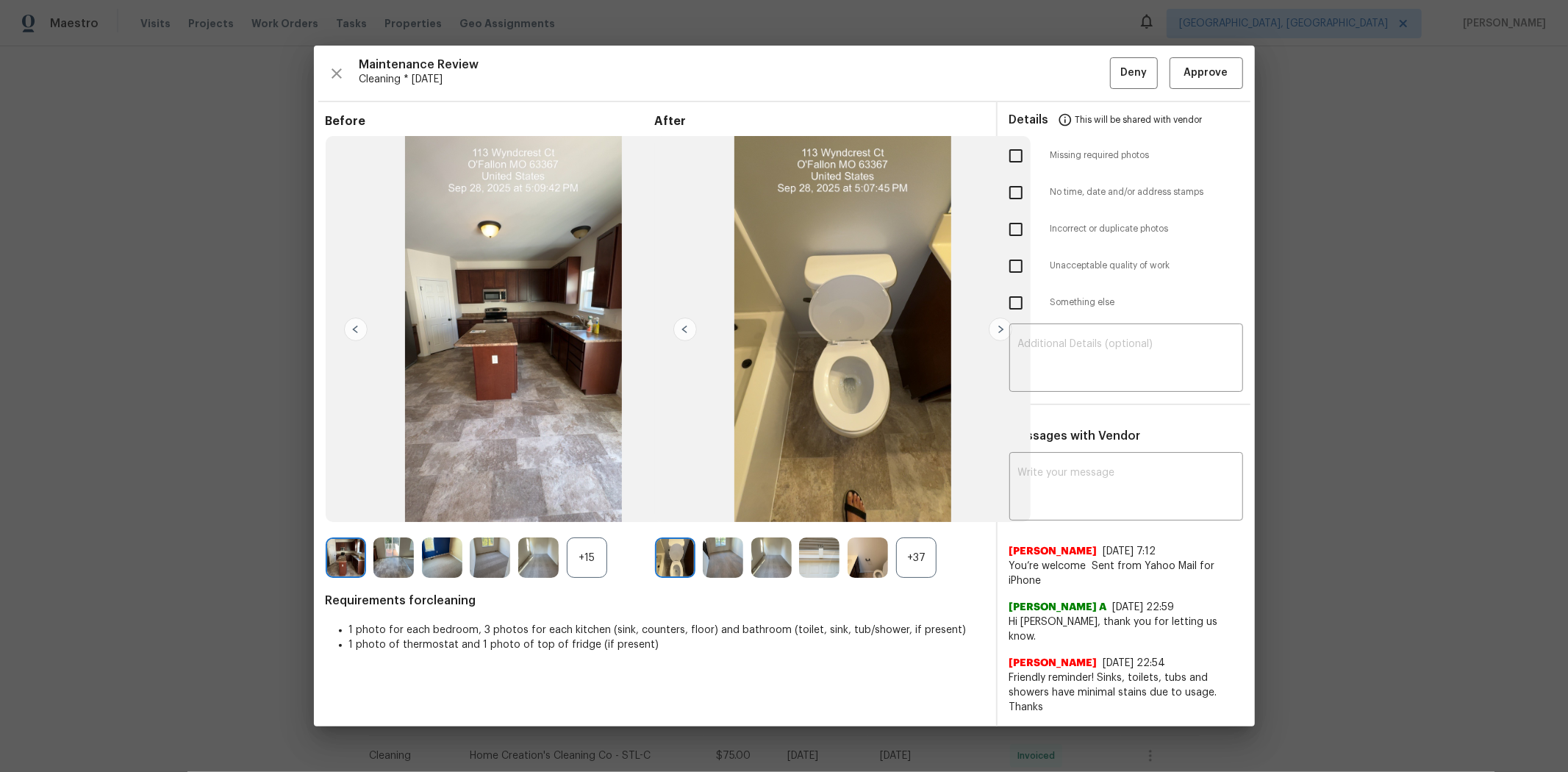
click at [1114, 76] on div "Maintenance Review Cleaning * Mon, Sep 22 Deny Approve" at bounding box center [784, 74] width 917 height 32
click at [1114, 75] on span "Approve" at bounding box center [1206, 73] width 44 height 18
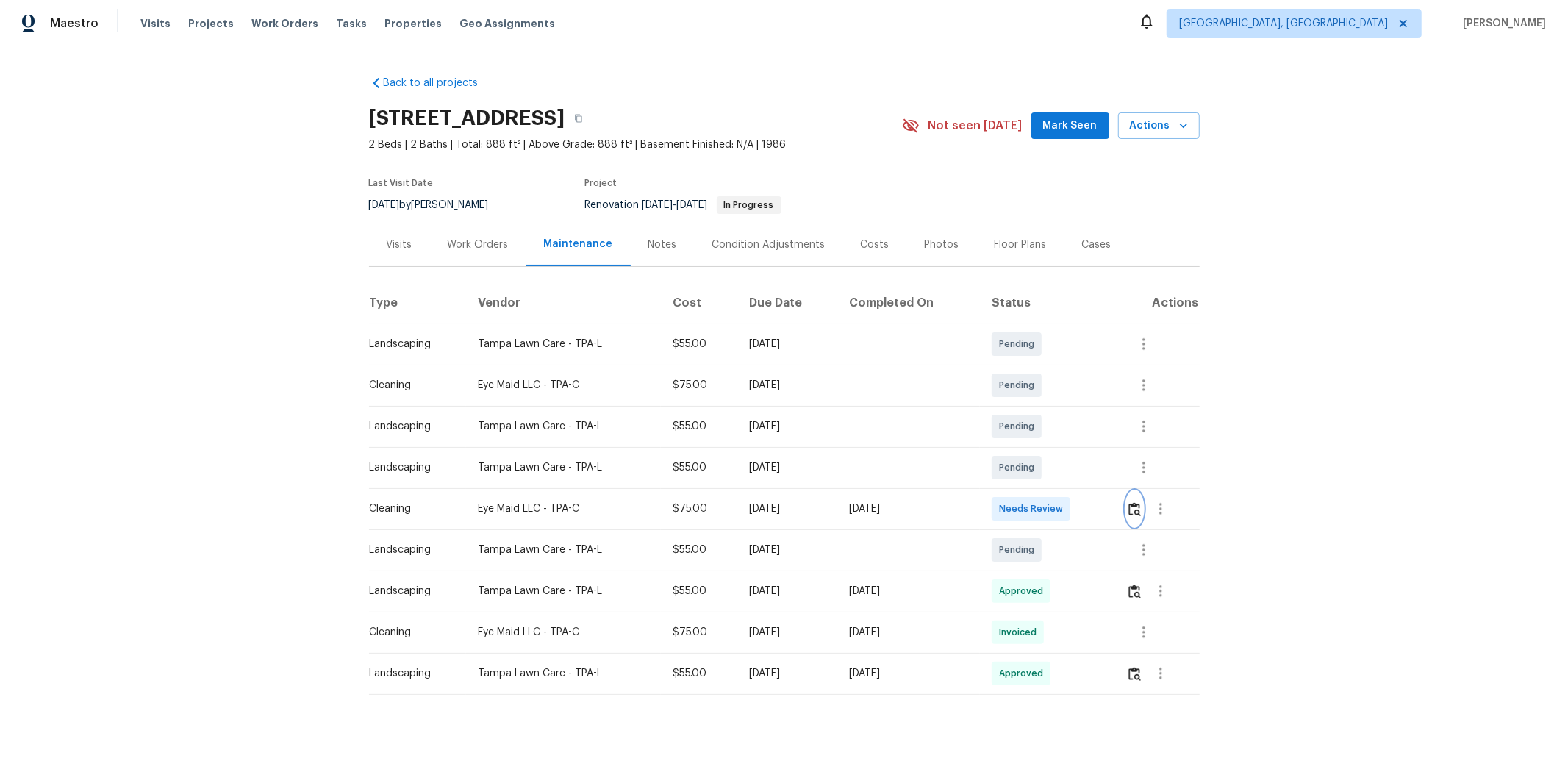
click at [1114, 502] on img "button" at bounding box center [1134, 509] width 12 height 14
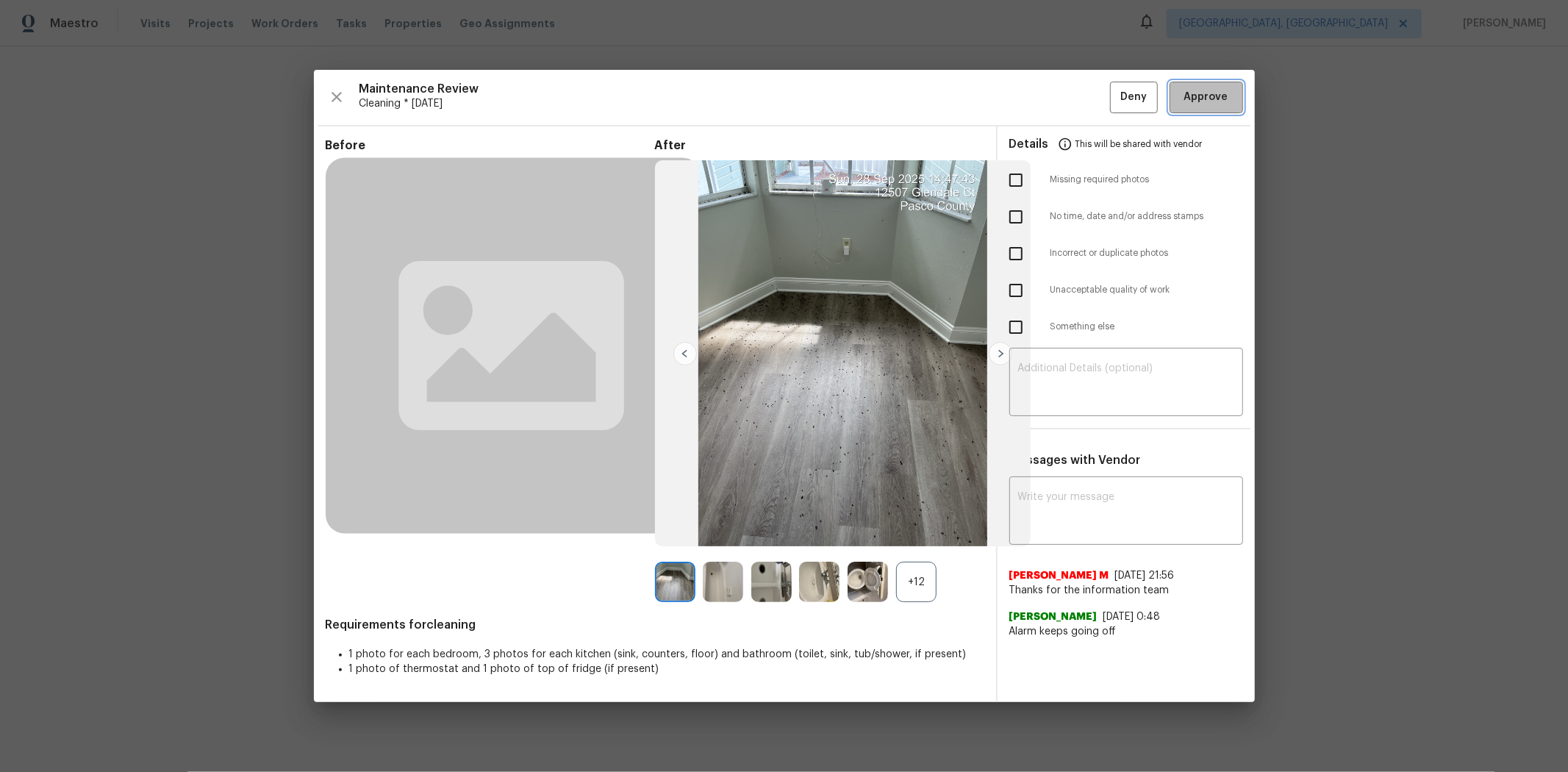
click at [1114, 93] on span "Approve" at bounding box center [1206, 97] width 44 height 18
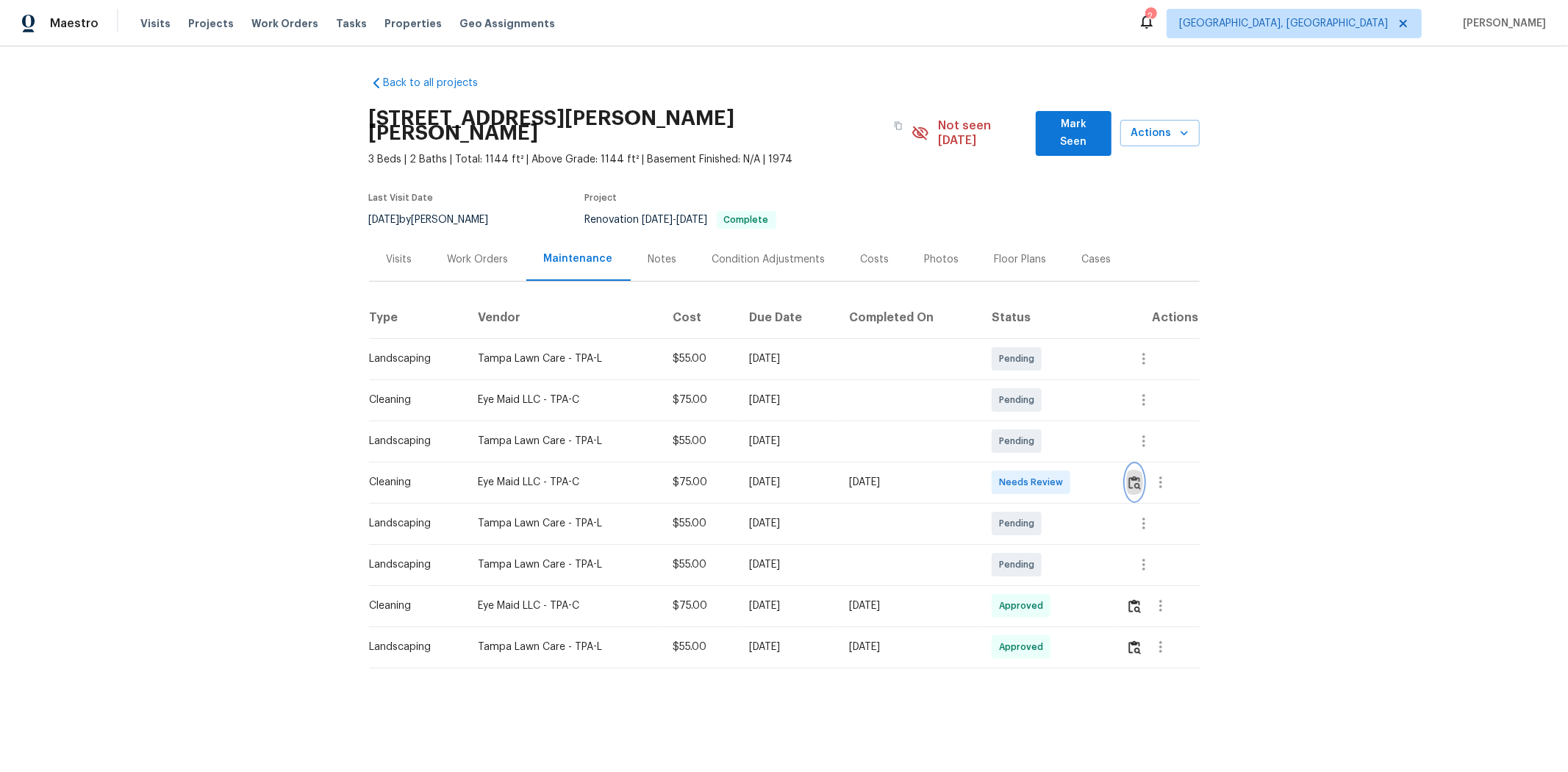
click at [1114, 473] on button "button" at bounding box center [1135, 482] width 17 height 35
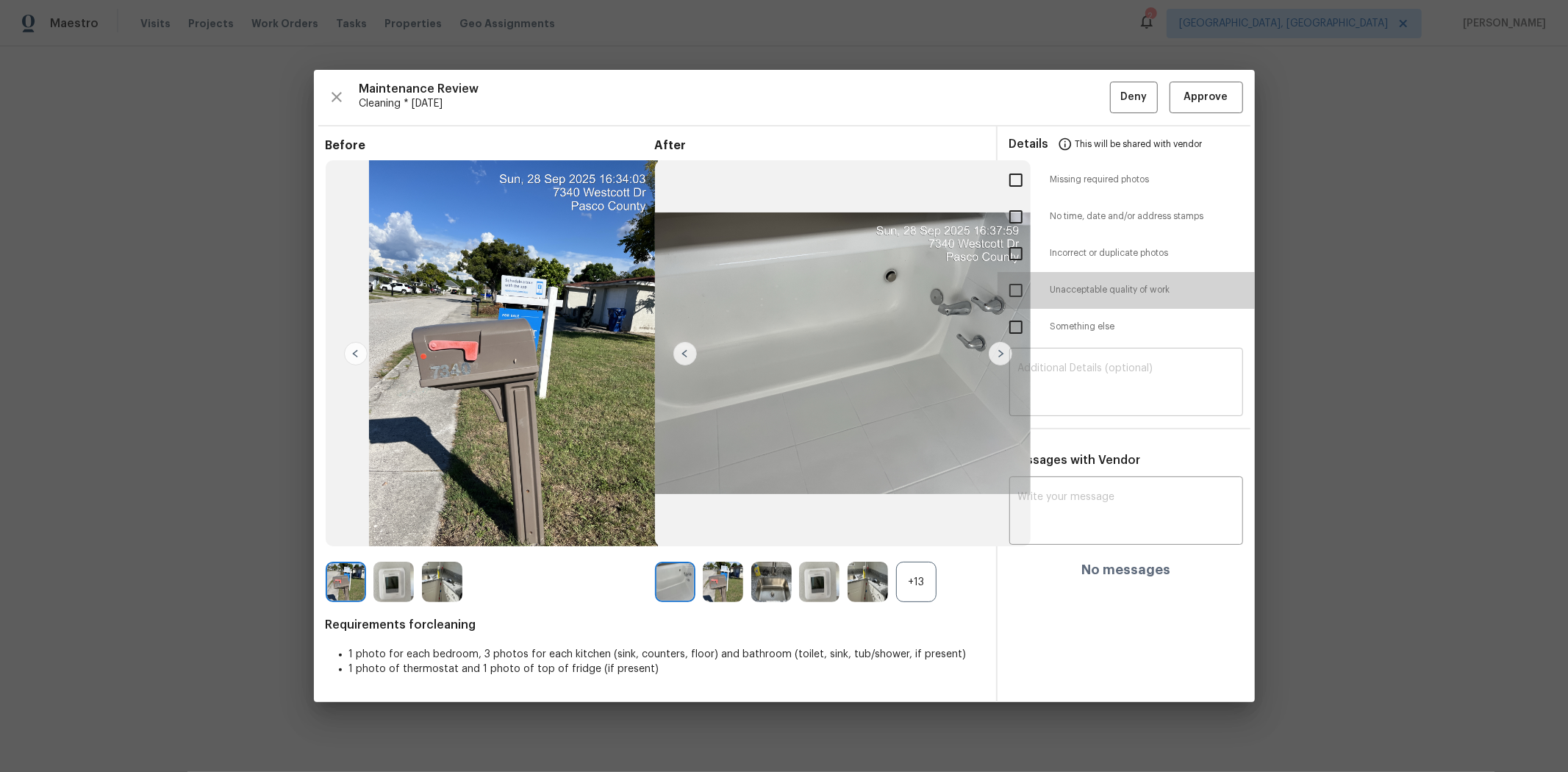
drag, startPoint x: 1016, startPoint y: 289, endPoint x: 1097, endPoint y: 375, distance: 118.1
click at [1016, 290] on input "checkbox" at bounding box center [1015, 290] width 31 height 31
checkbox input "true"
click at [1099, 352] on div "​" at bounding box center [1127, 384] width 234 height 65
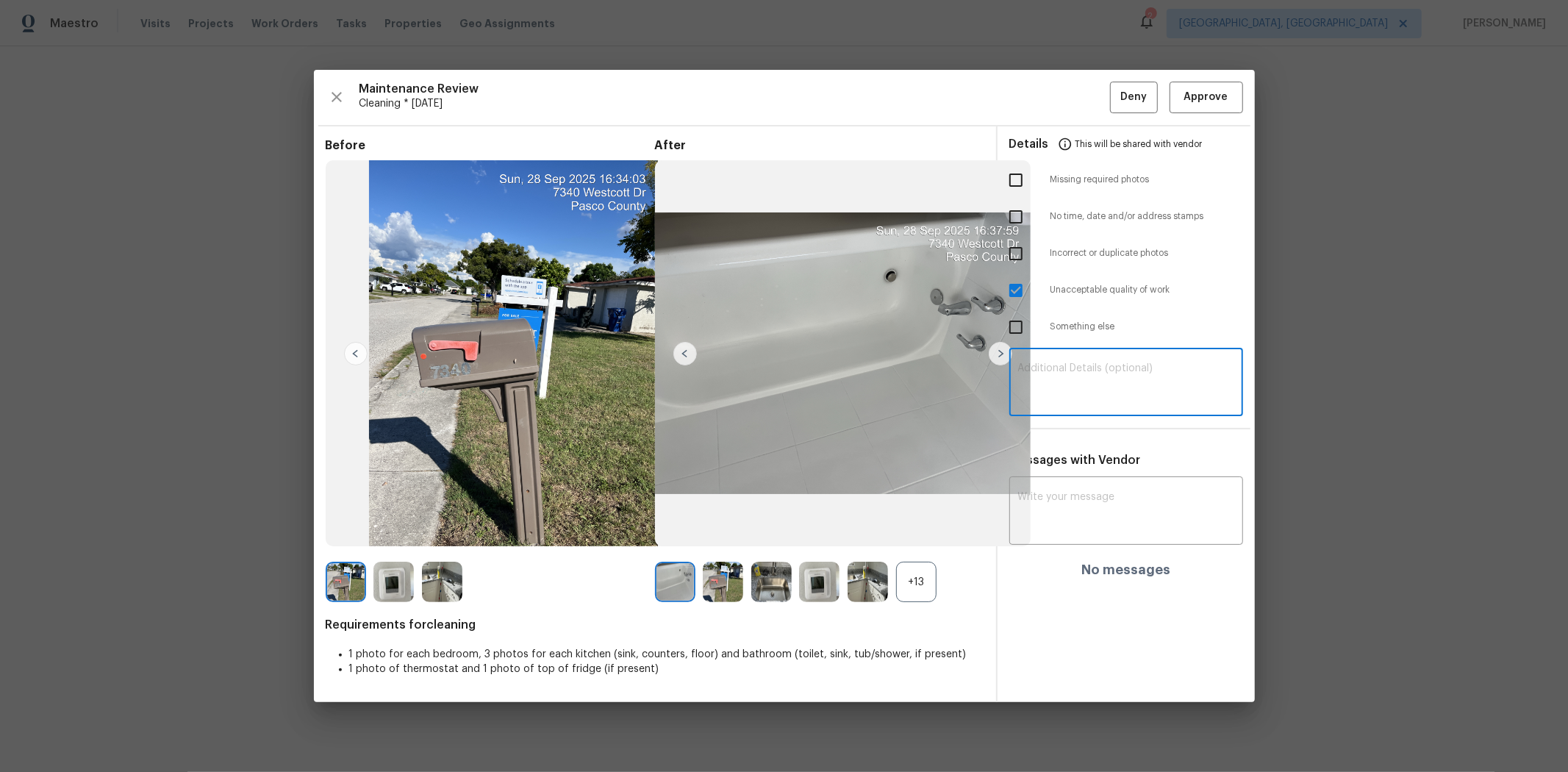
paste textarea "Maintenance Audit Team: Hello! Unfortunately, this cleaning visit completed on …"
type textarea "Maintenance Audit Team: Hello! Unfortunately, this cleaning visit completed on …"
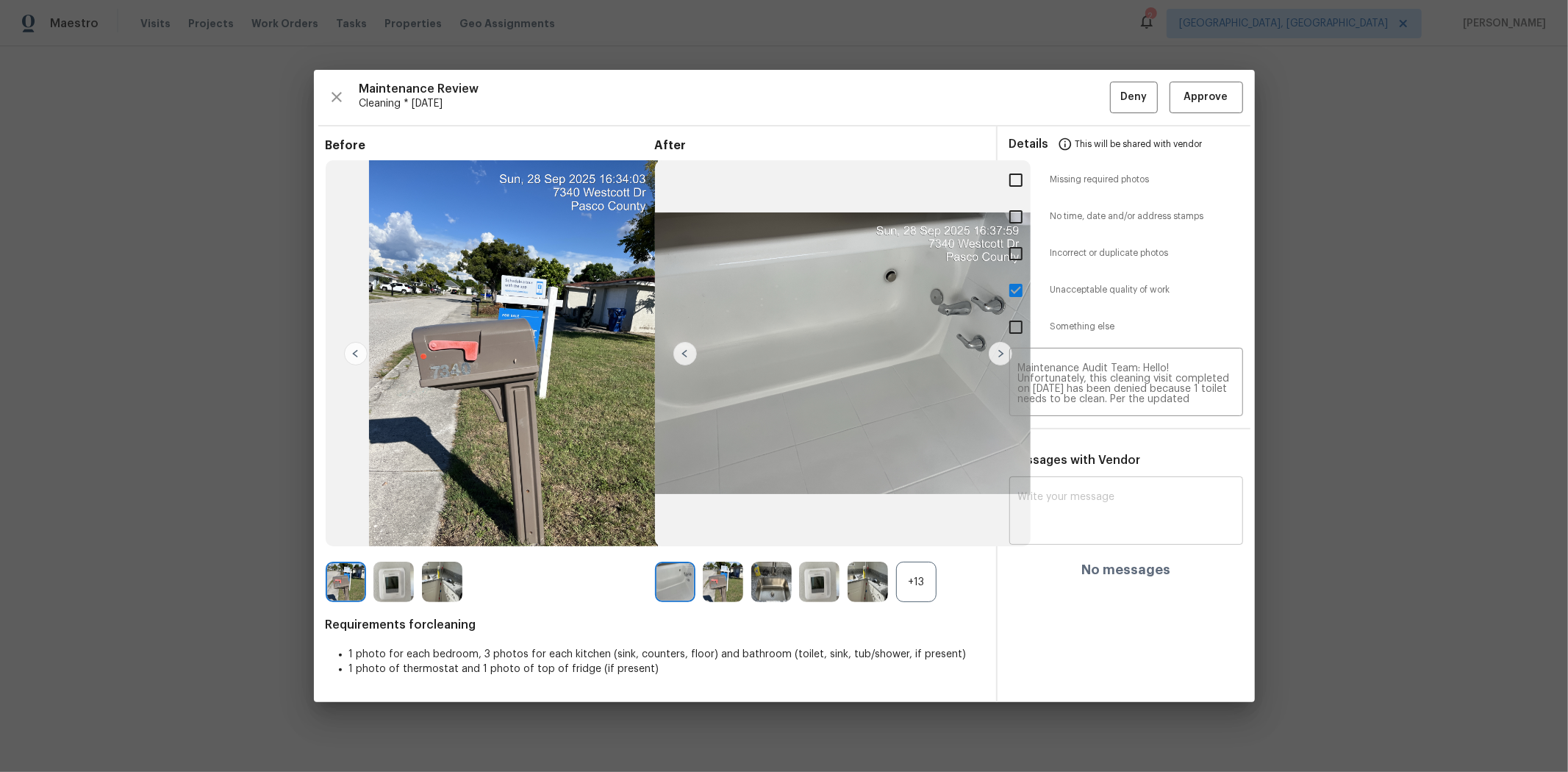
click at [1084, 483] on div "x ​" at bounding box center [1127, 512] width 234 height 65
paste textarea "Maintenance Audit Team: Hello! Unfortunately, this cleaning visit completed on …"
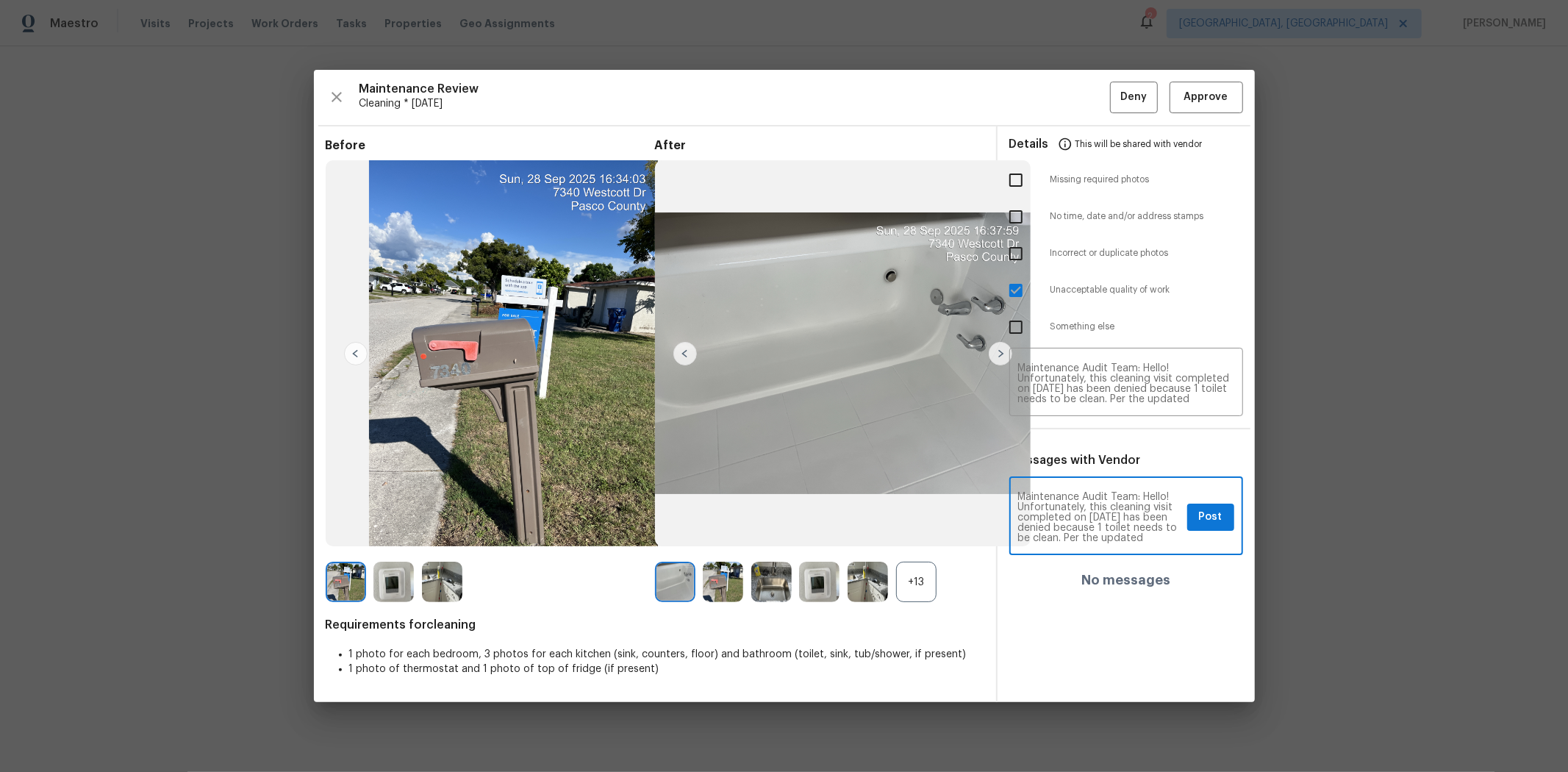
scroll to position [174, 0]
type textarea "Maintenance Audit Team: Hello! Unfortunately, this cleaning visit completed on …"
click at [1114, 516] on span "Post" at bounding box center [1211, 517] width 24 height 18
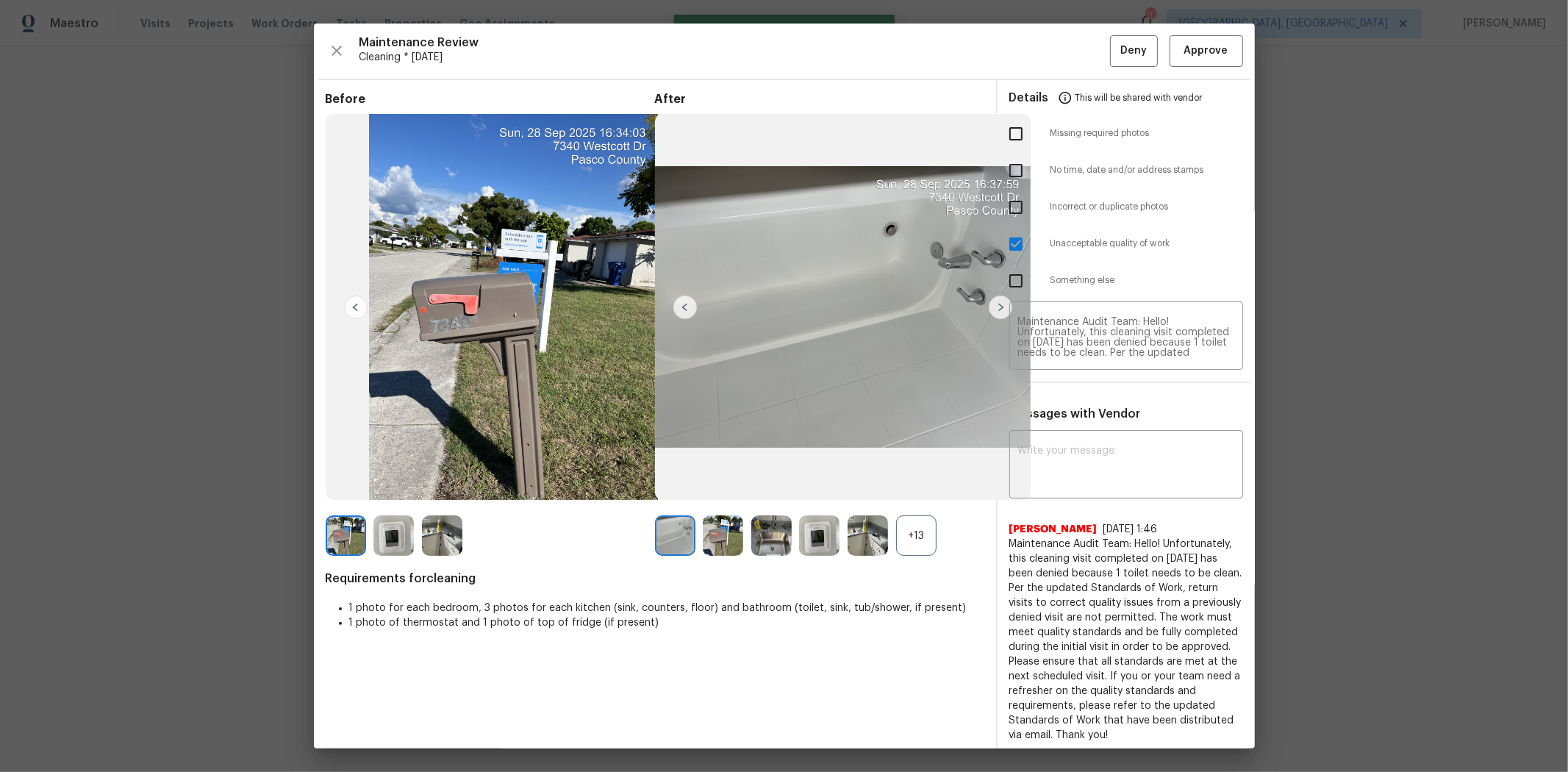
scroll to position [0, 0]
click at [1114, 52] on span "Deny" at bounding box center [1133, 50] width 26 height 18
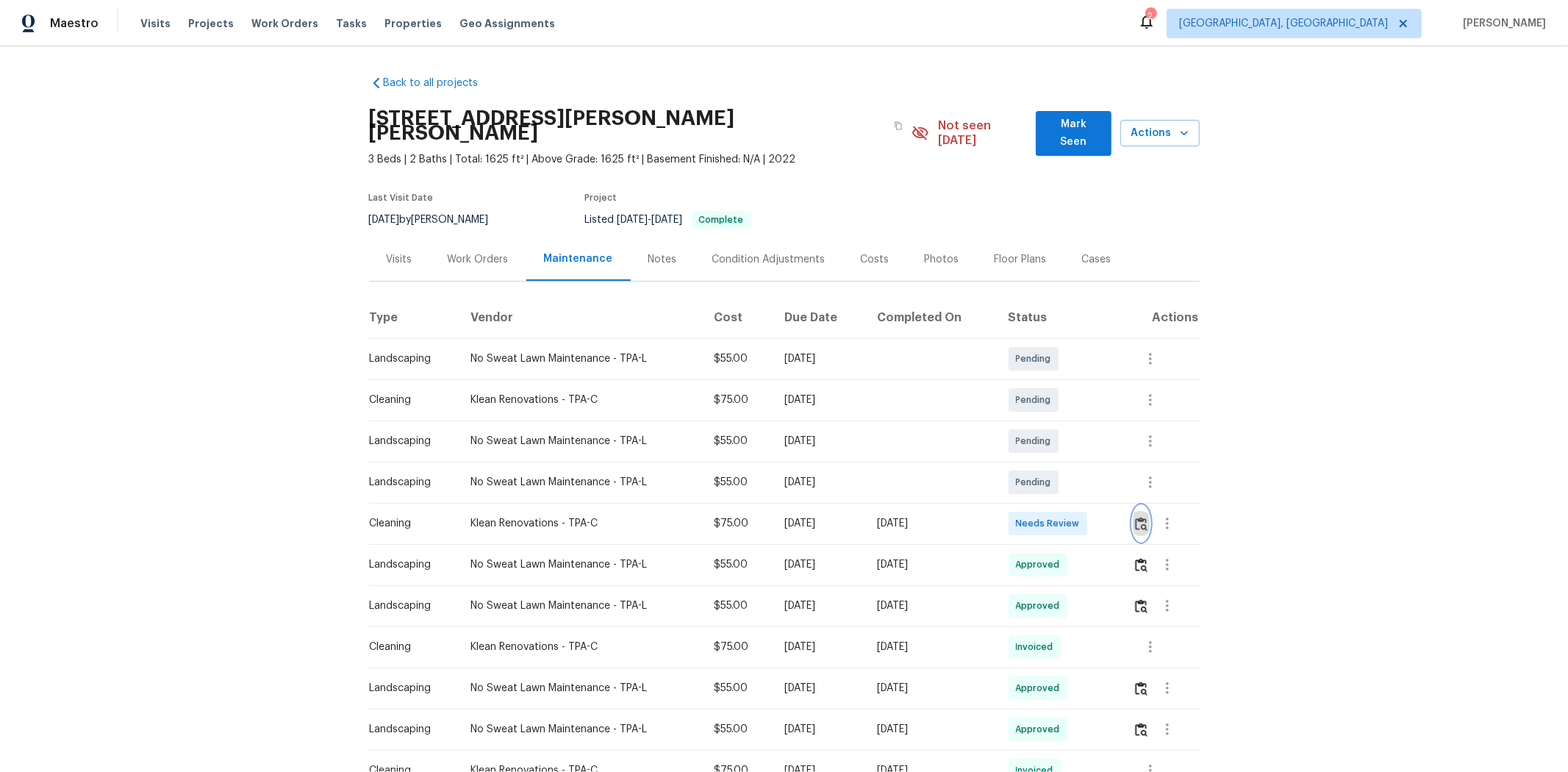
click at [1114, 516] on img "button" at bounding box center [1141, 523] width 12 height 14
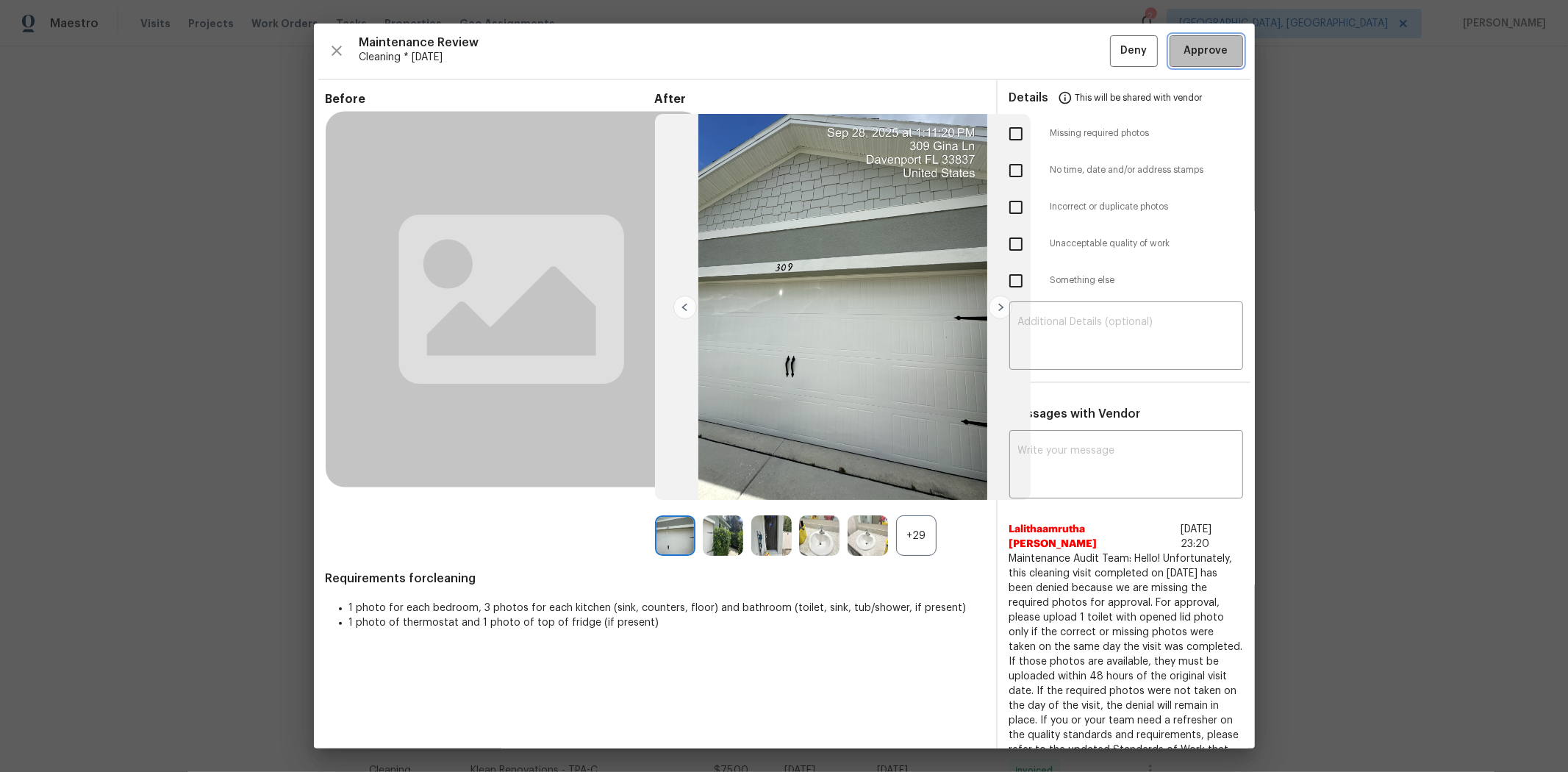
click at [1114, 57] on span "Approve" at bounding box center [1206, 50] width 44 height 18
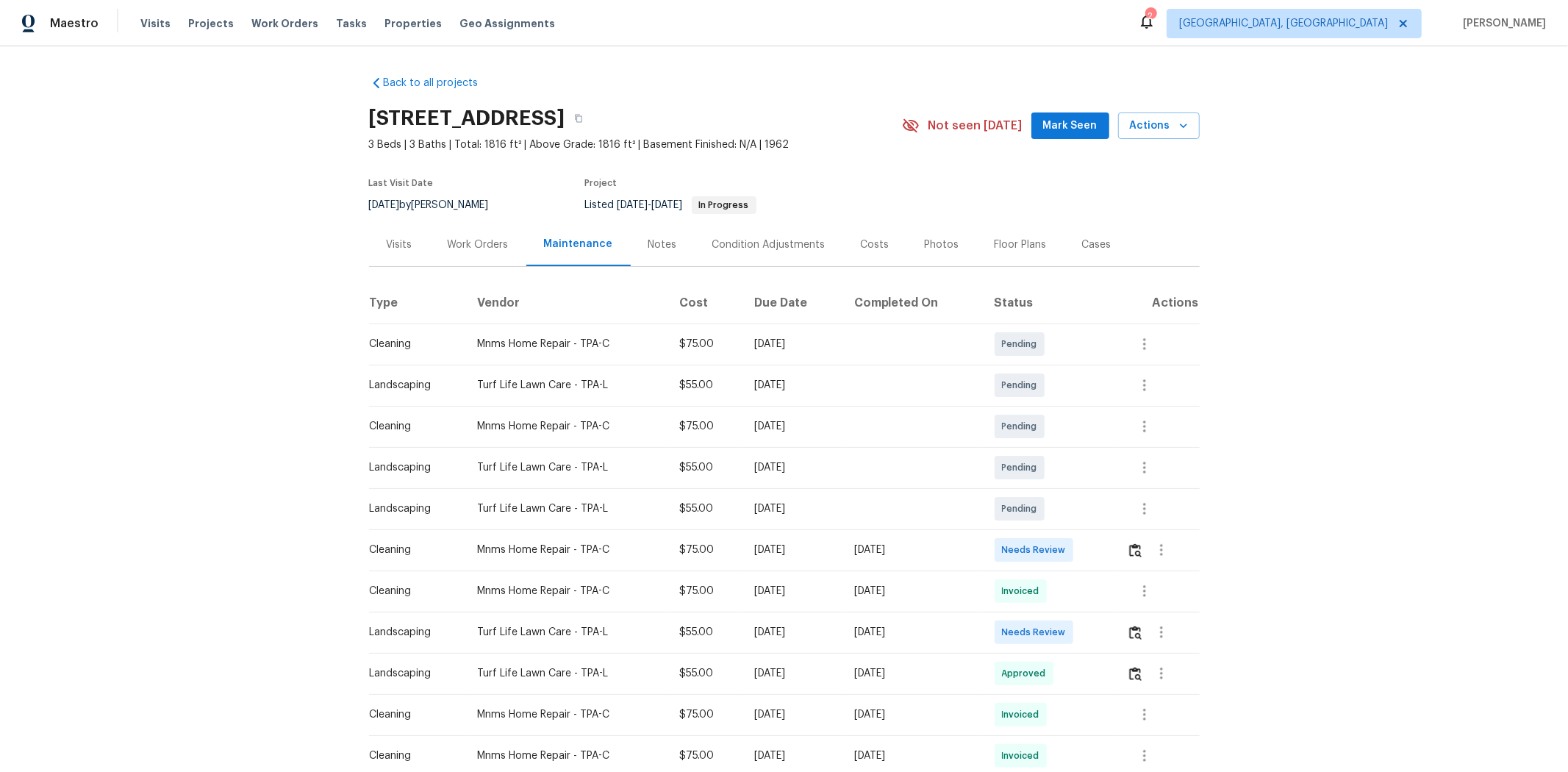
click at [1098, 516] on tr "Cleaning Mnms Home Repair - TPA-C $75.00 Mon, Sep 29 2025 Sun, Sep 28 2025 Need…" at bounding box center [784, 550] width 831 height 41
click at [1114, 516] on img "button" at bounding box center [1135, 550] width 12 height 14
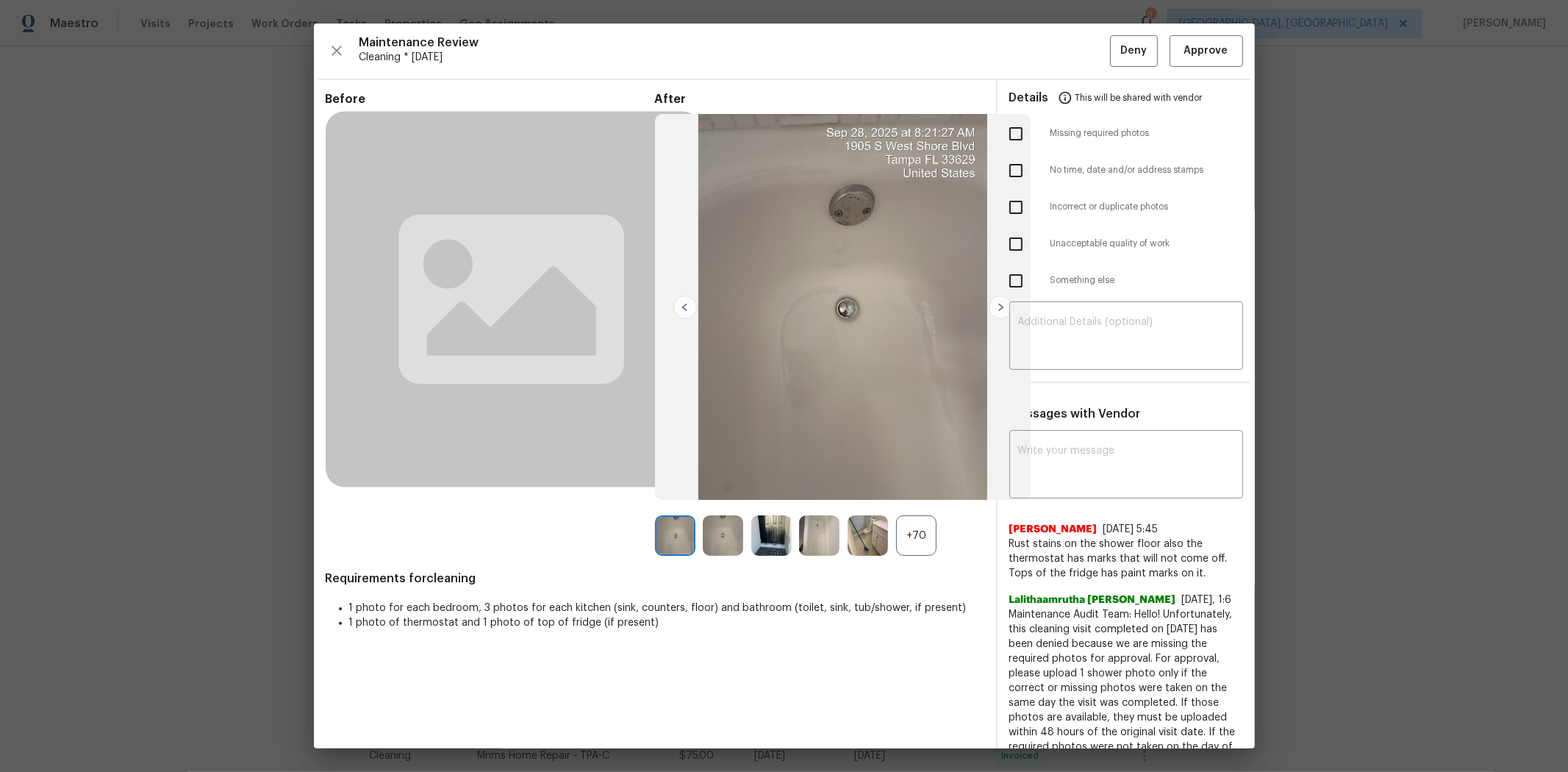
click at [1114, 100] on div "Details This will be shared with vendor" at bounding box center [1127, 97] width 234 height 35
click at [1114, 42] on span "Approve" at bounding box center [1206, 50] width 44 height 18
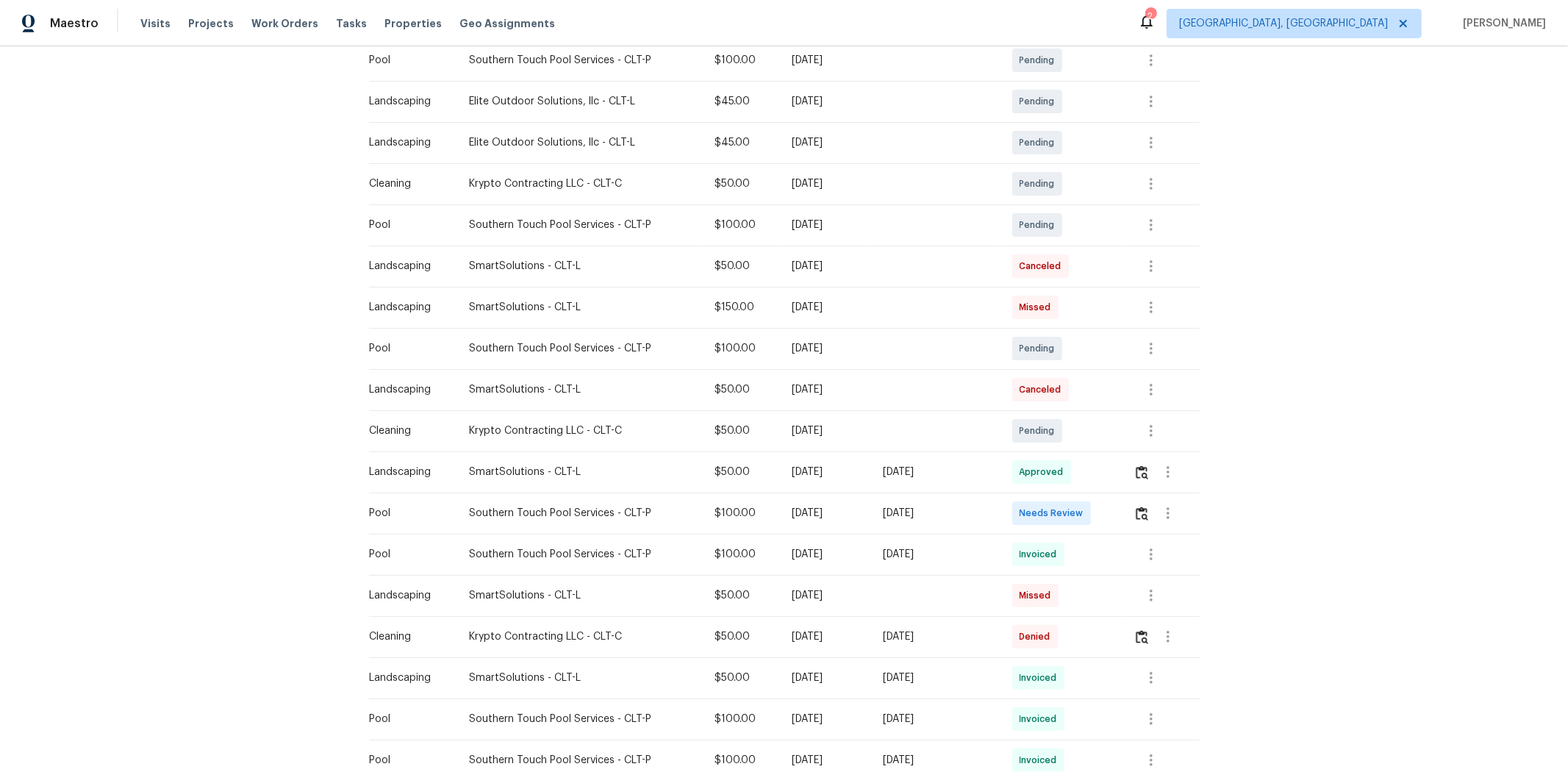
scroll to position [408, 0]
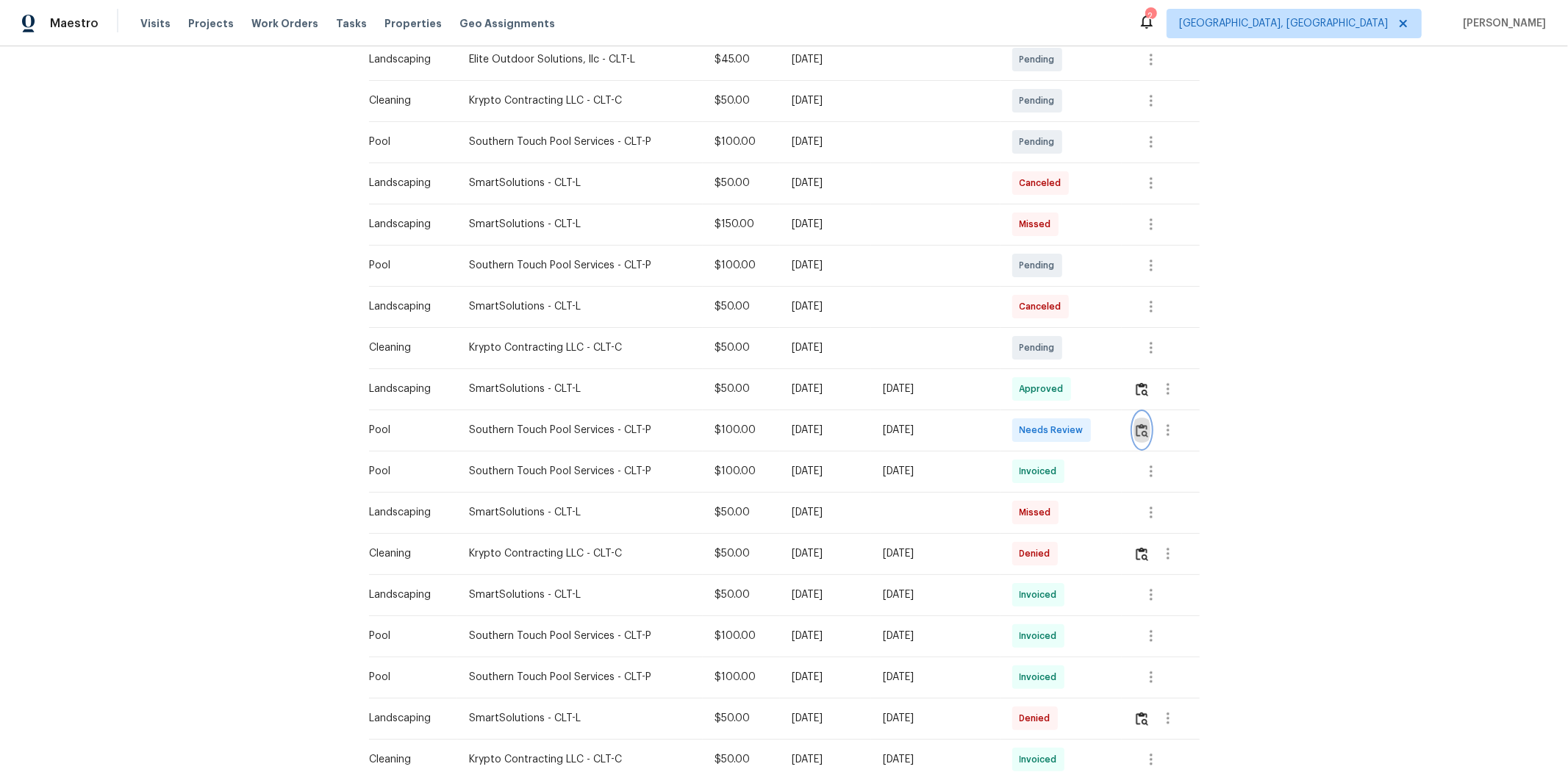
click at [1114, 432] on img "button" at bounding box center [1142, 430] width 12 height 14
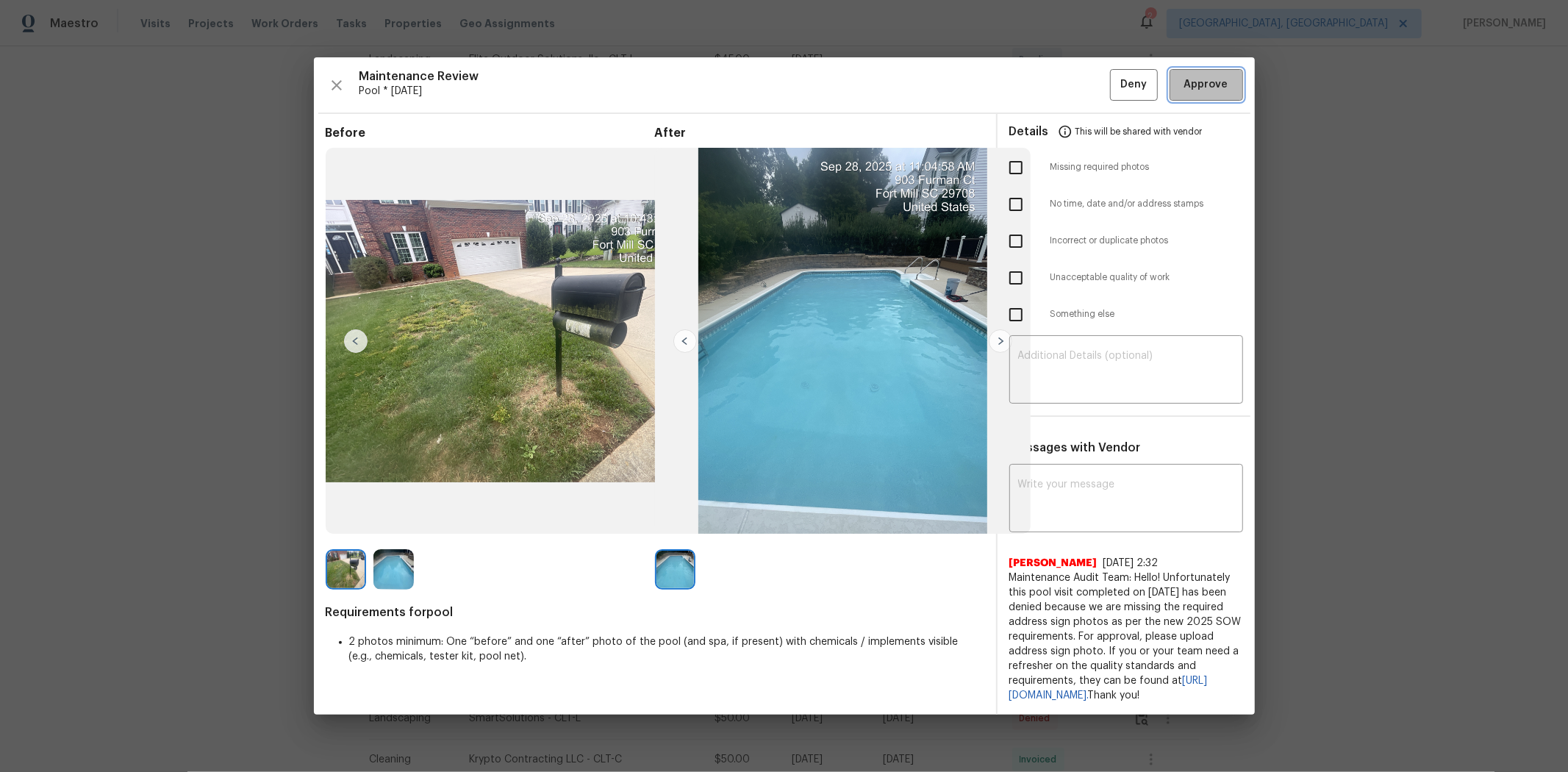
click at [1114, 77] on span "Approve" at bounding box center [1206, 84] width 44 height 18
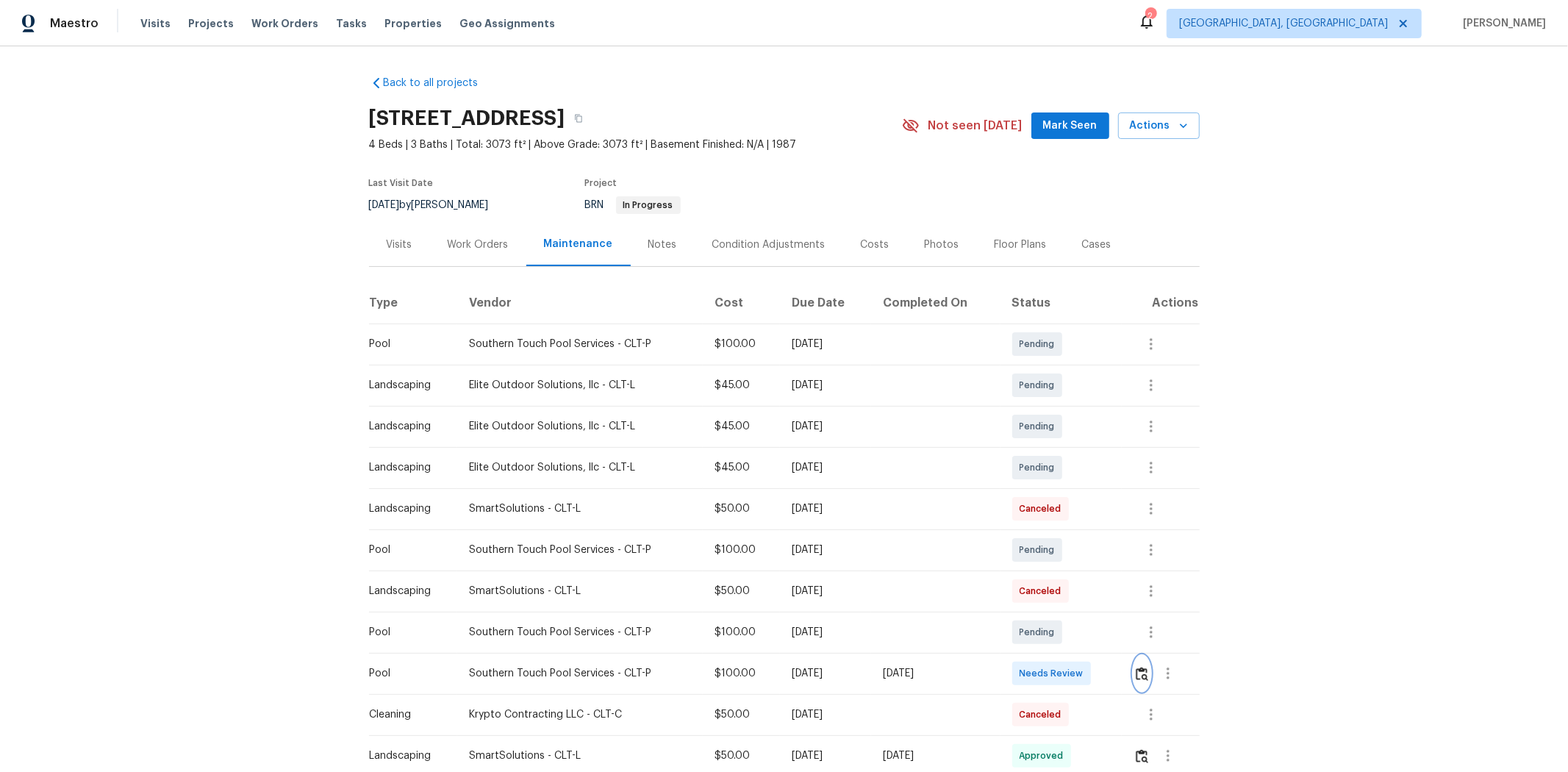
click at [1114, 516] on img "button" at bounding box center [1142, 673] width 12 height 14
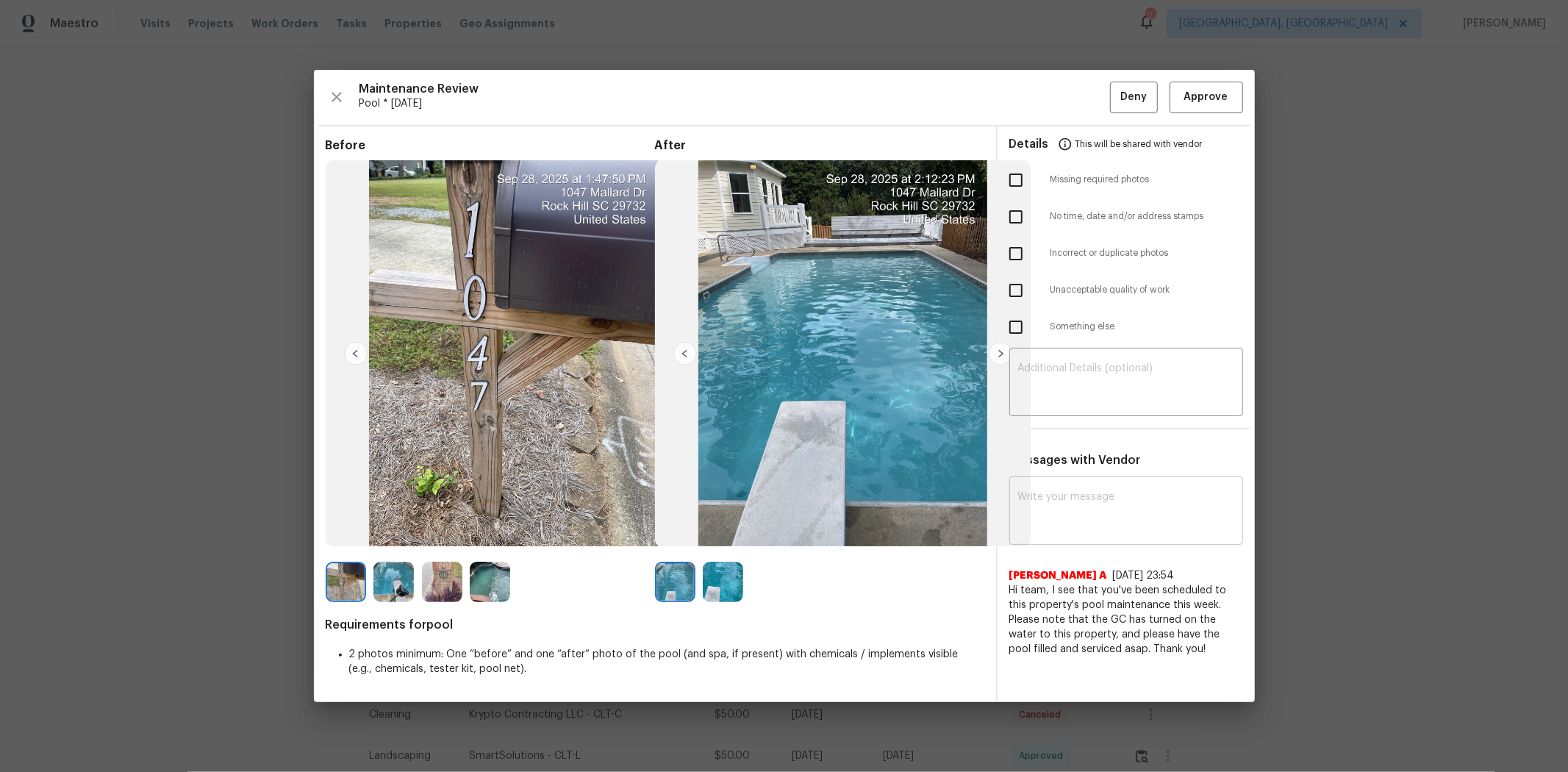
click at [1094, 507] on textarea at bounding box center [1126, 513] width 216 height 41
paste textarea "Maintenance Audit Team: Hello! After further review, this visit has been approv…"
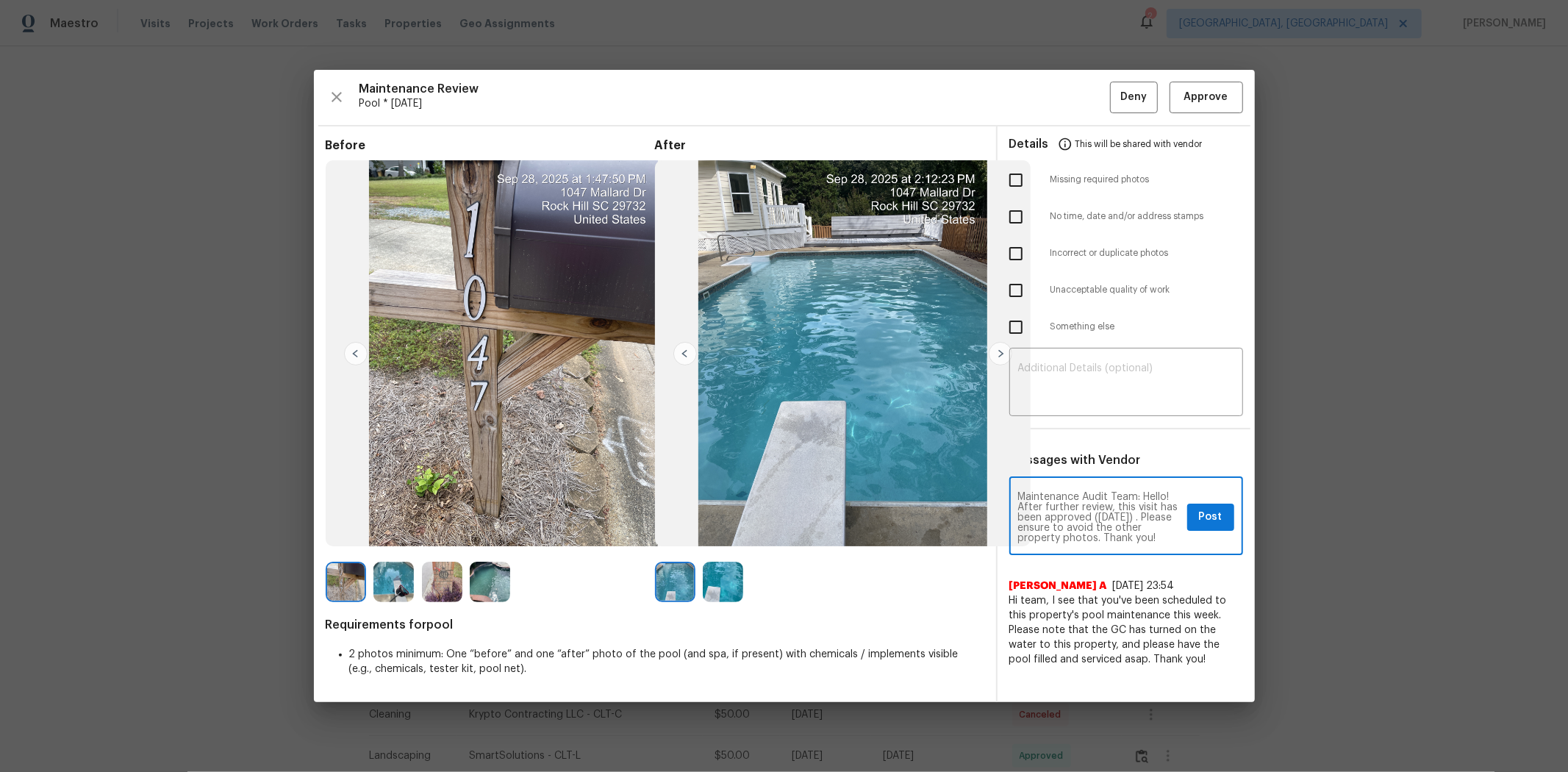
scroll to position [9, 0]
click at [1032, 516] on textarea "Maintenance Audit Team: Hello! After further review, this visit has been approv…" at bounding box center [1099, 517] width 163 height 52
type textarea "Maintenance Audit Team: Hello! After further review, this visit has been approv…"
click at [1114, 516] on span "Post" at bounding box center [1211, 517] width 24 height 18
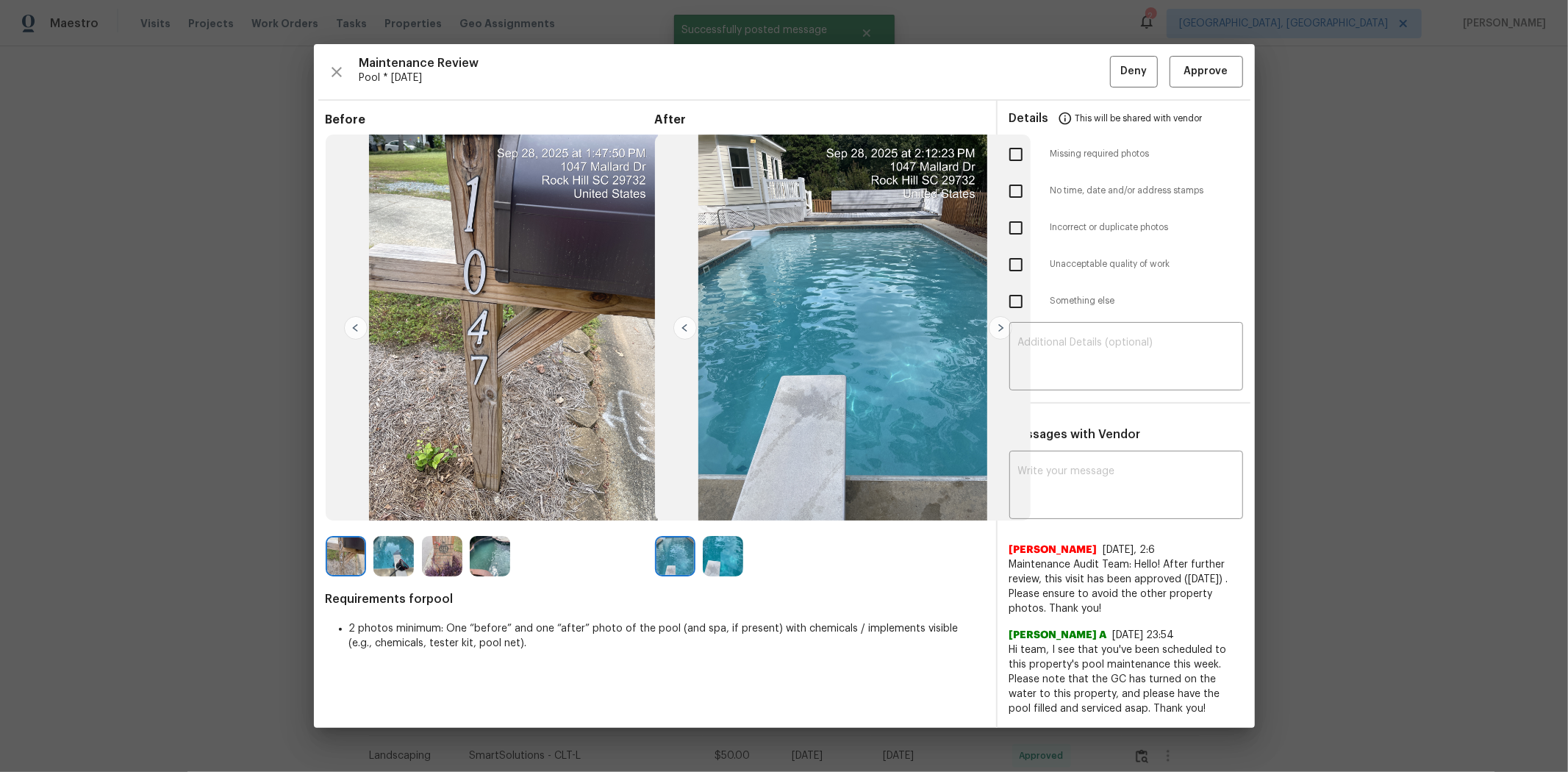
scroll to position [0, 0]
click at [1114, 69] on span "Approve" at bounding box center [1206, 71] width 44 height 18
